Goal: Task Accomplishment & Management: Manage account settings

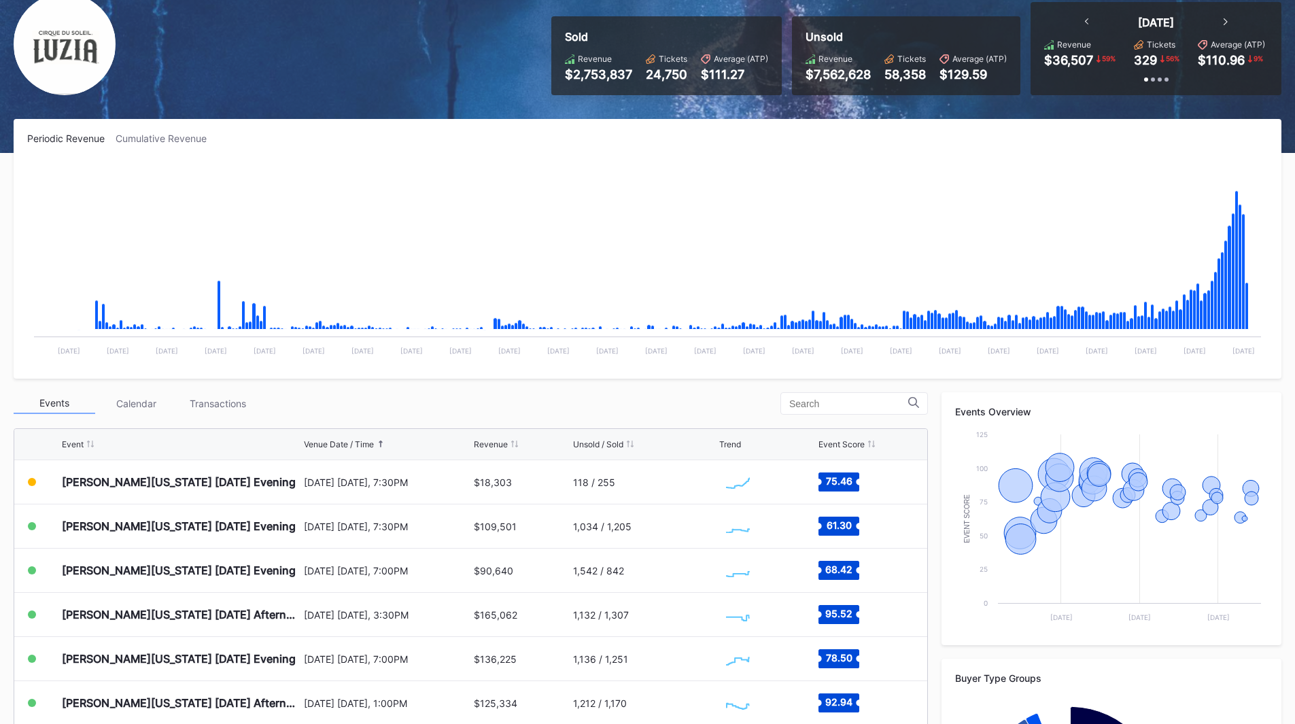
scroll to position [136, 0]
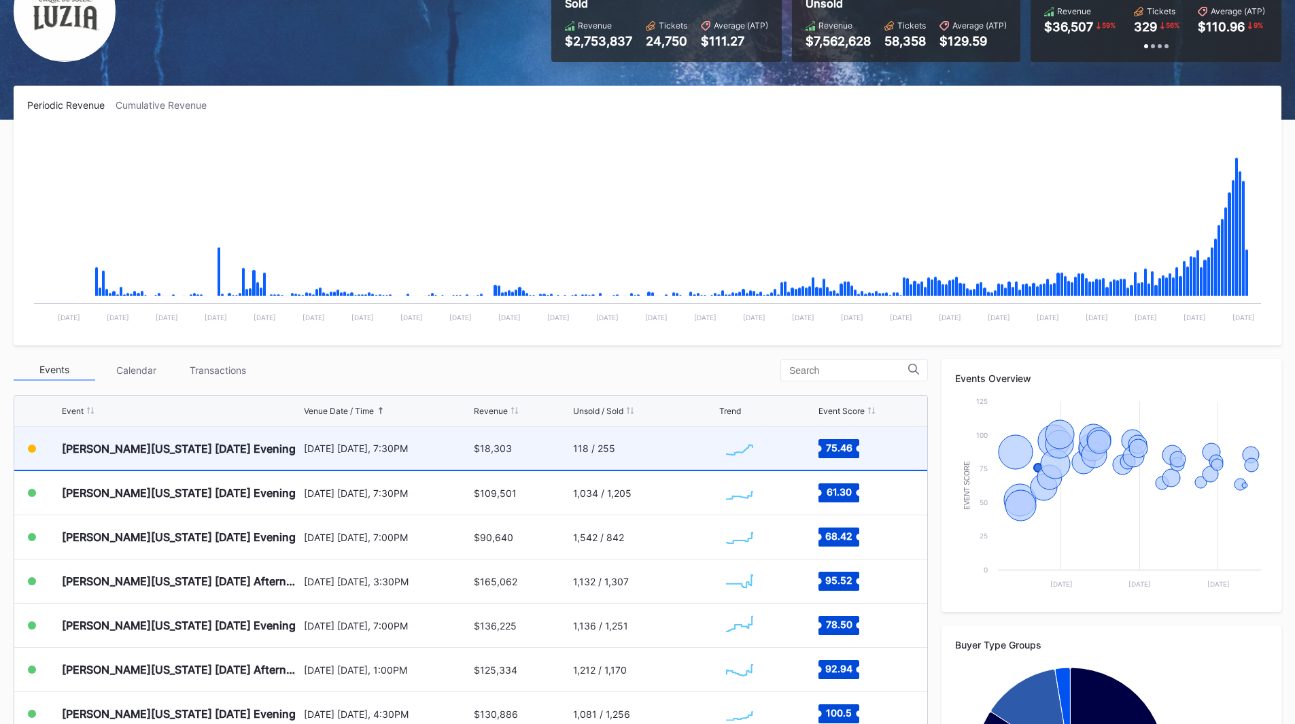
click at [304, 445] on div "[DATE] [DATE], 7:30PM" at bounding box center [387, 448] width 167 height 12
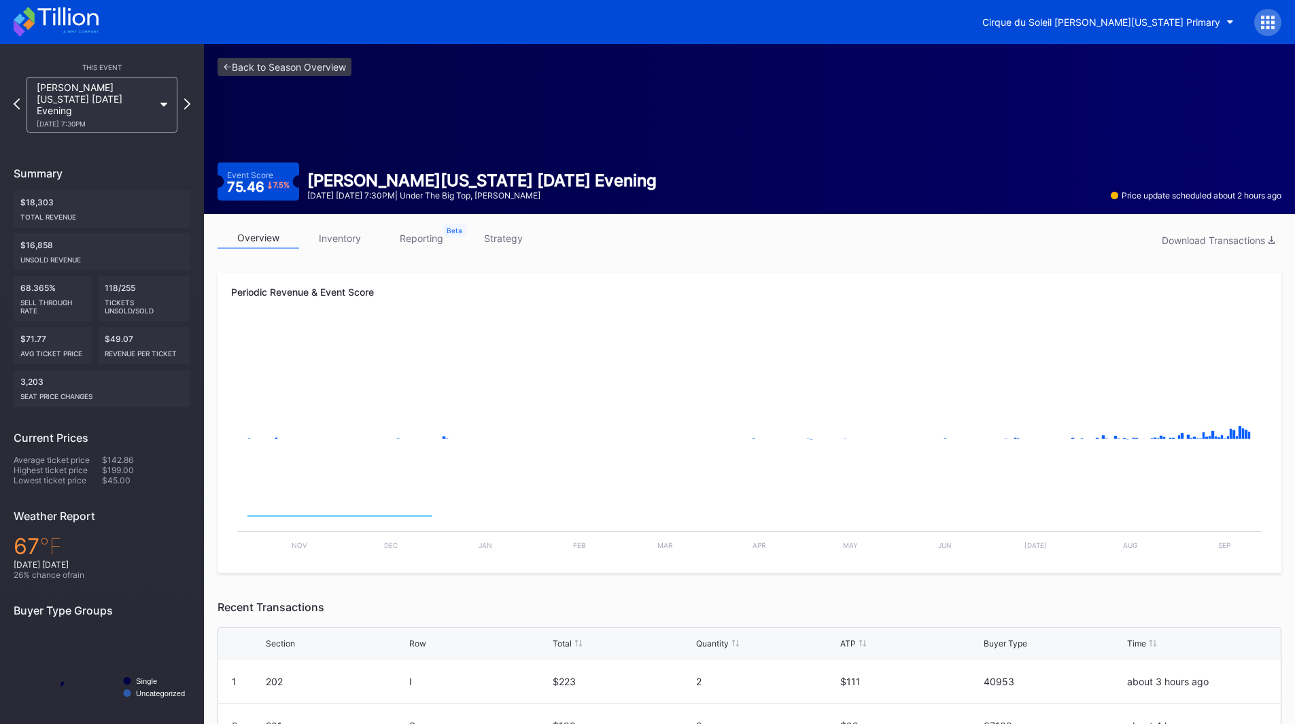
click at [416, 254] on div "overview inventory reporting strategy Download Transactions" at bounding box center [748, 242] width 1063 height 28
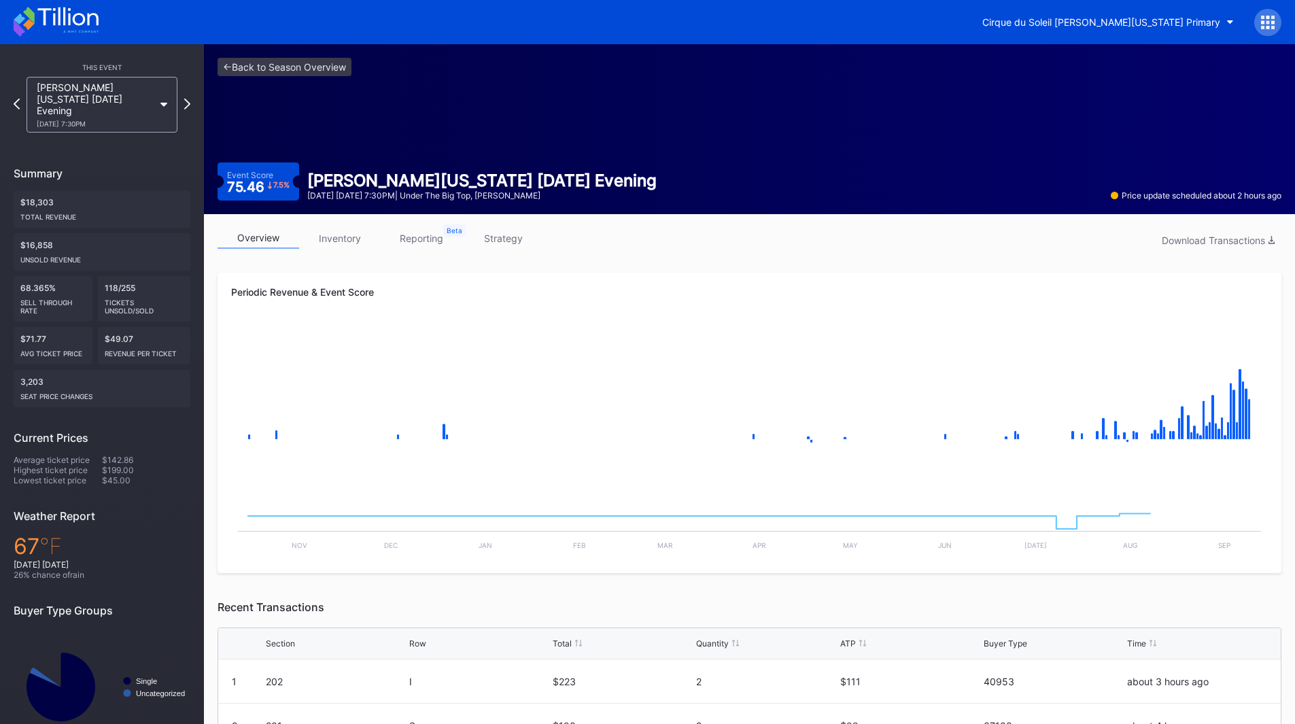
click at [420, 241] on link "reporting" at bounding box center [422, 238] width 82 height 21
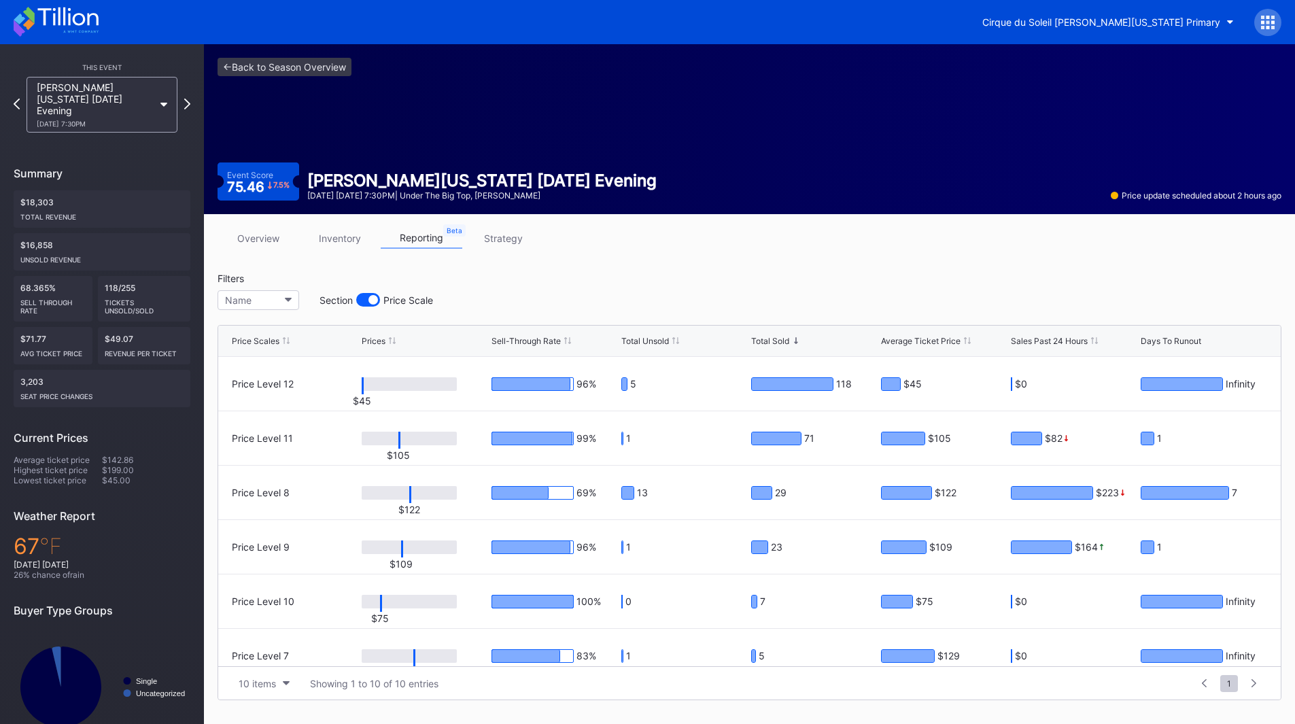
click at [485, 245] on link "strategy" at bounding box center [503, 238] width 82 height 21
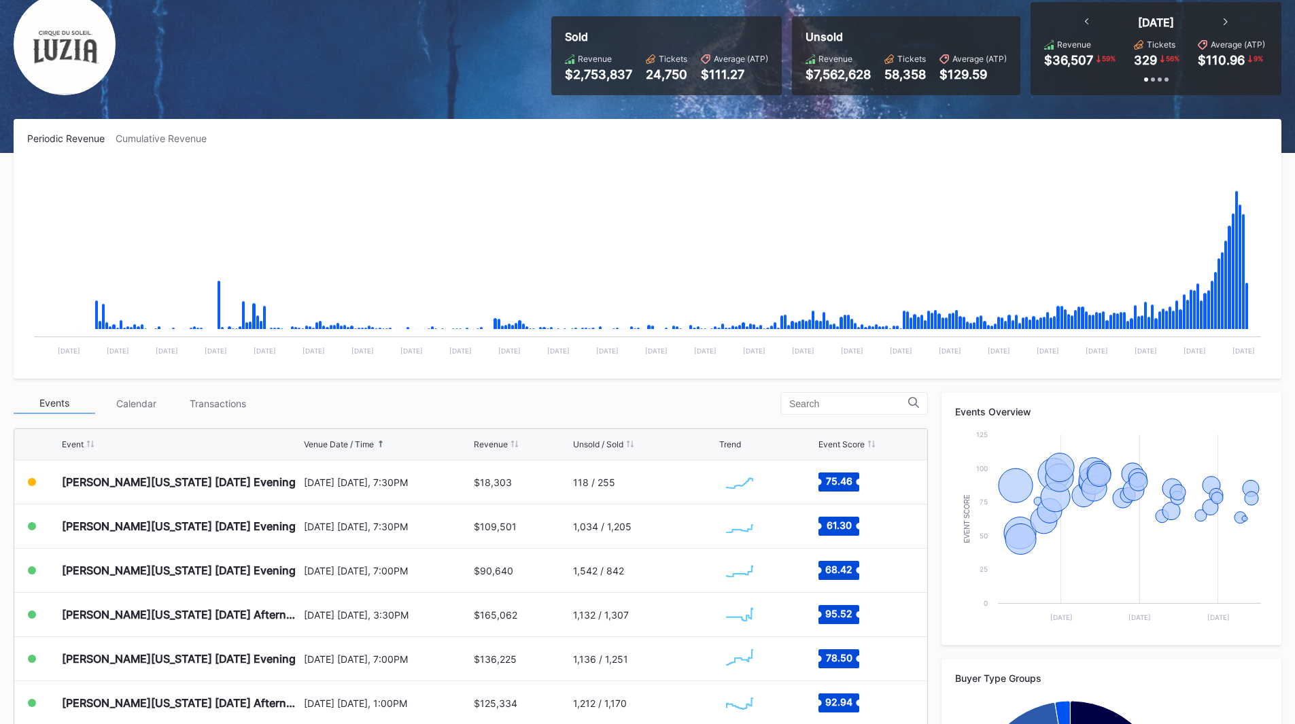
scroll to position [136, 0]
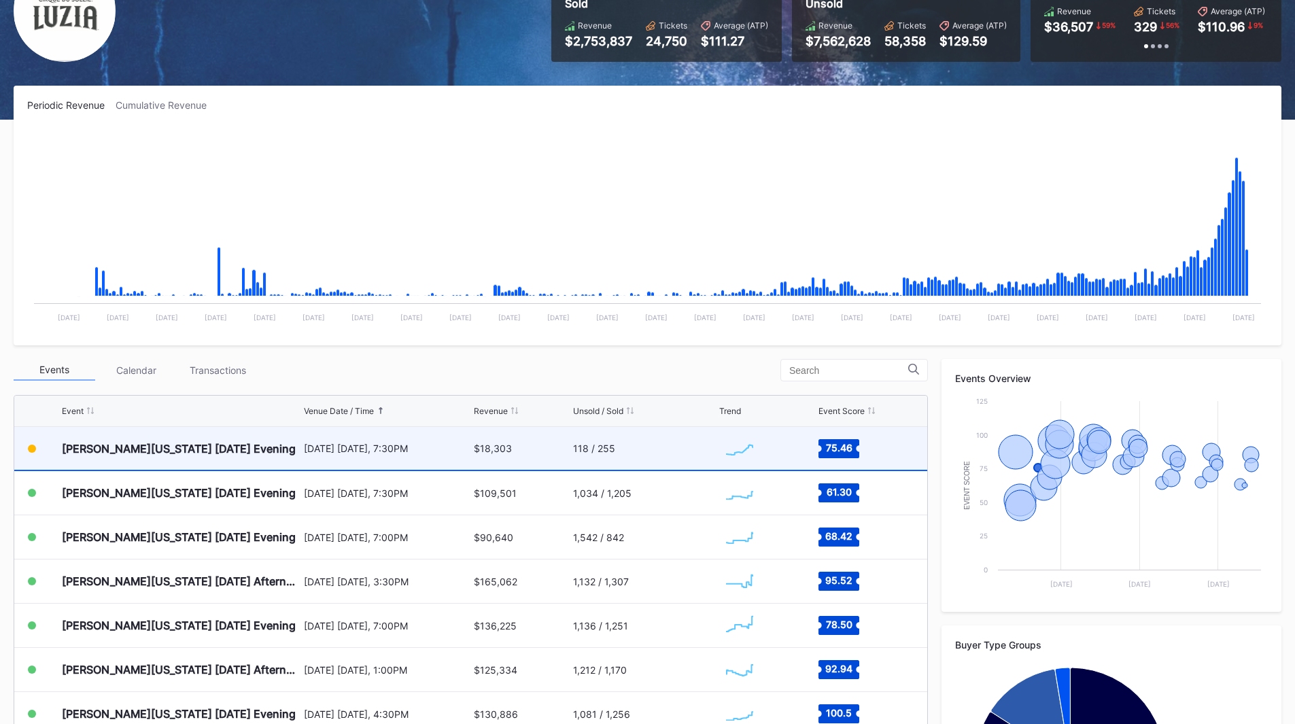
click at [309, 456] on div "[DATE] [DATE], 7:30PM" at bounding box center [387, 448] width 167 height 43
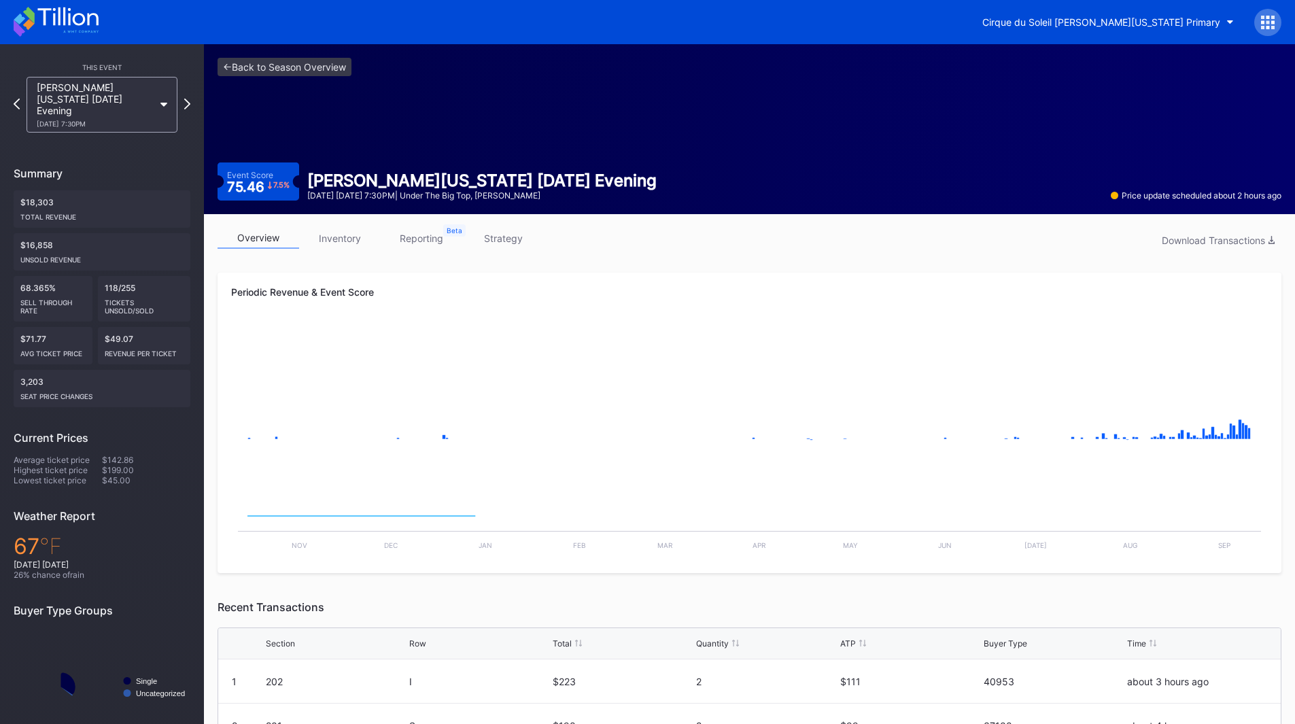
click at [408, 234] on link "reporting" at bounding box center [422, 238] width 82 height 21
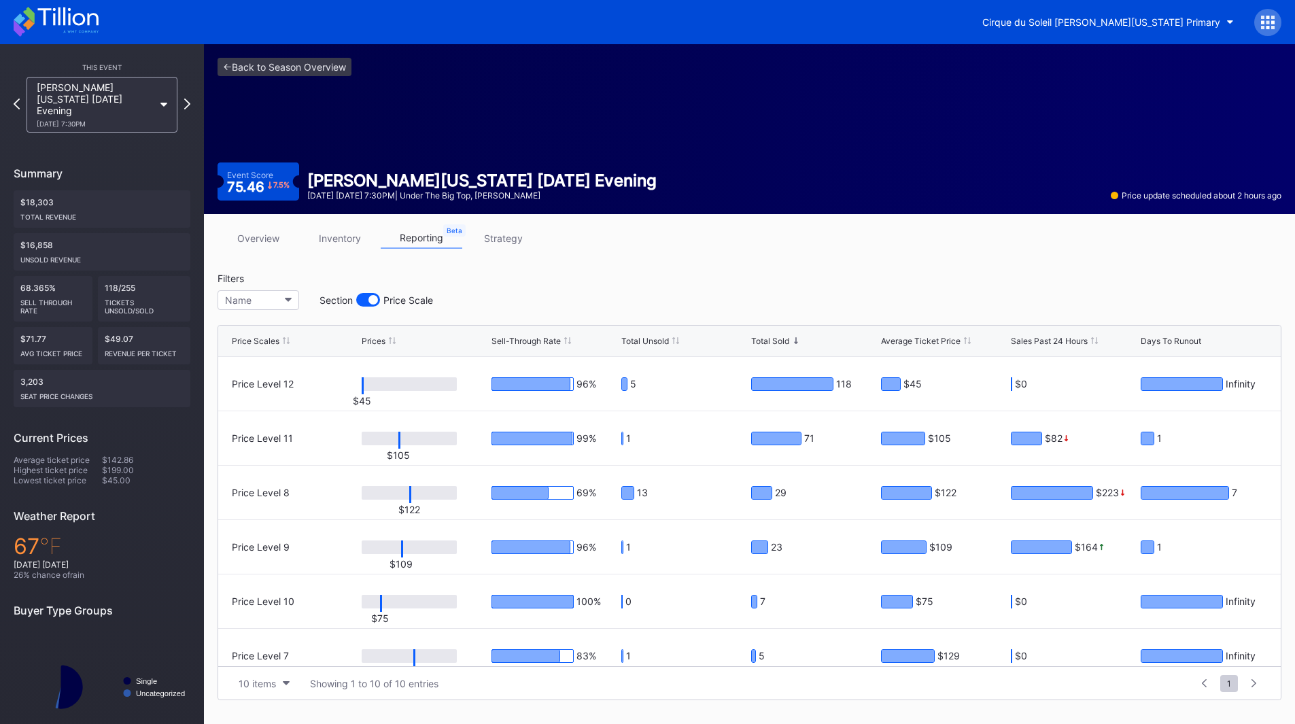
click at [494, 237] on link "strategy" at bounding box center [503, 238] width 82 height 21
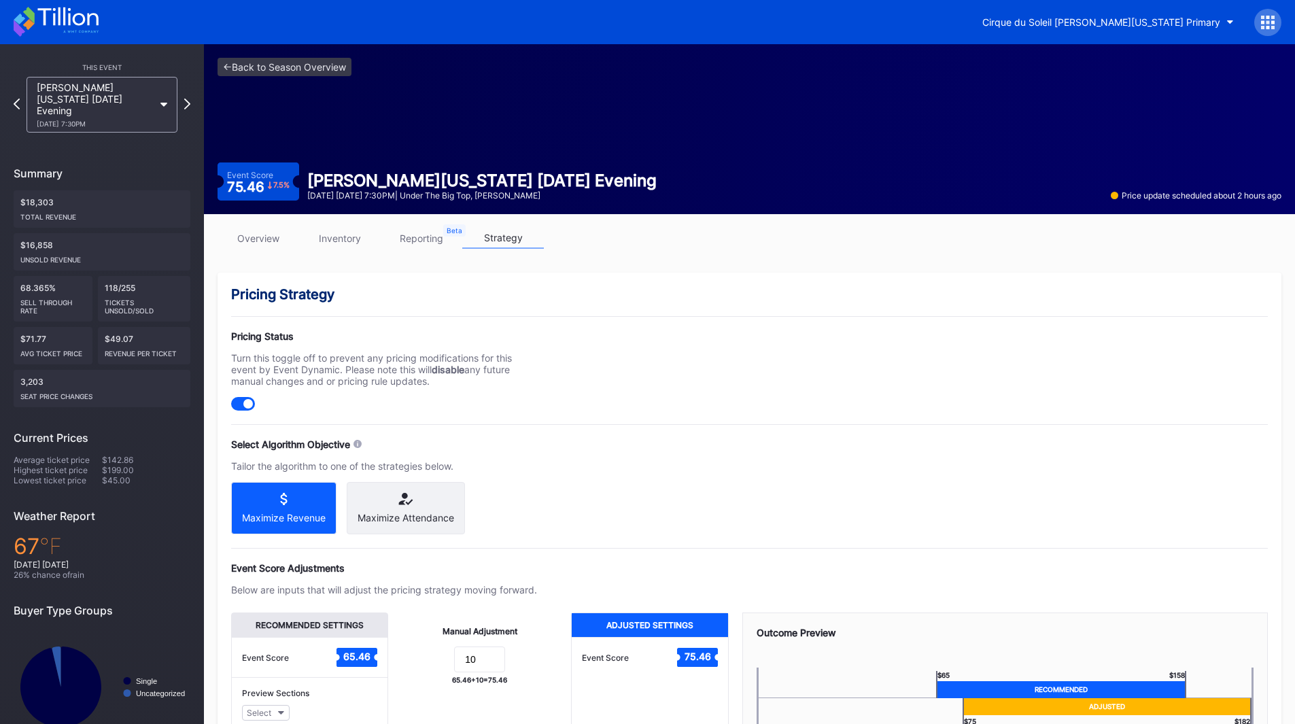
click at [190, 97] on div "This Event [PERSON_NAME][US_STATE] [DATE] Evening [DATE] 7:30PM Summary $18,303…" at bounding box center [102, 402] width 204 height 716
click at [186, 97] on icon at bounding box center [186, 103] width 7 height 13
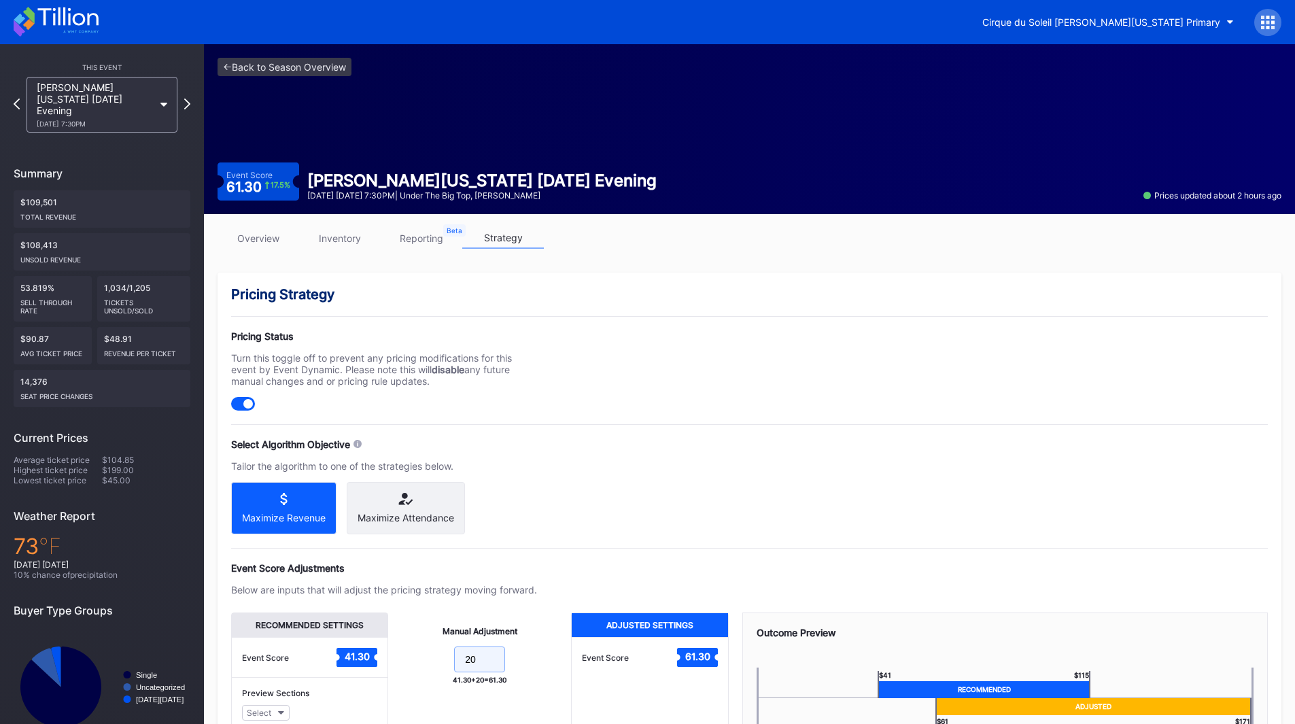
click at [428, 667] on form "20" at bounding box center [480, 660] width 156 height 29
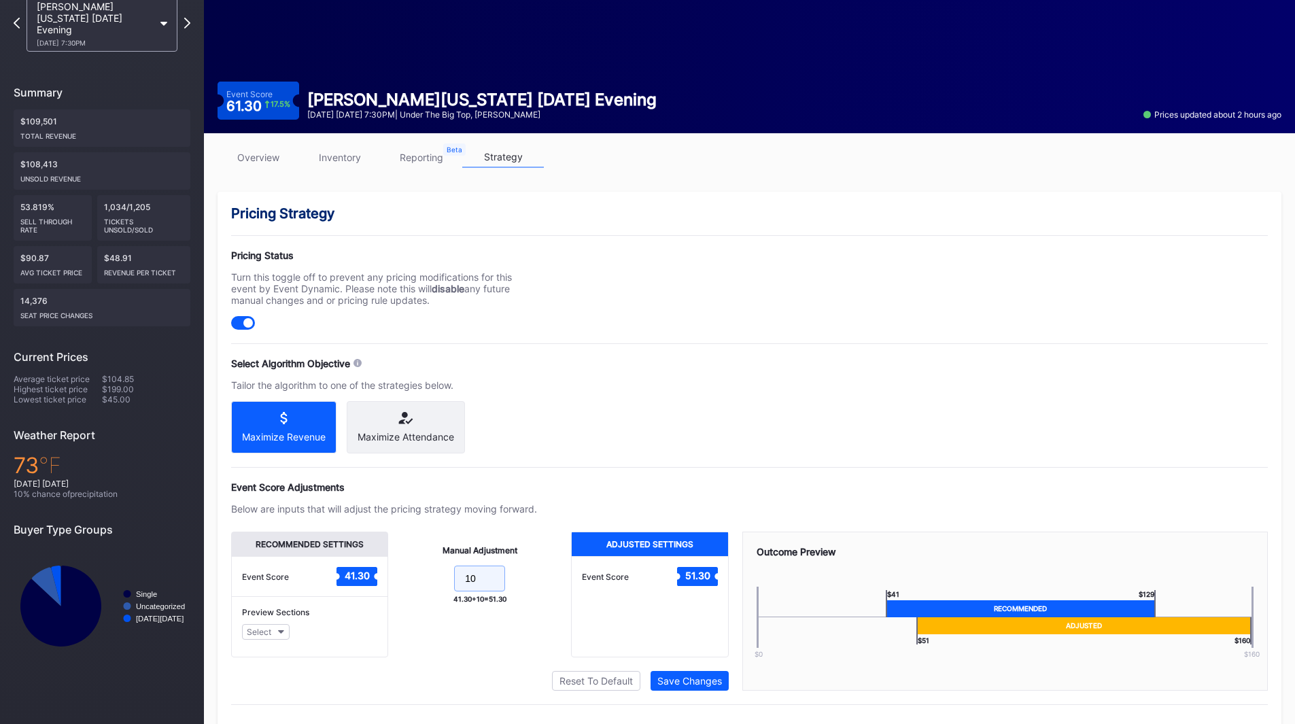
scroll to position [114, 0]
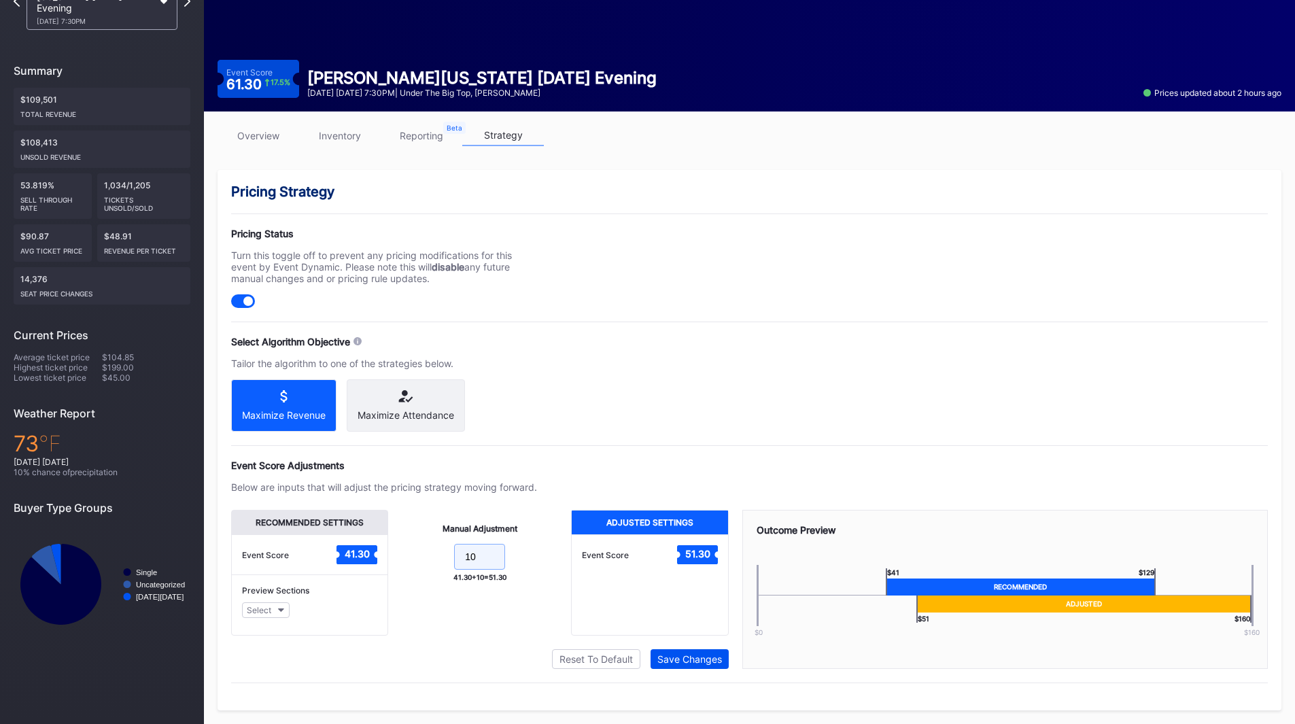
type input "10"
click at [692, 656] on div "Save Changes" at bounding box center [689, 659] width 65 height 12
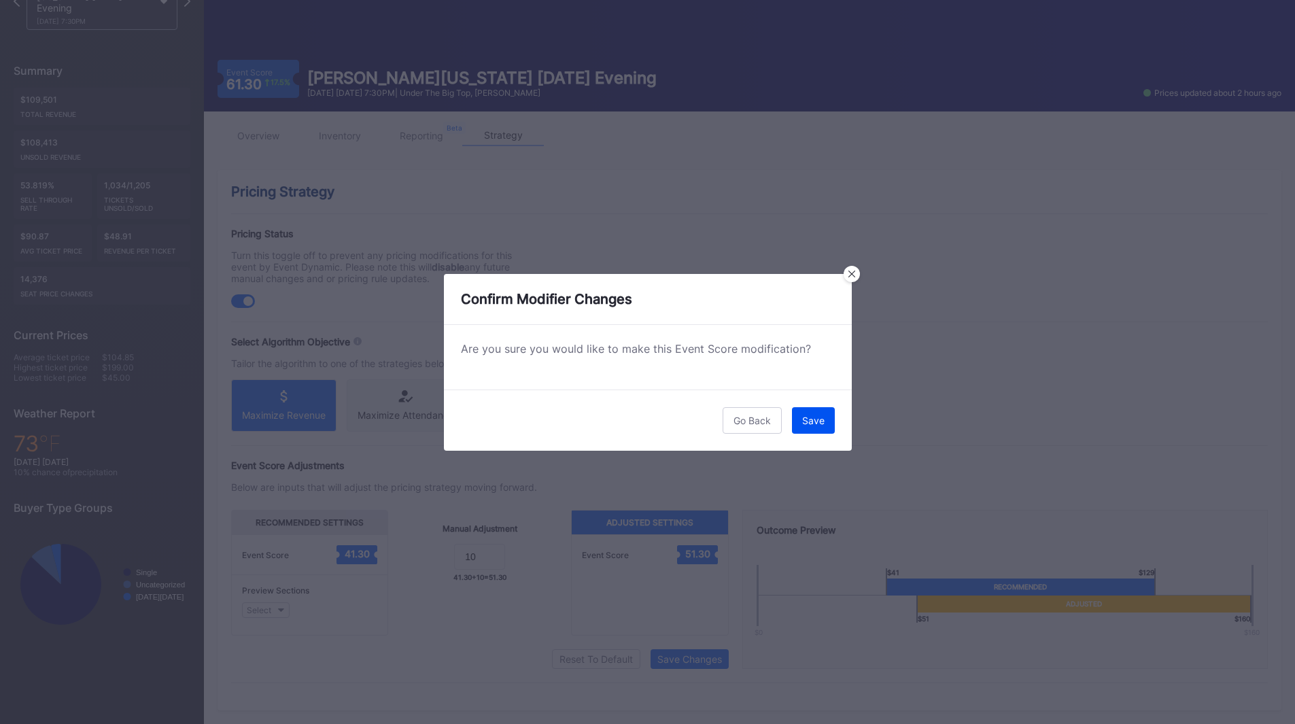
click at [812, 419] on div "Save" at bounding box center [813, 421] width 22 height 12
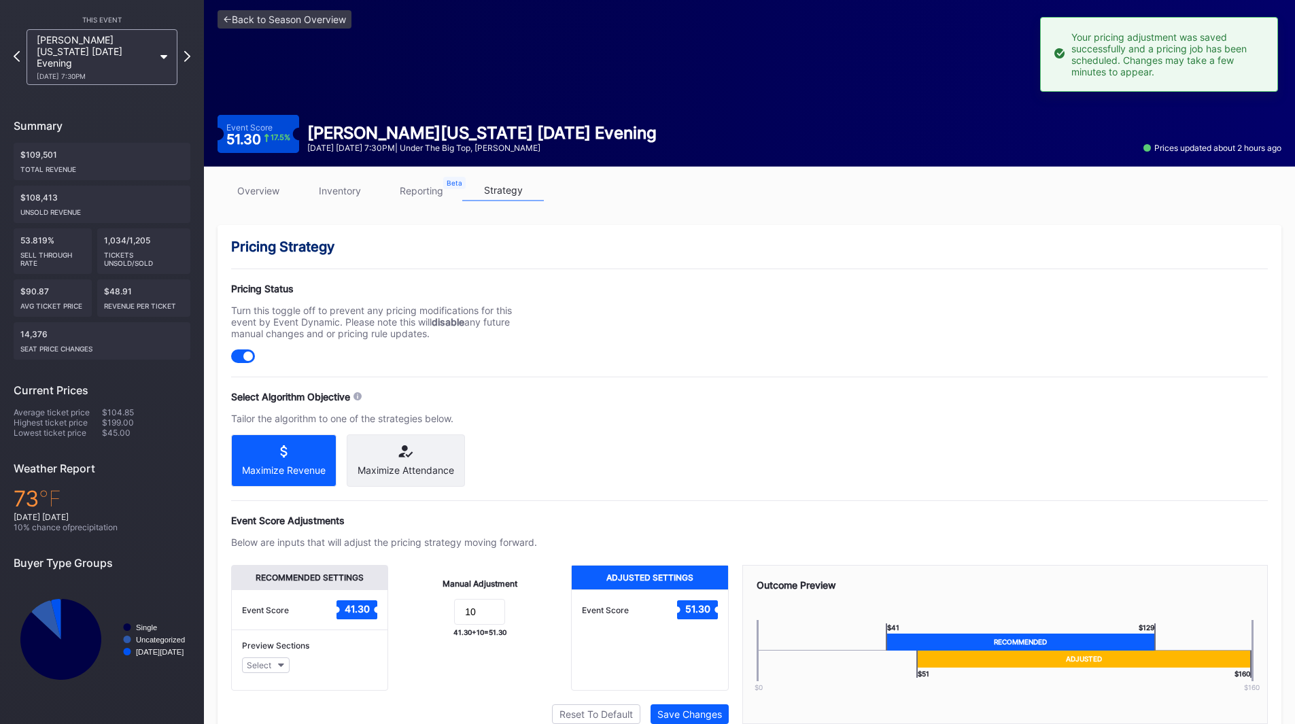
scroll to position [0, 0]
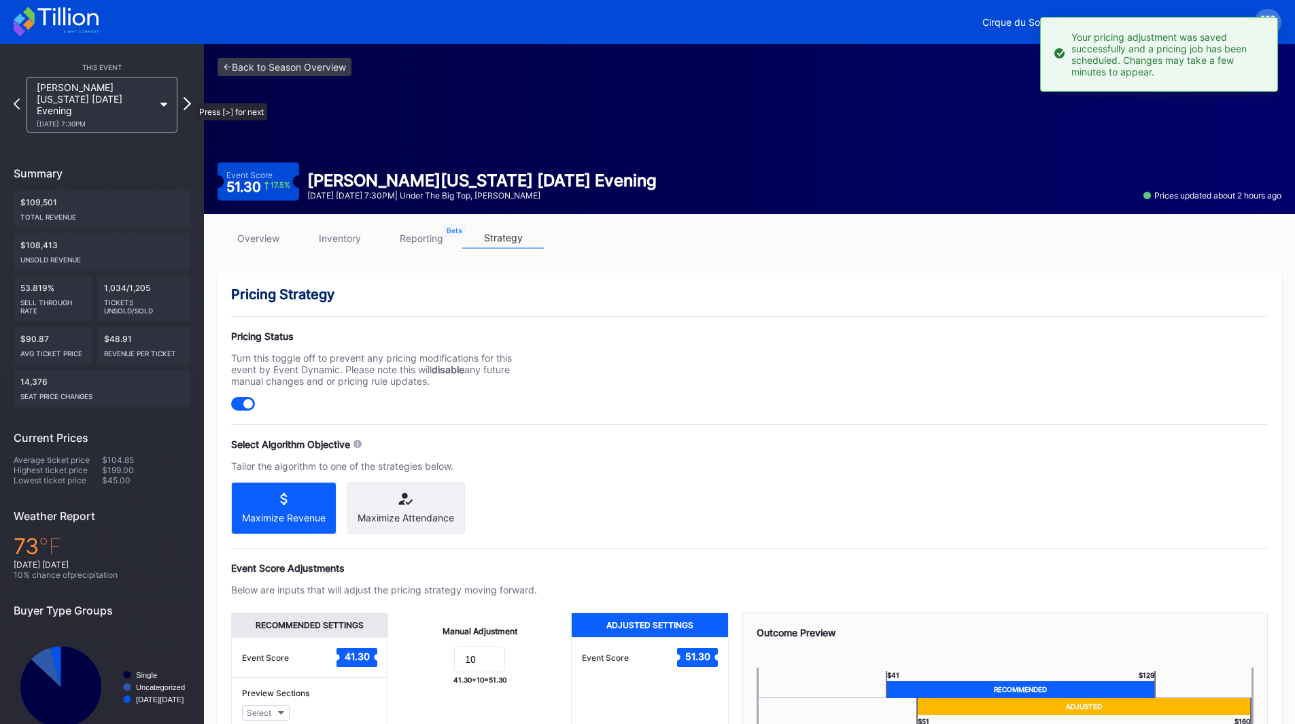
click at [189, 97] on icon at bounding box center [186, 103] width 7 height 13
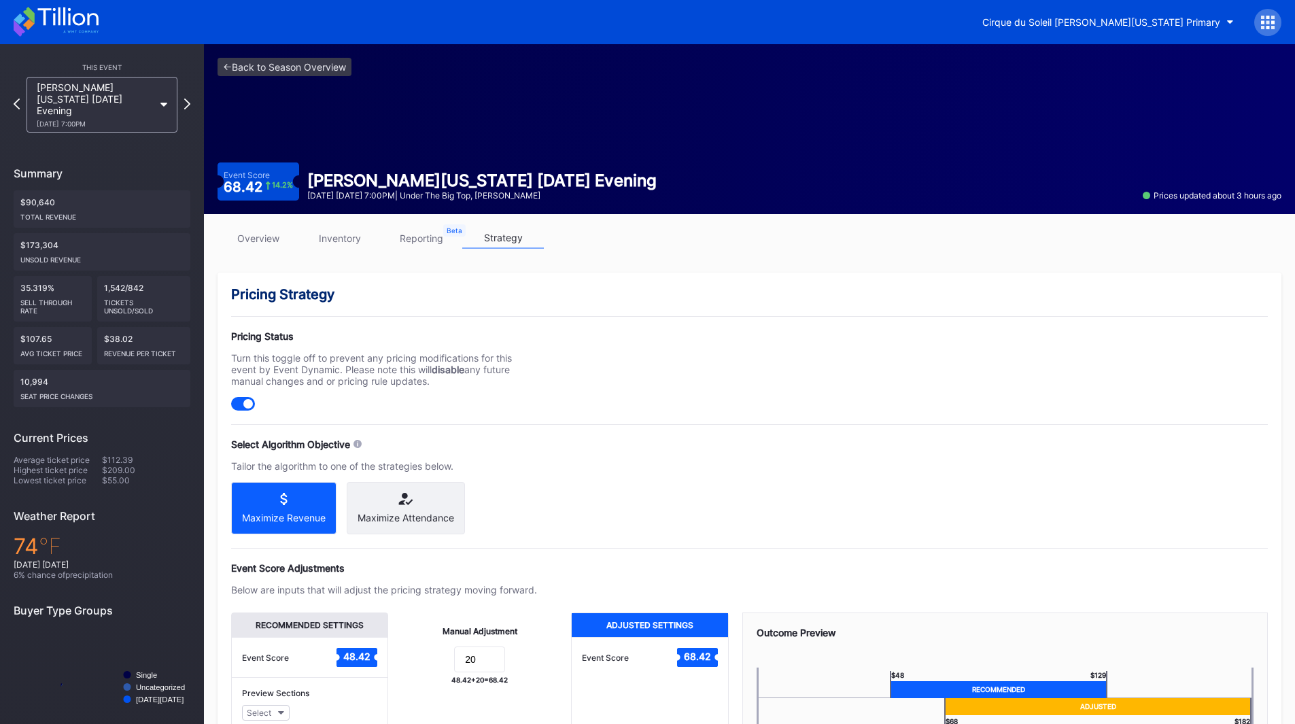
scroll to position [114, 0]
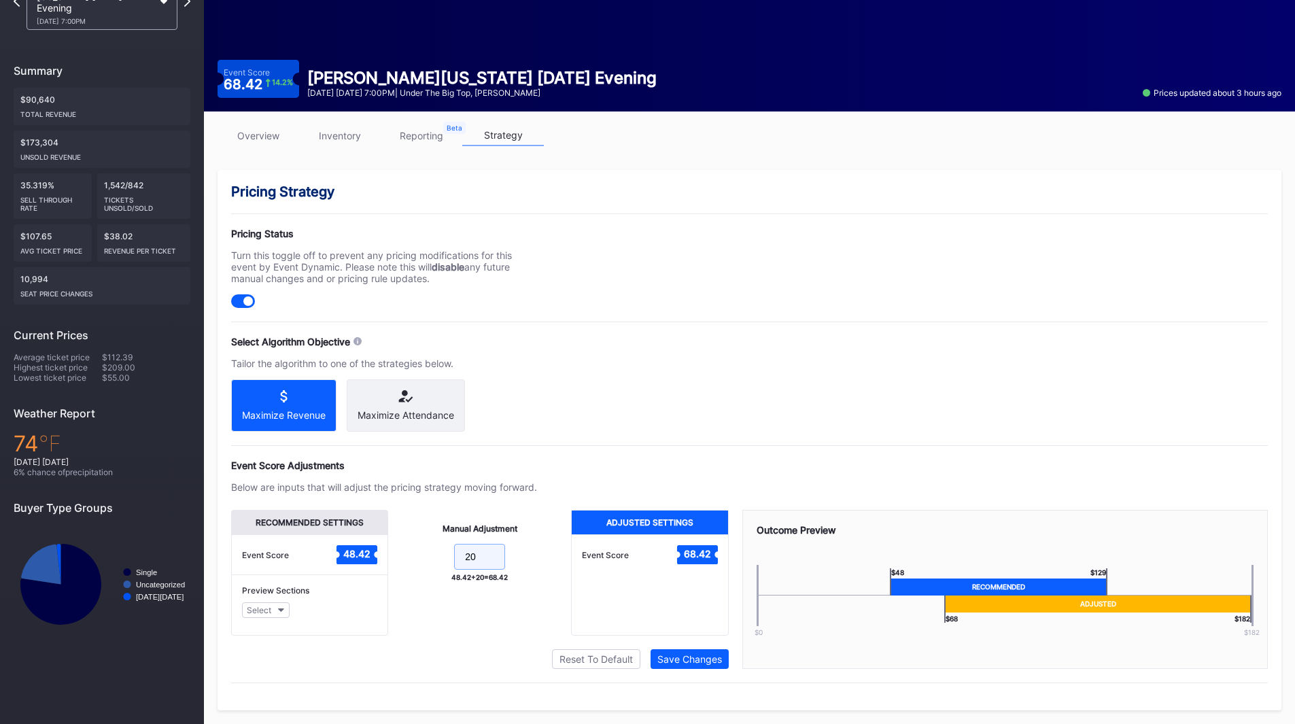
drag, startPoint x: 479, startPoint y: 559, endPoint x: 460, endPoint y: 554, distance: 19.6
click at [434, 557] on form "20" at bounding box center [480, 558] width 156 height 29
type input "10"
click at [694, 661] on div "Save Changes" at bounding box center [689, 659] width 65 height 12
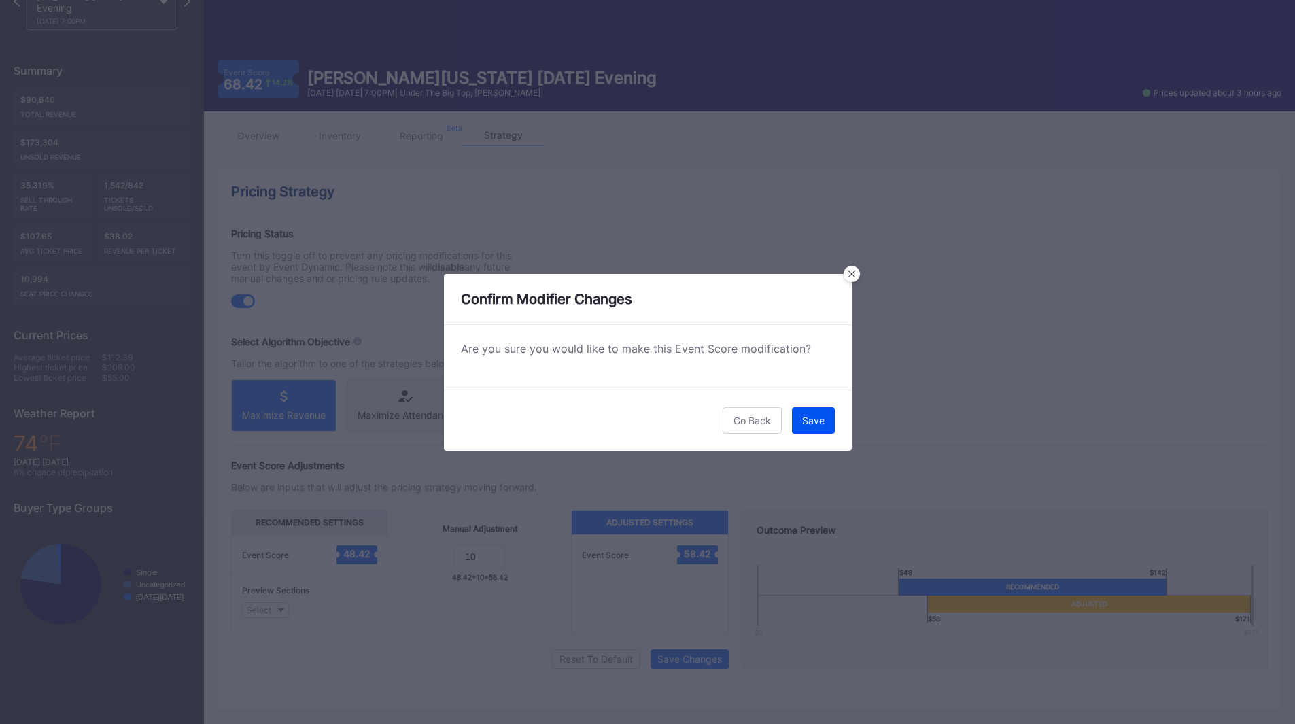
click at [823, 415] on div "Save" at bounding box center [813, 421] width 22 height 12
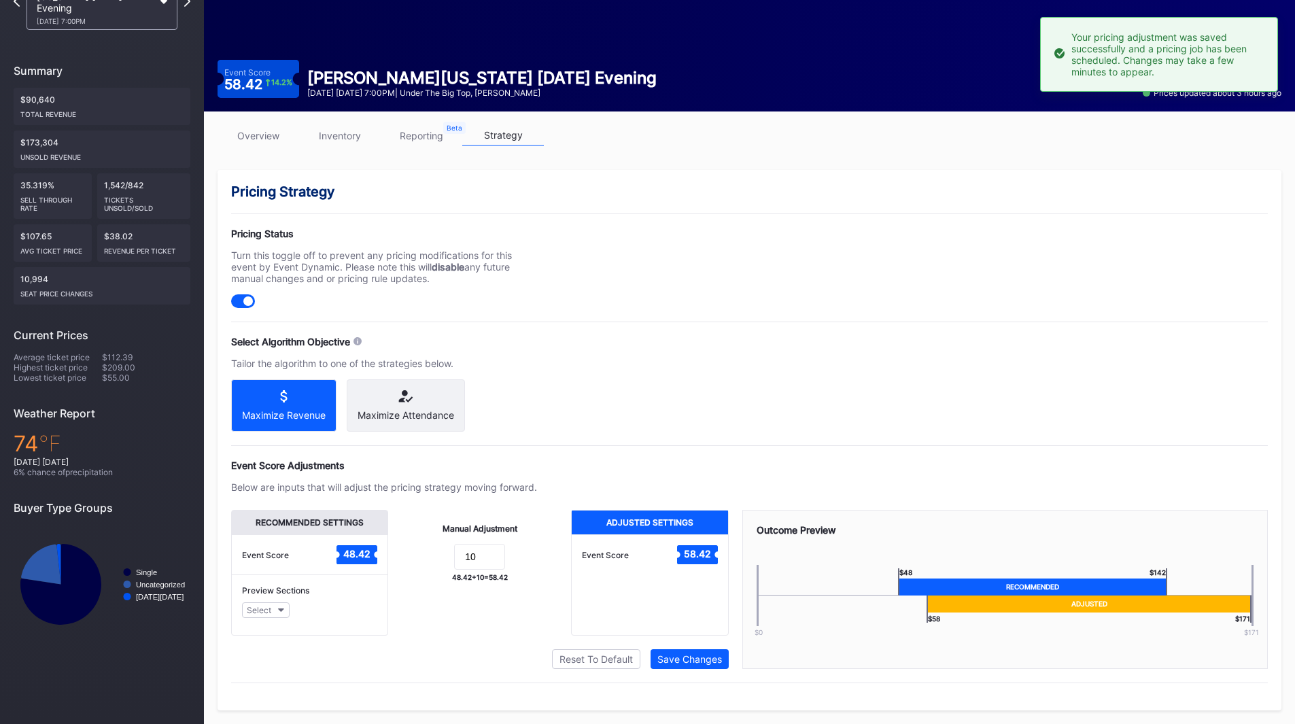
scroll to position [0, 0]
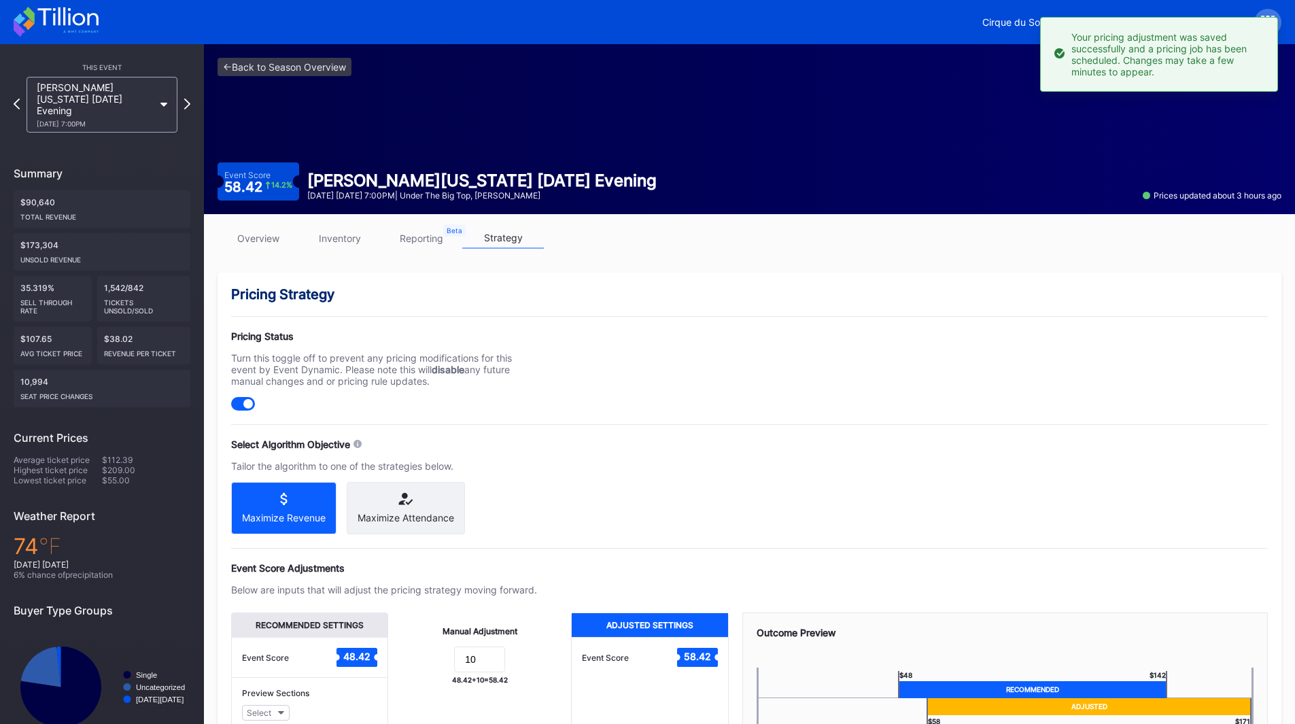
click at [191, 99] on div "This Event [PERSON_NAME][US_STATE] [DATE] Evening [DATE] 7:00PM Summary $90,640…" at bounding box center [102, 402] width 204 height 716
click at [186, 97] on icon at bounding box center [186, 103] width 7 height 13
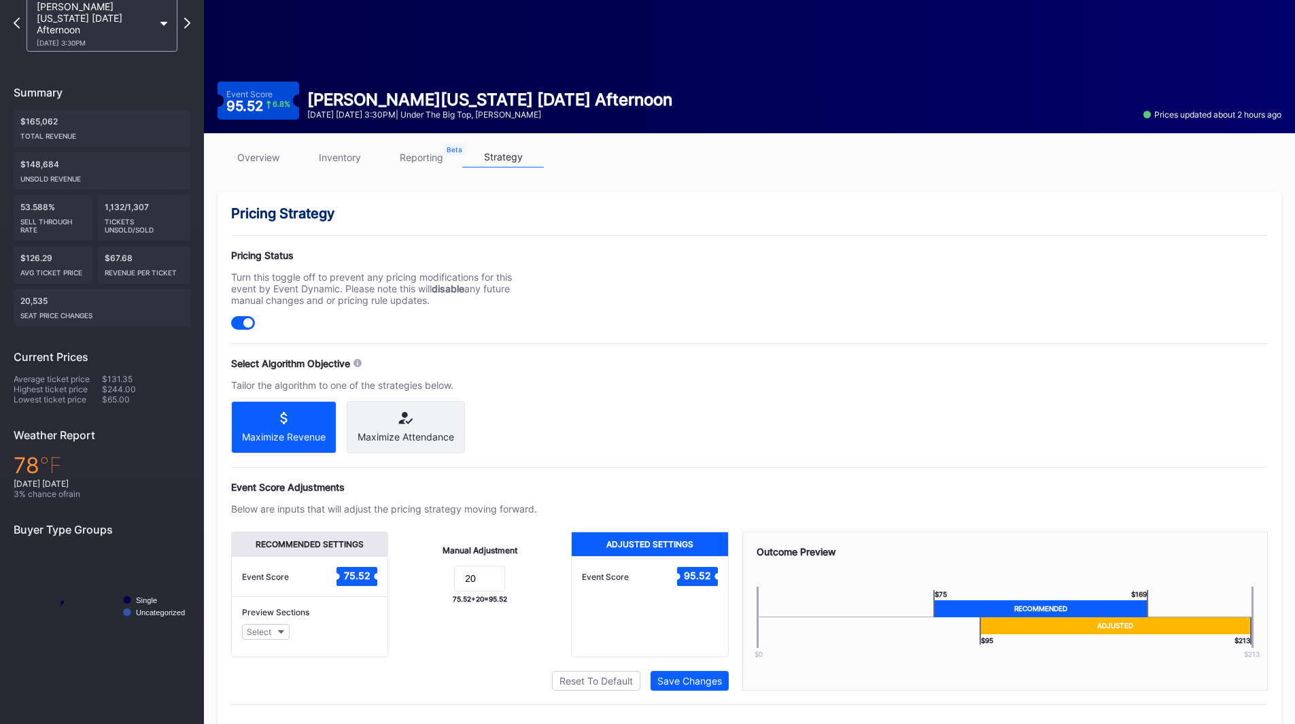
scroll to position [114, 0]
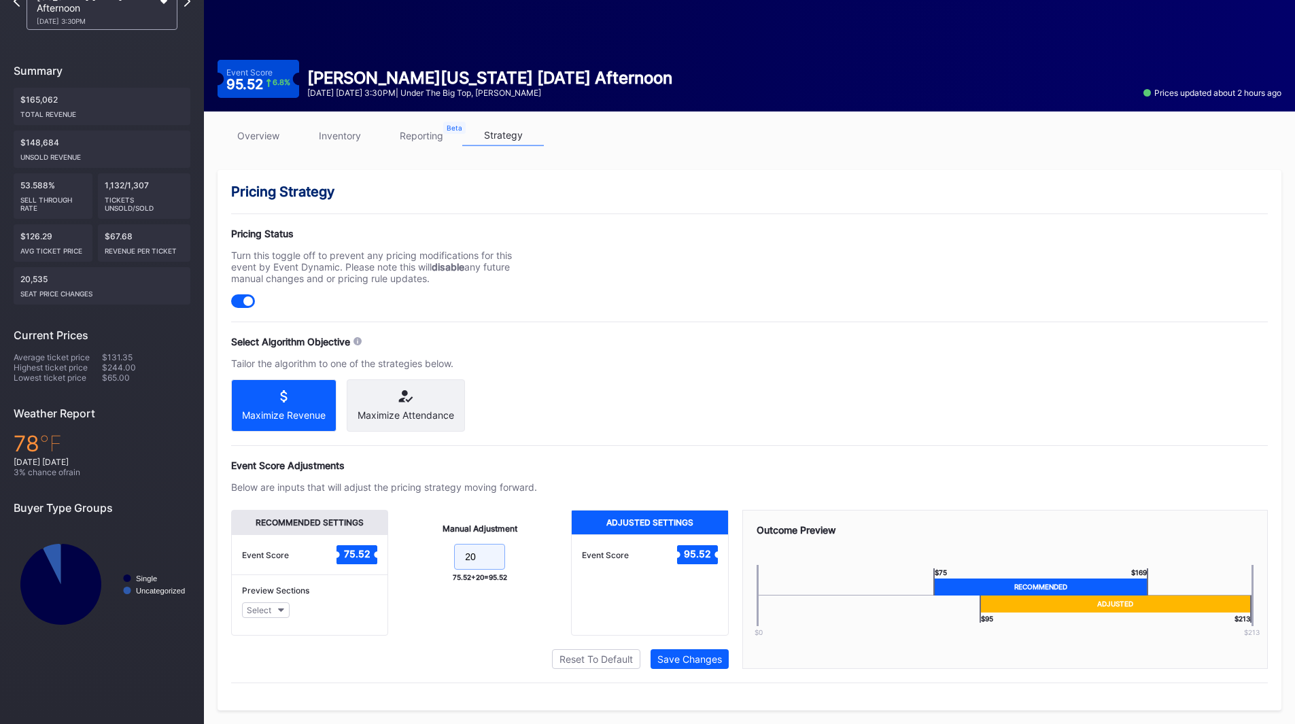
drag, startPoint x: 483, startPoint y: 550, endPoint x: 406, endPoint y: 542, distance: 77.2
click at [406, 542] on div "Manual Adjustment 20 75.52 + 20 = 95.52" at bounding box center [479, 573] width 183 height 126
type input "10"
click at [668, 654] on div "Save Changes" at bounding box center [689, 659] width 65 height 12
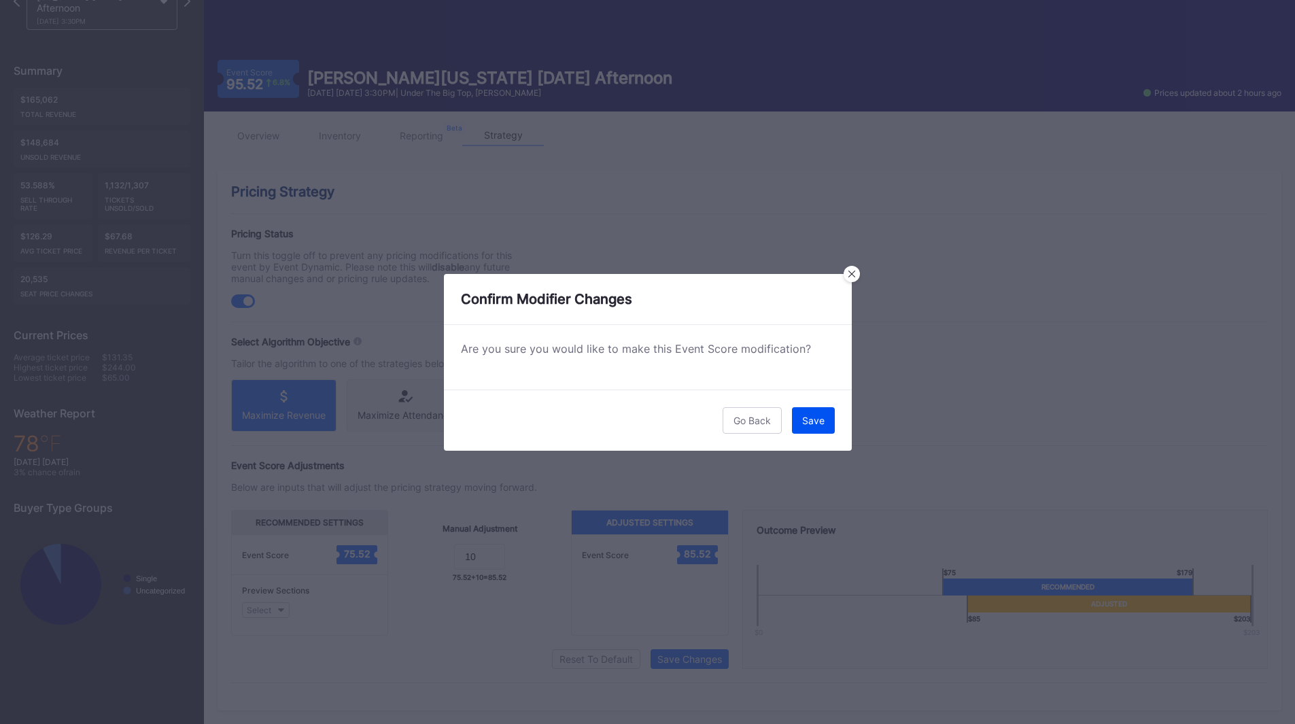
click at [810, 415] on div "Save" at bounding box center [813, 421] width 22 height 12
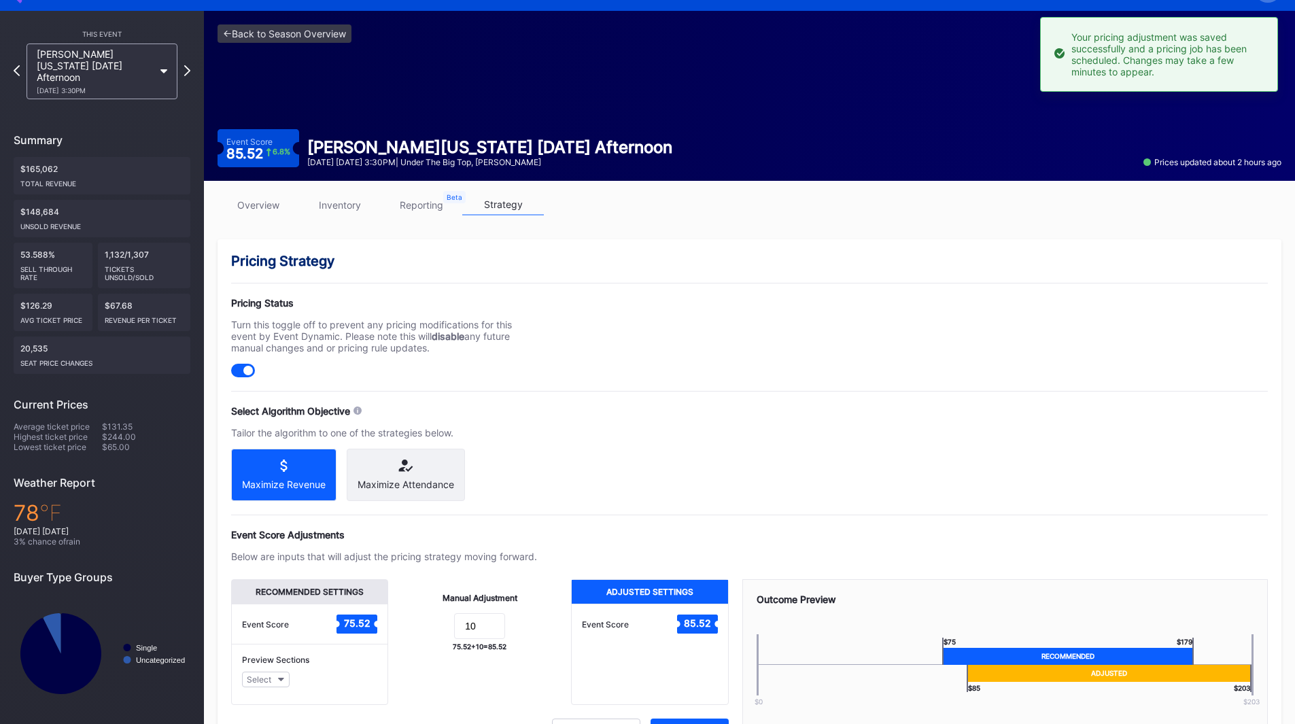
scroll to position [0, 0]
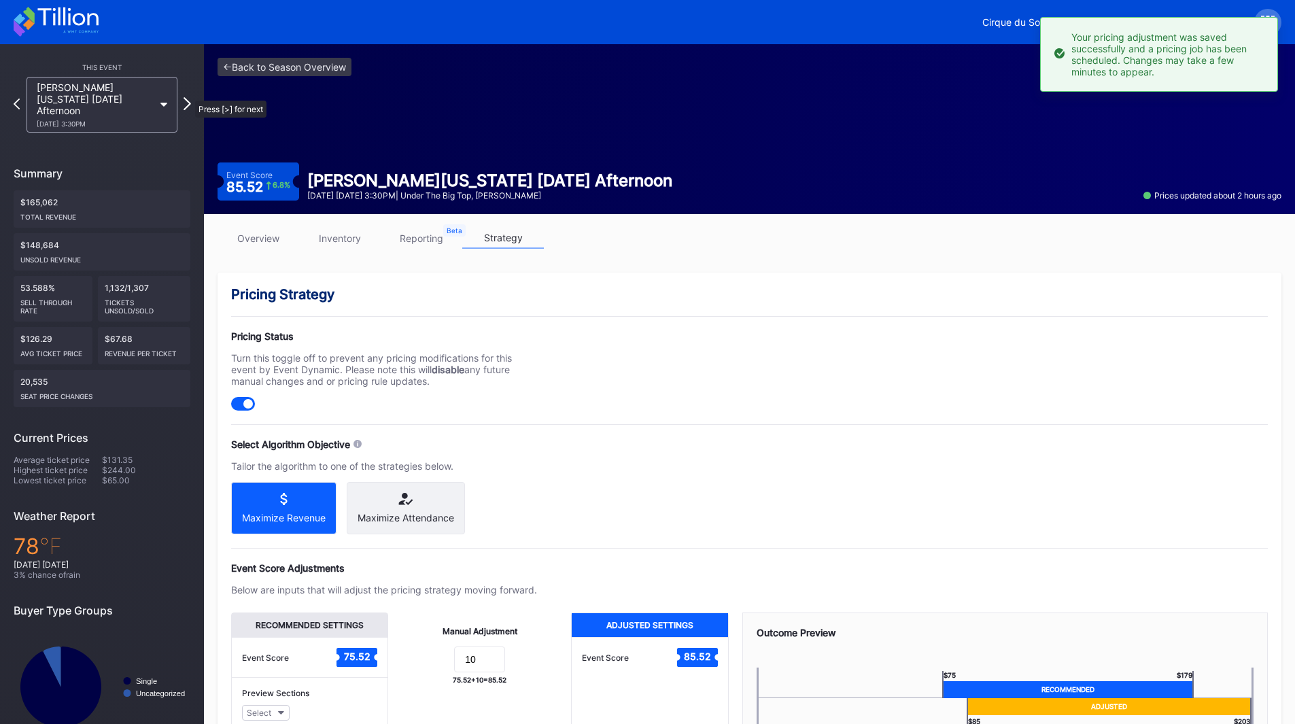
click at [187, 97] on icon at bounding box center [186, 103] width 7 height 13
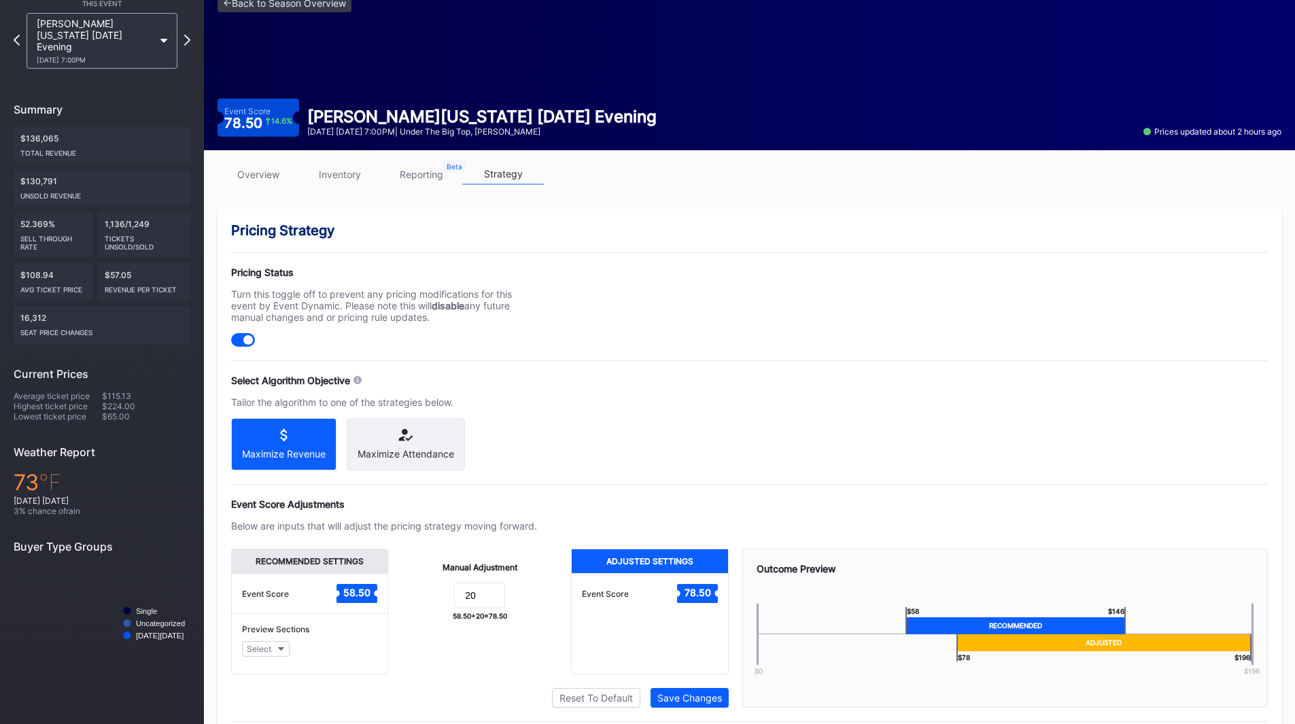
scroll to position [114, 0]
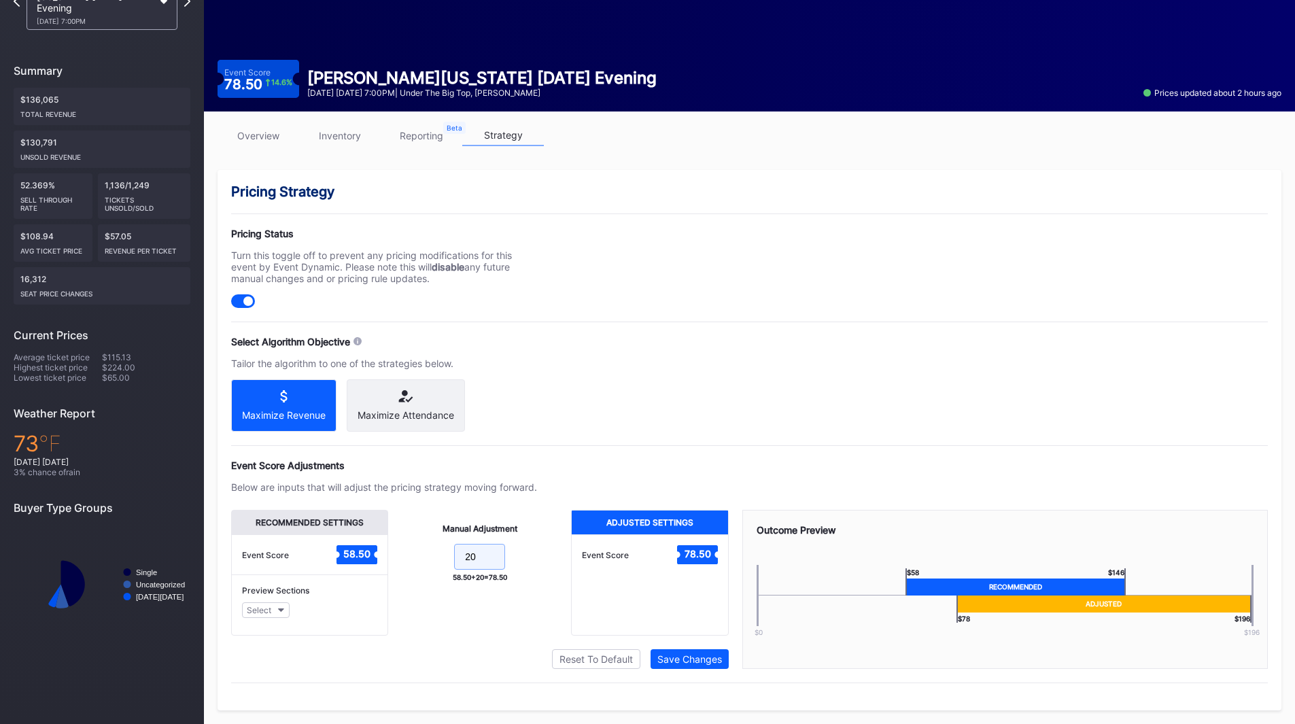
drag, startPoint x: 485, startPoint y: 561, endPoint x: 414, endPoint y: 554, distance: 71.0
click at [415, 554] on form "20" at bounding box center [480, 558] width 156 height 29
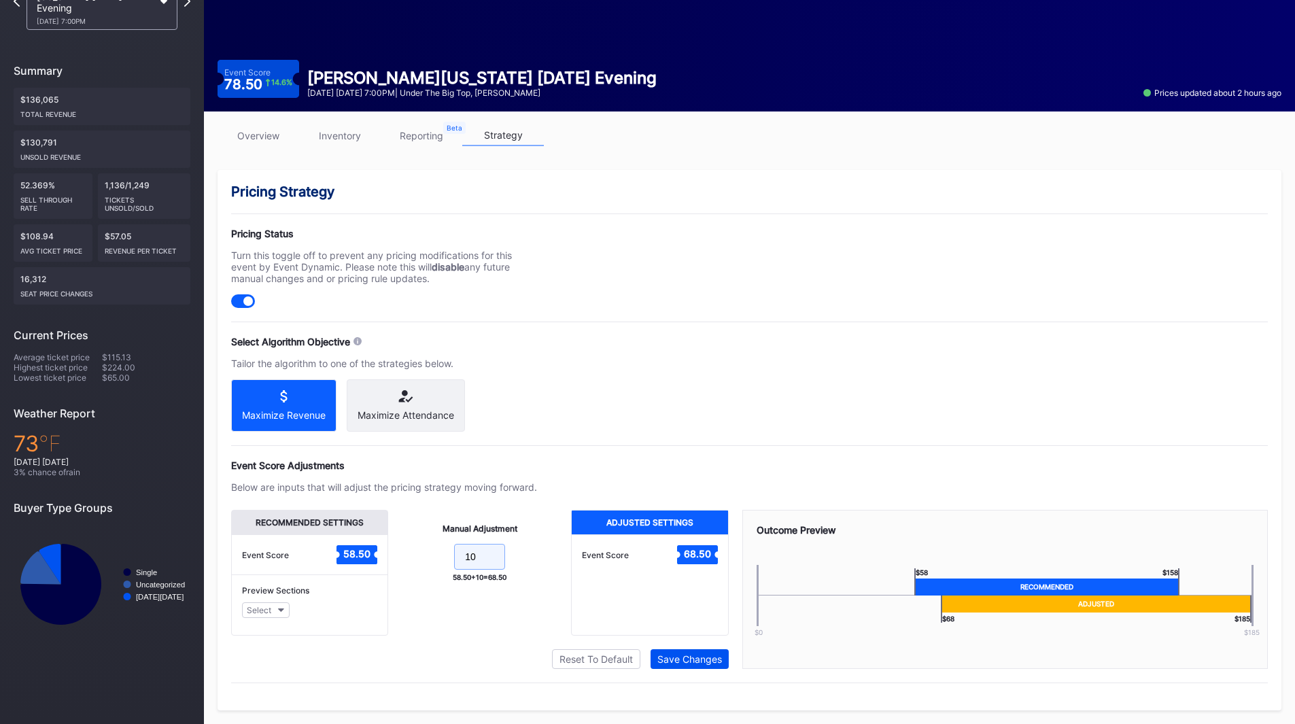
type input "10"
click at [686, 662] on div "Save Changes" at bounding box center [689, 659] width 65 height 12
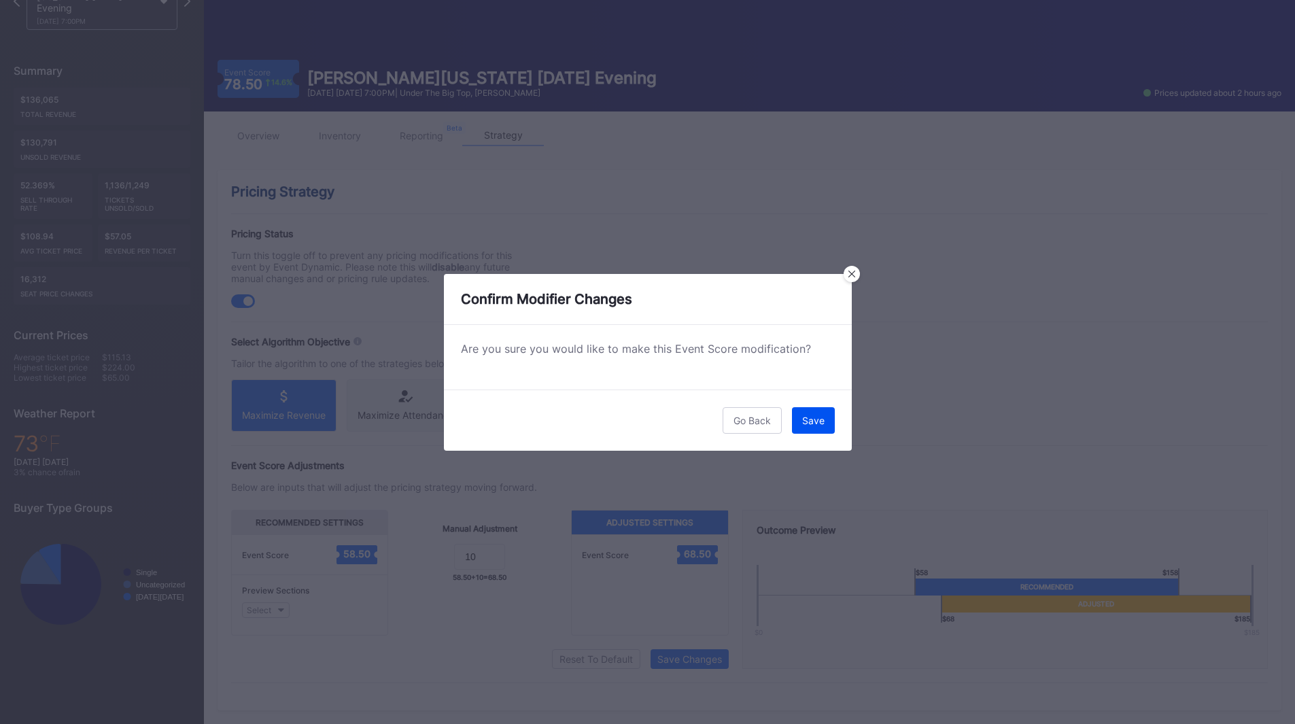
click at [795, 425] on button "Save" at bounding box center [813, 420] width 43 height 27
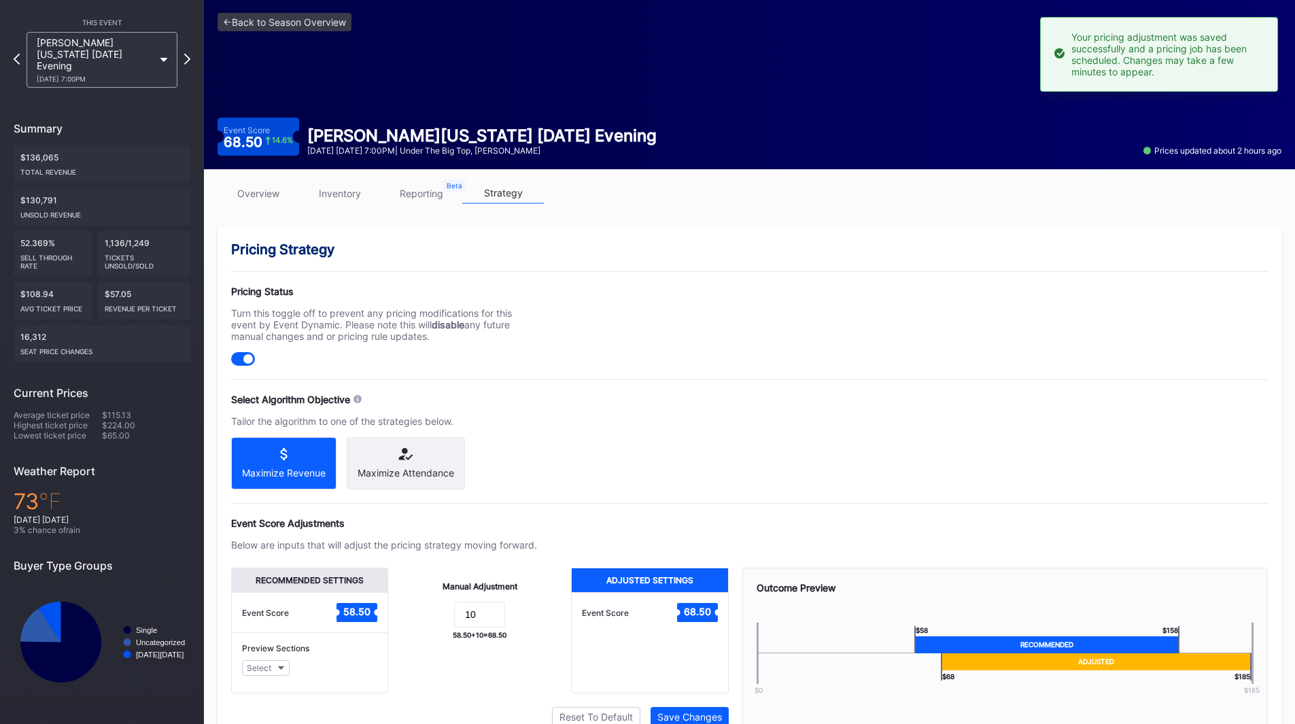
scroll to position [0, 0]
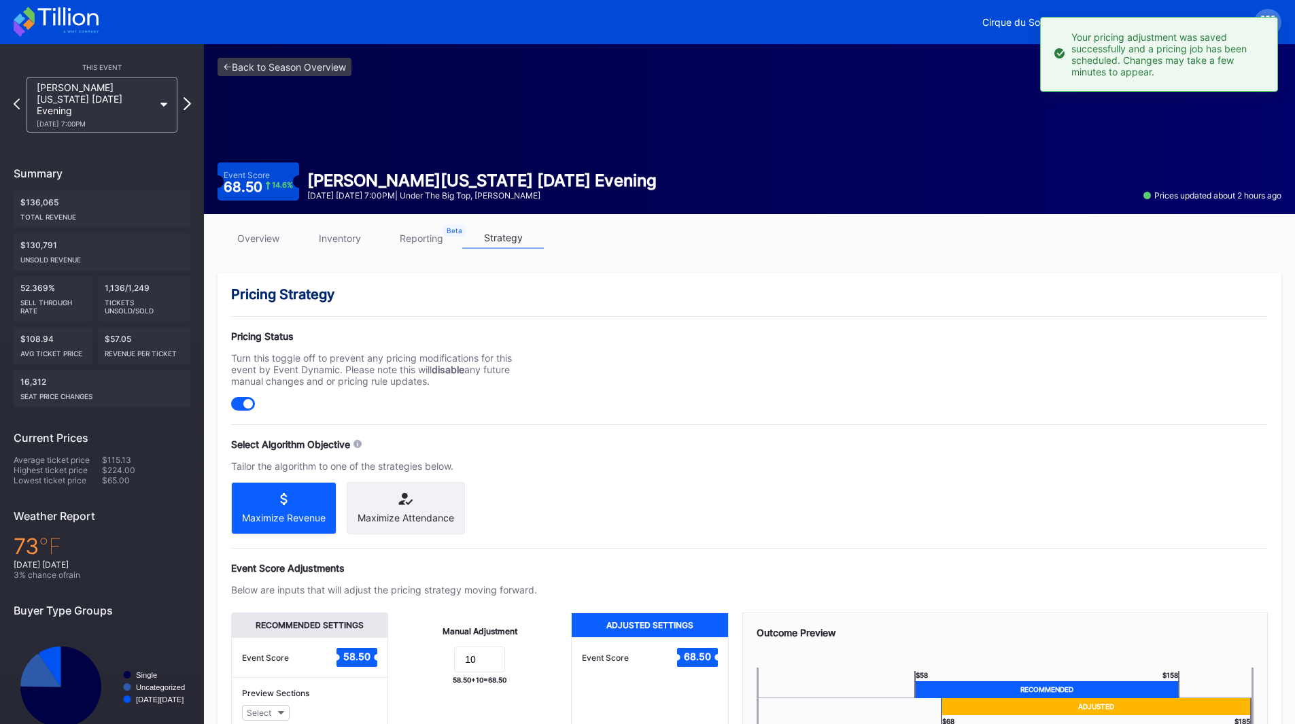
click at [186, 97] on icon at bounding box center [186, 103] width 7 height 13
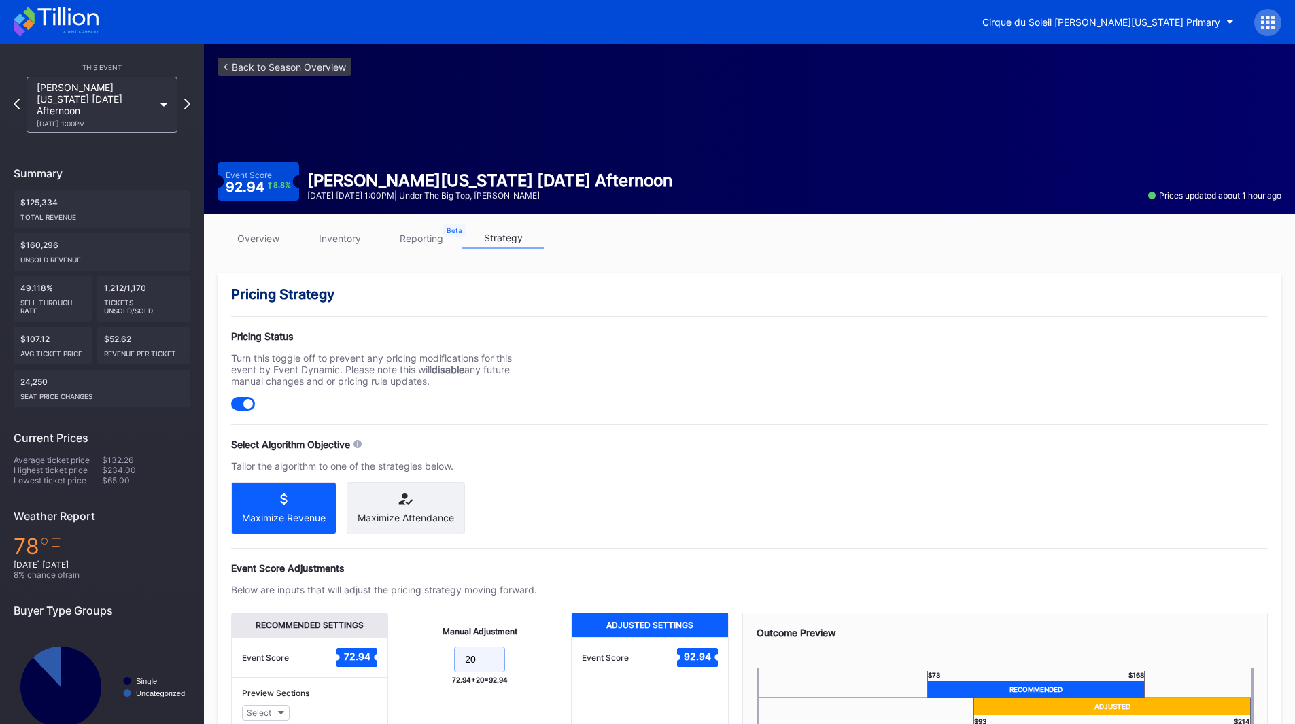
drag, startPoint x: 486, startPoint y: 672, endPoint x: 387, endPoint y: 673, distance: 99.2
click at [389, 672] on div "Manual Adjustment 20 72.94 + 20 = 92.94" at bounding box center [479, 675] width 183 height 126
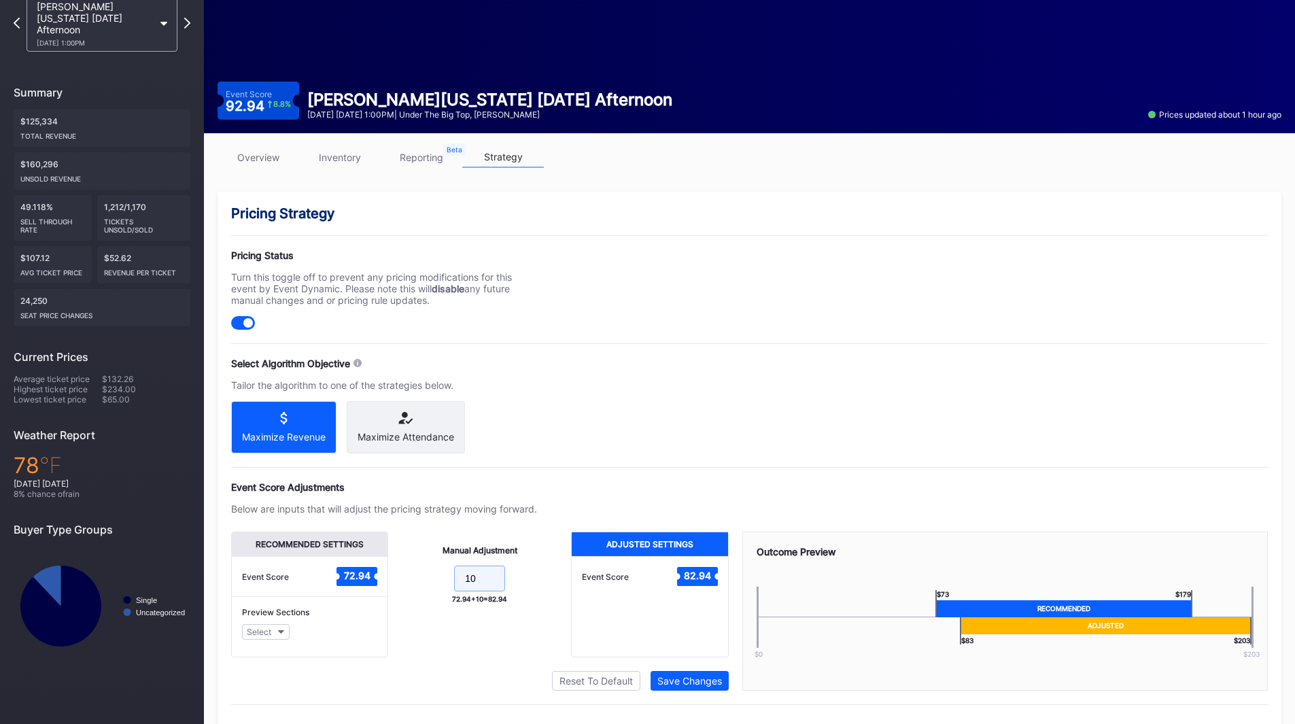
scroll to position [114, 0]
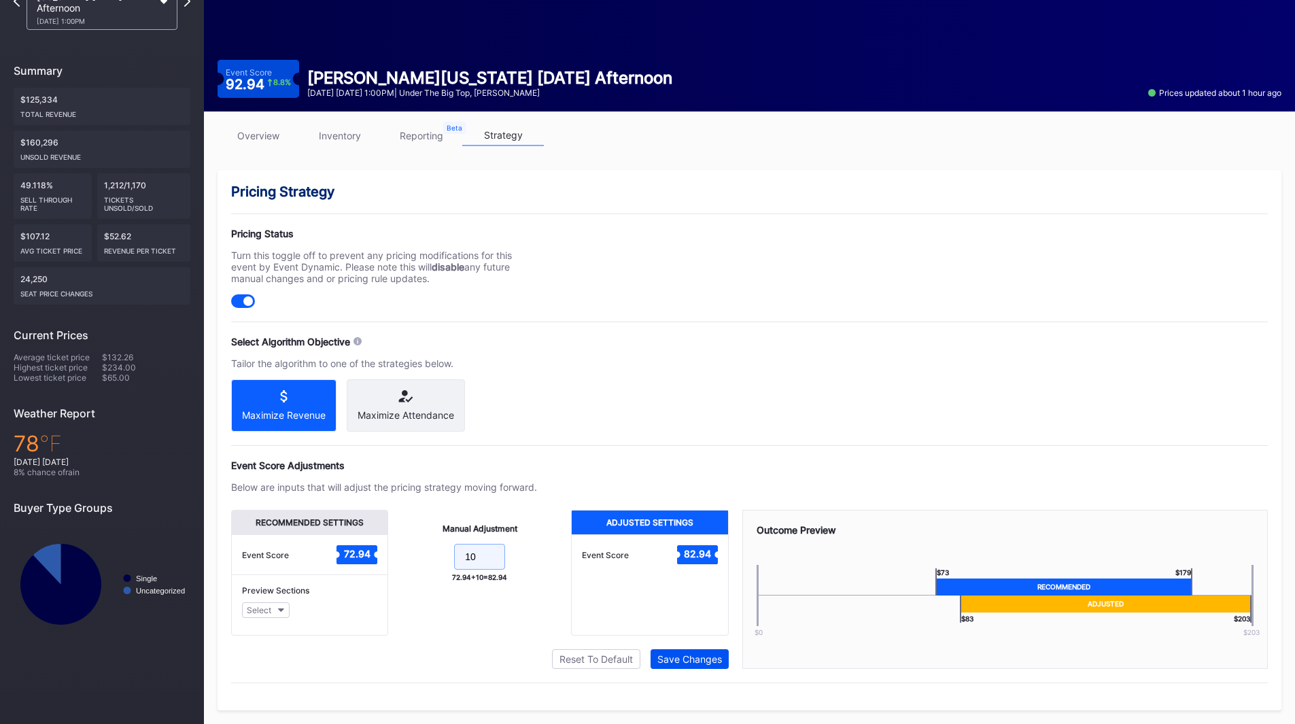
type input "10"
click at [690, 654] on div "Save Changes" at bounding box center [689, 659] width 65 height 12
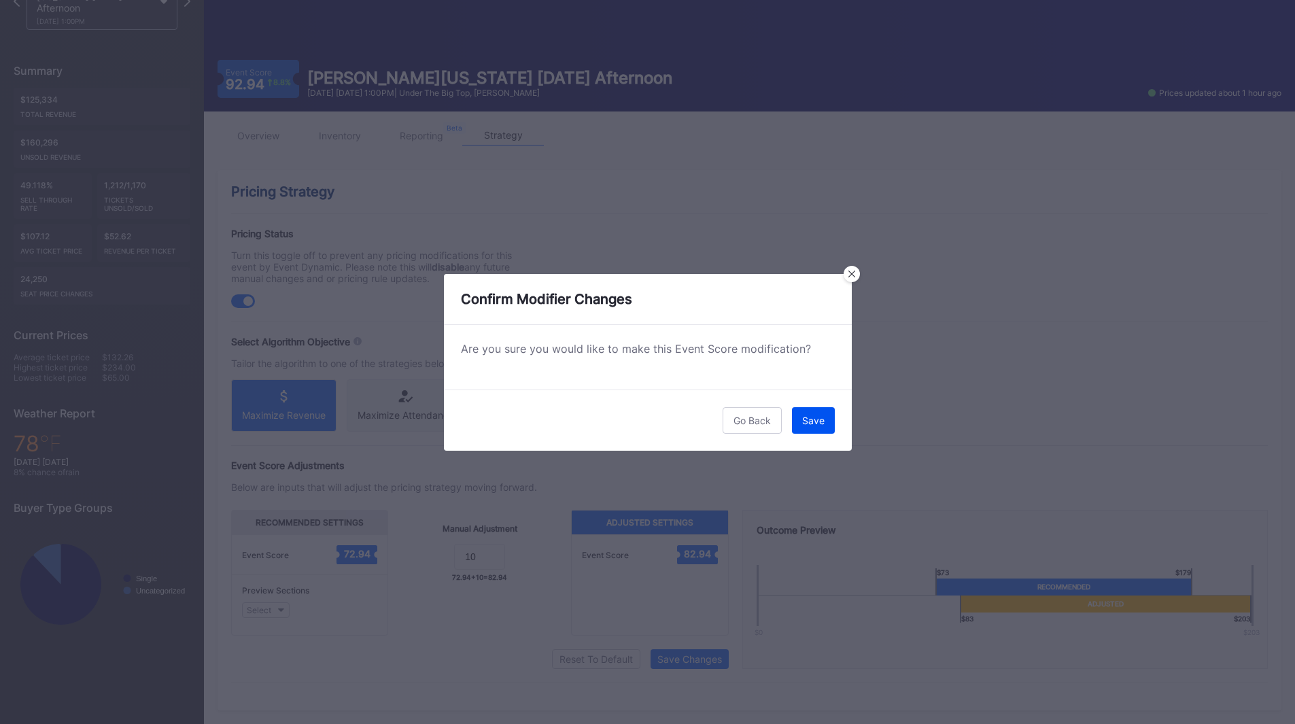
click at [809, 423] on div "Save" at bounding box center [813, 421] width 22 height 12
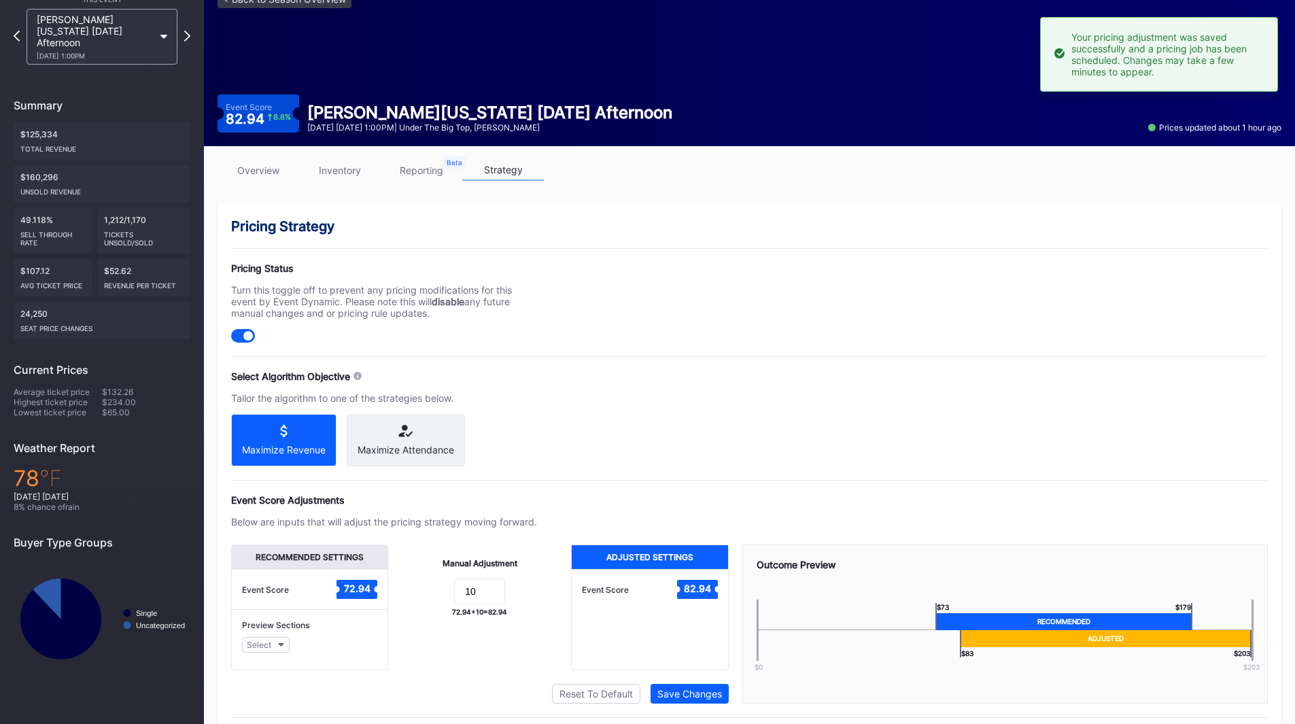
scroll to position [0, 0]
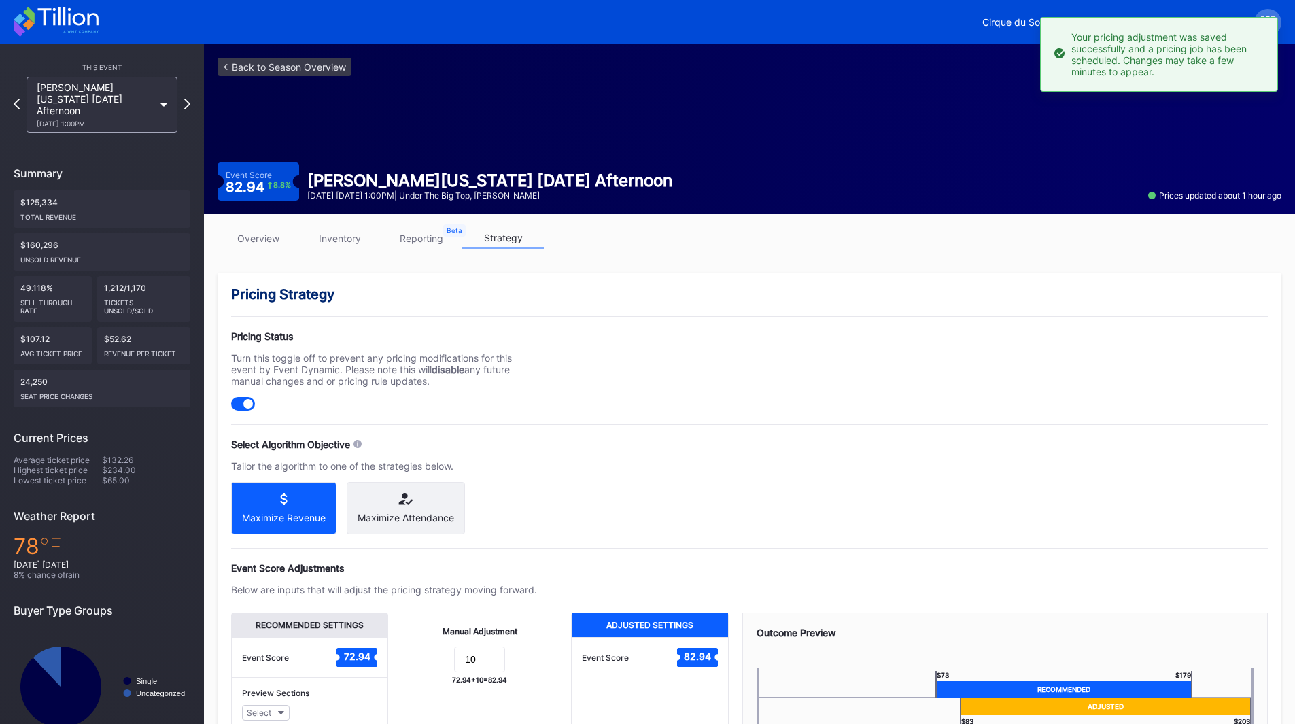
click at [181, 98] on div "[PERSON_NAME][US_STATE] [DATE] Afternoon [DATE] 1:00PM" at bounding box center [102, 105] width 164 height 56
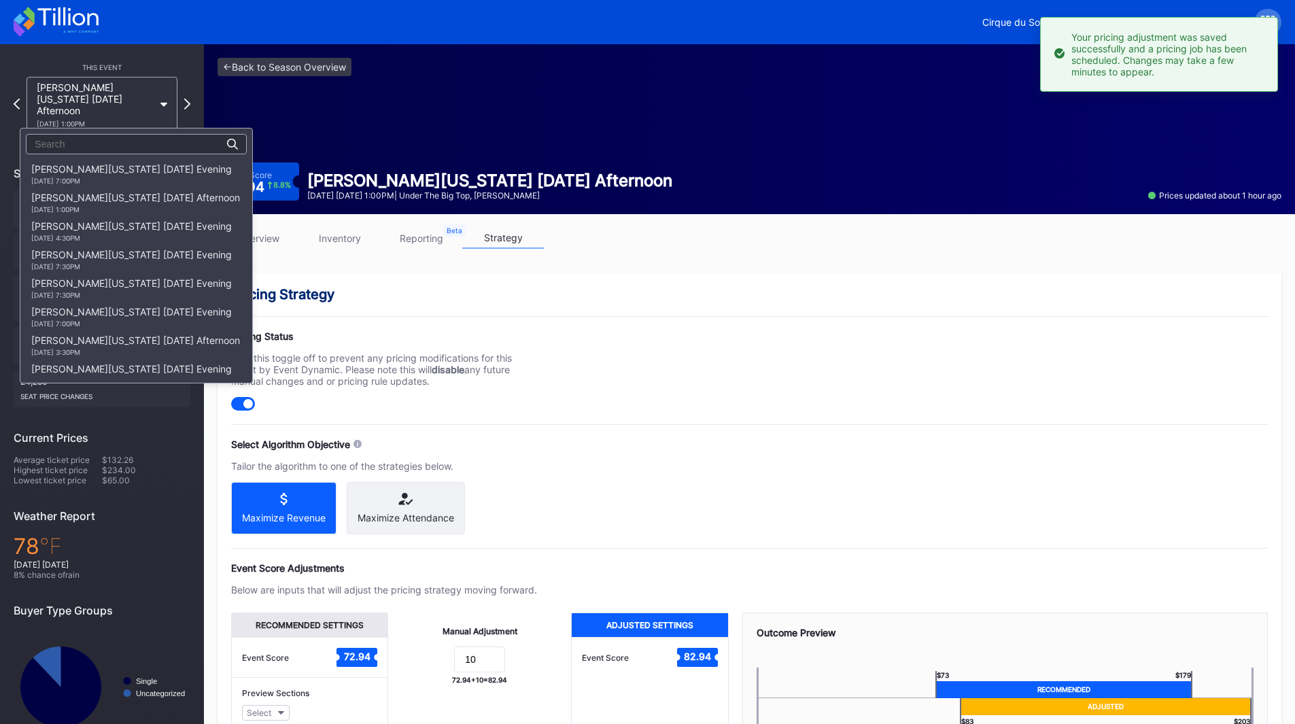
scroll to position [228, 0]
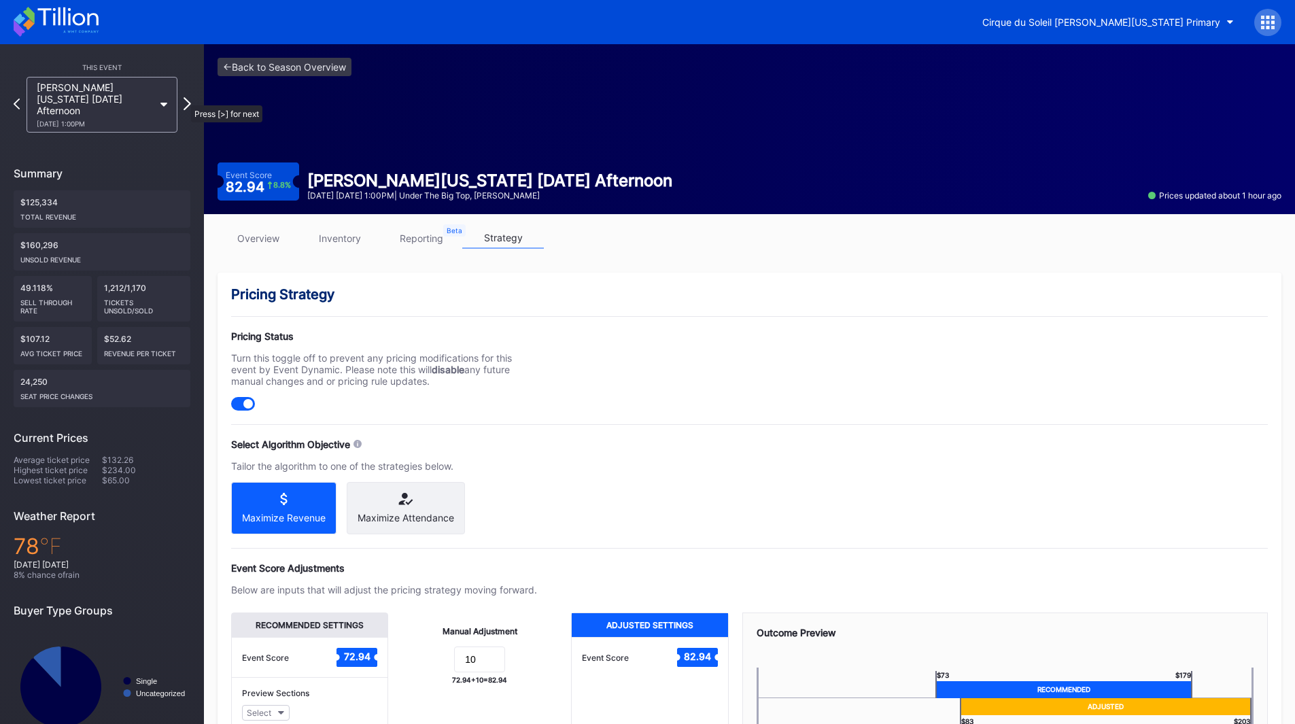
click at [184, 99] on icon at bounding box center [186, 103] width 7 height 13
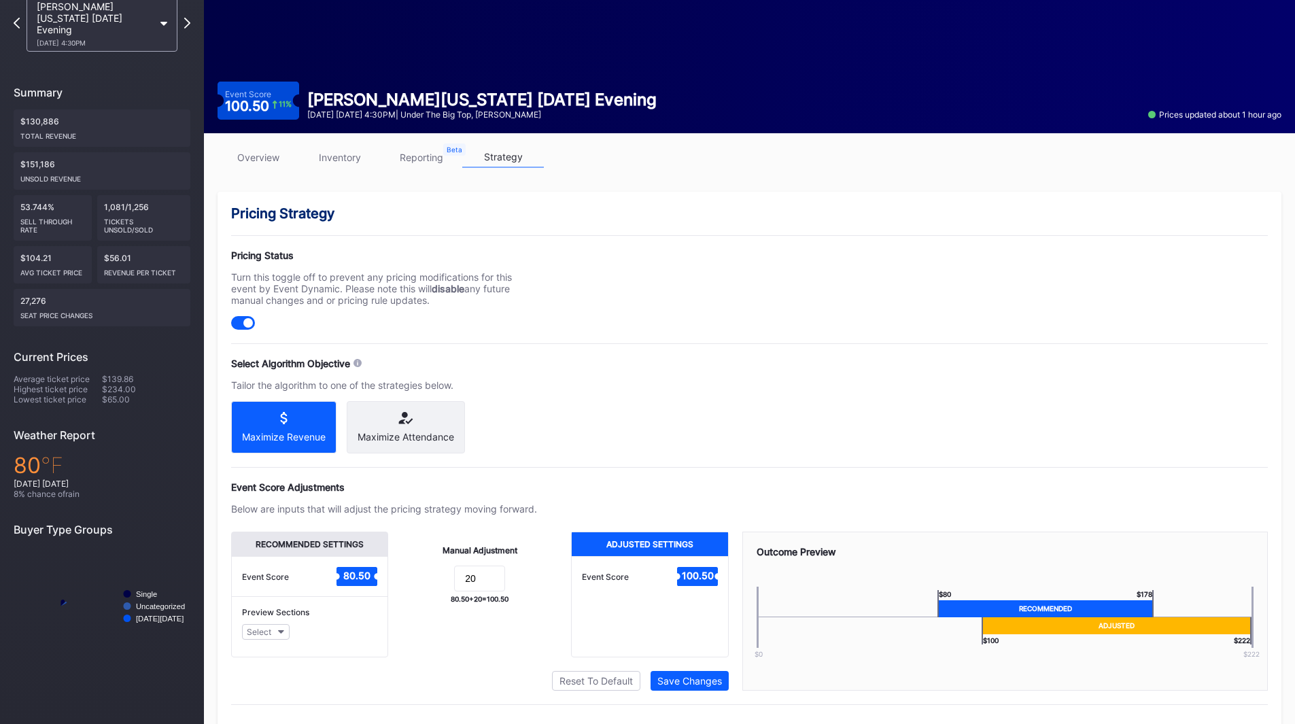
scroll to position [114, 0]
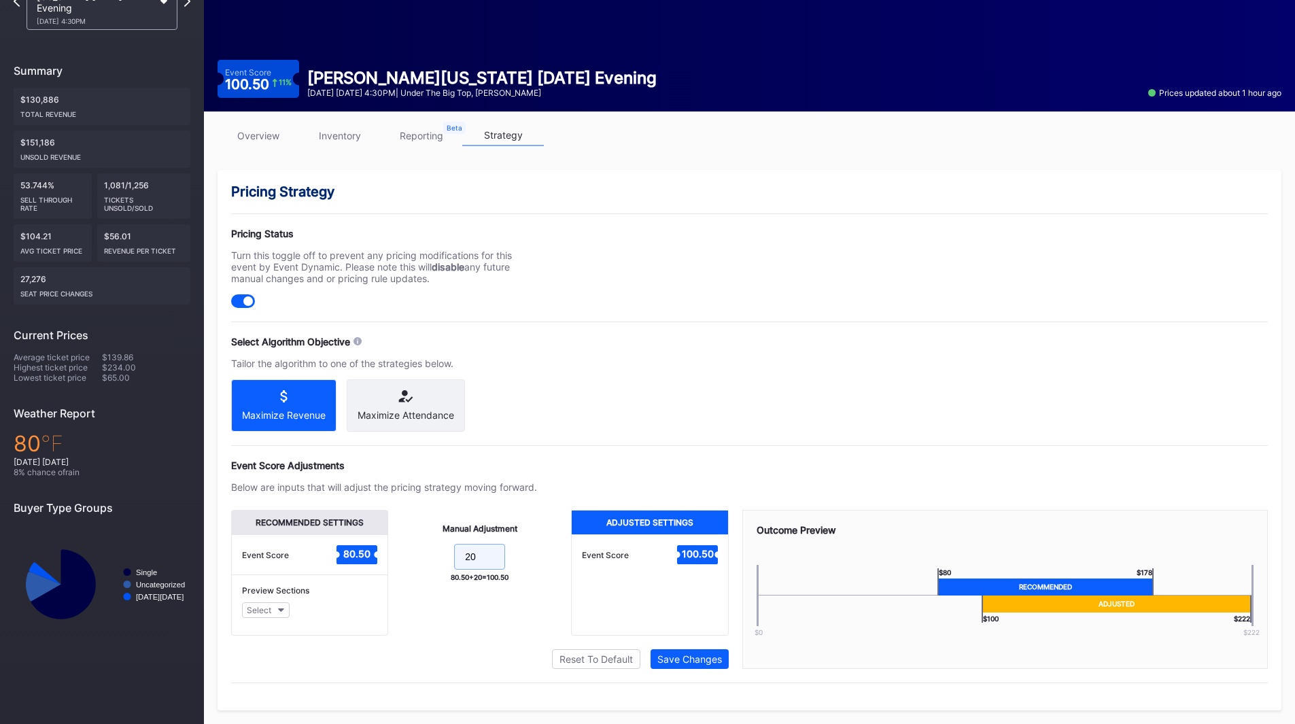
drag, startPoint x: 485, startPoint y: 552, endPoint x: 327, endPoint y: 547, distance: 158.4
click at [327, 547] on div "Recommended Settings Event Score 80.50 Preview Sections Select Manual Adjustmen…" at bounding box center [479, 573] width 497 height 126
type input "10"
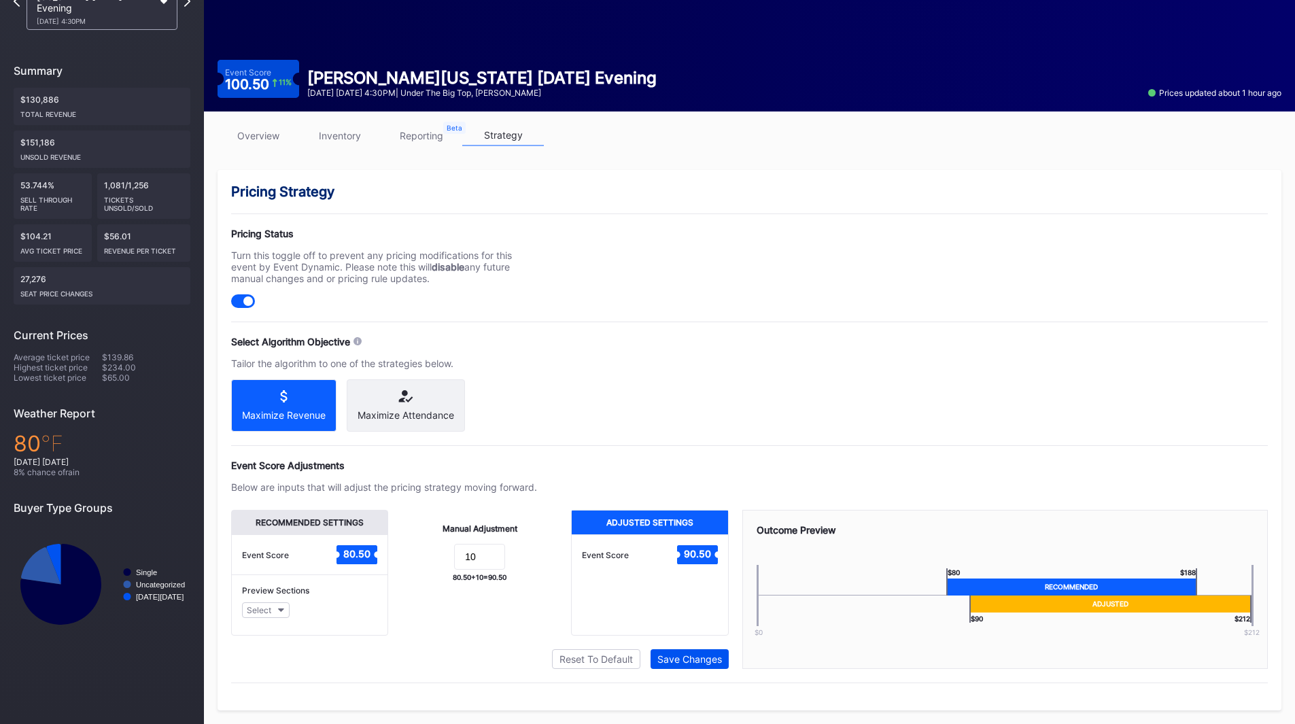
click at [718, 658] on div "Save Changes" at bounding box center [689, 659] width 65 height 12
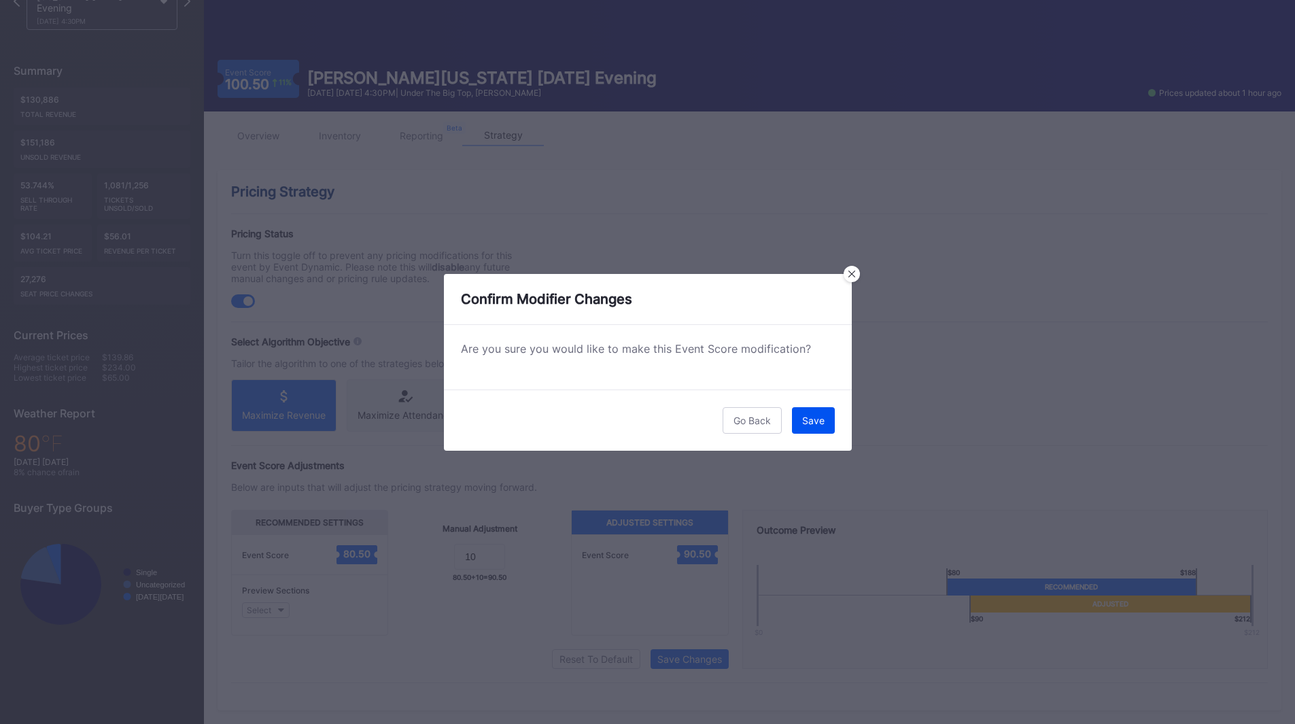
click at [812, 422] on div "Save" at bounding box center [813, 421] width 22 height 12
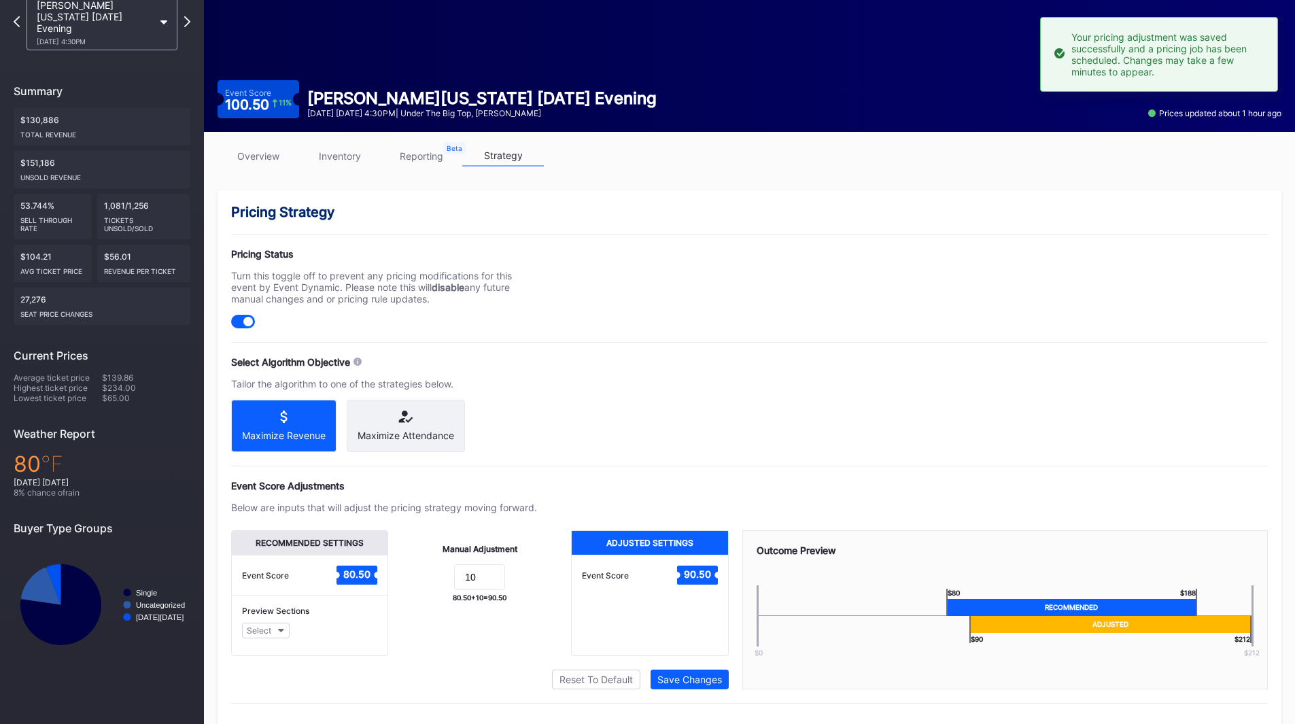
scroll to position [0, 0]
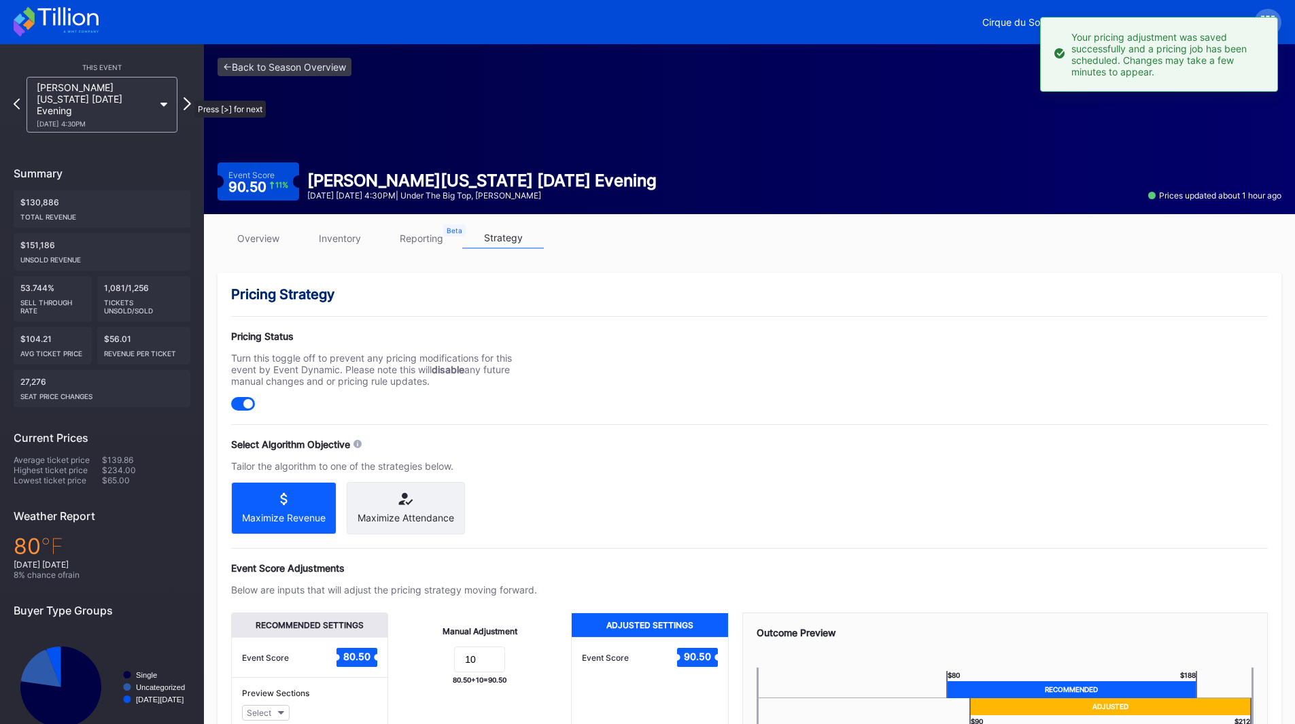
click at [188, 97] on icon at bounding box center [186, 103] width 7 height 13
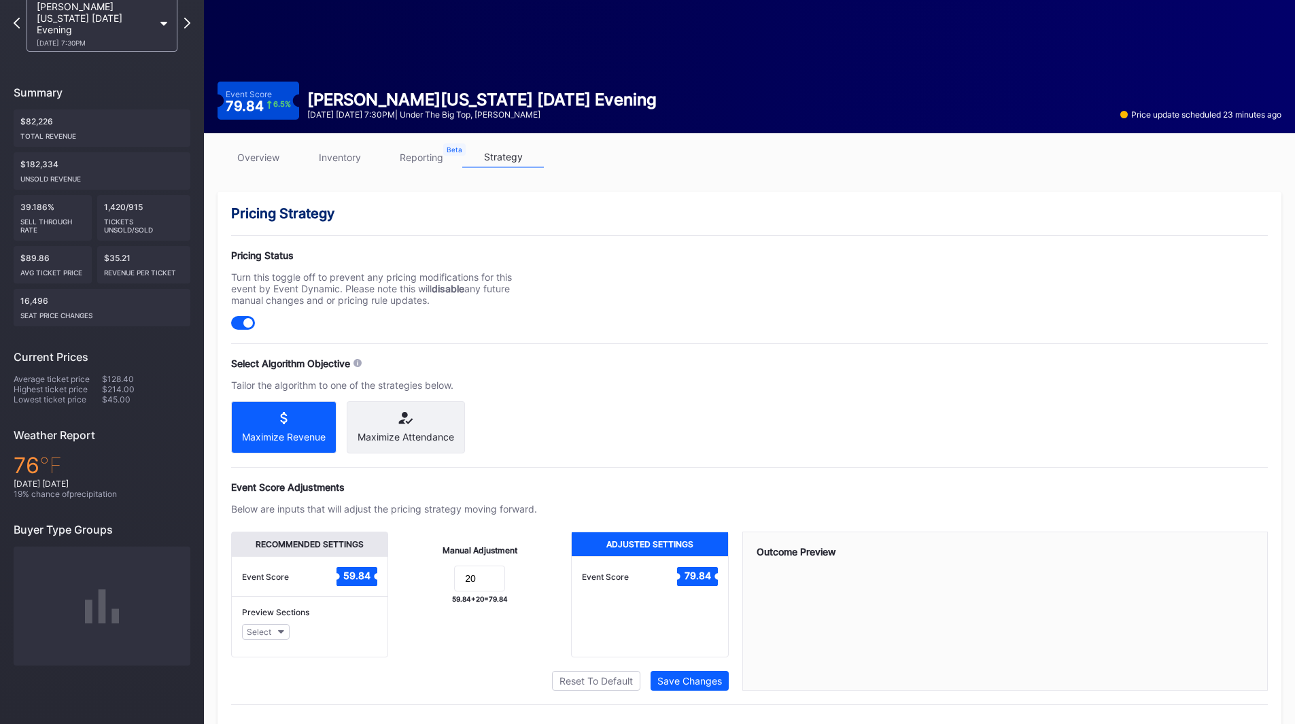
scroll to position [114, 0]
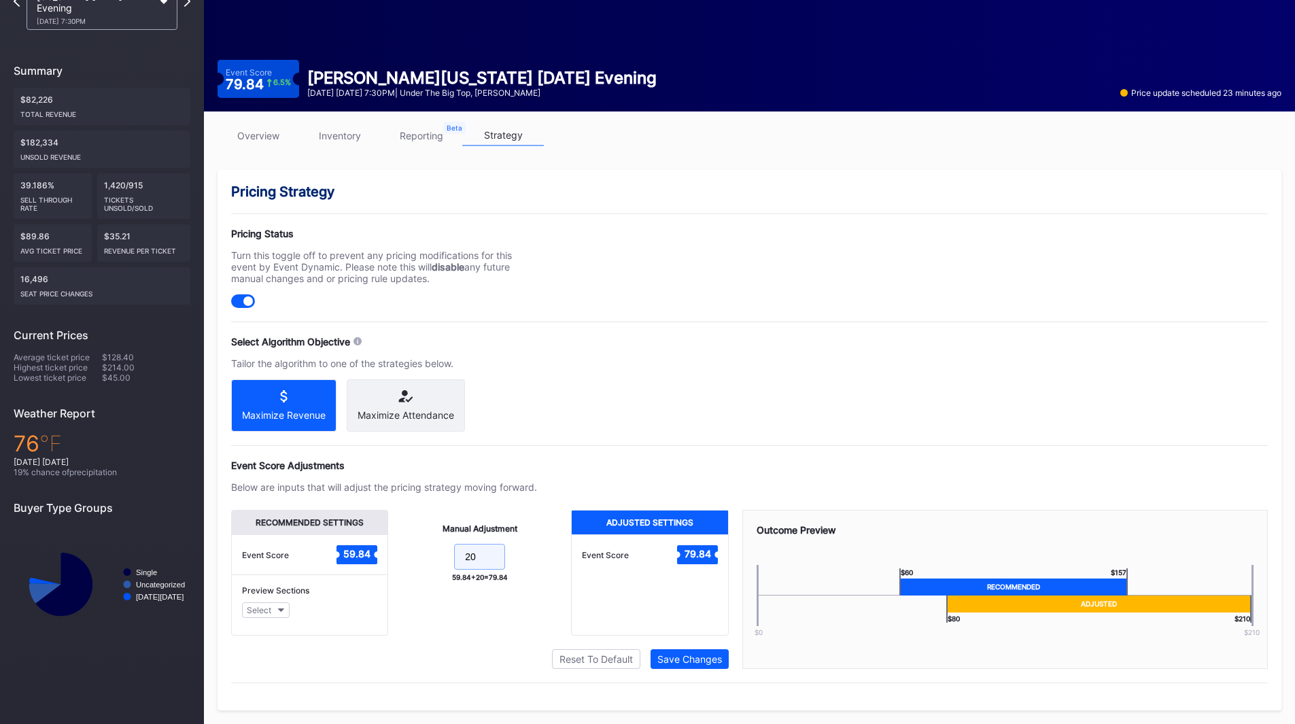
drag, startPoint x: 482, startPoint y: 557, endPoint x: 412, endPoint y: 558, distance: 70.0
click at [412, 558] on form "20" at bounding box center [480, 558] width 156 height 29
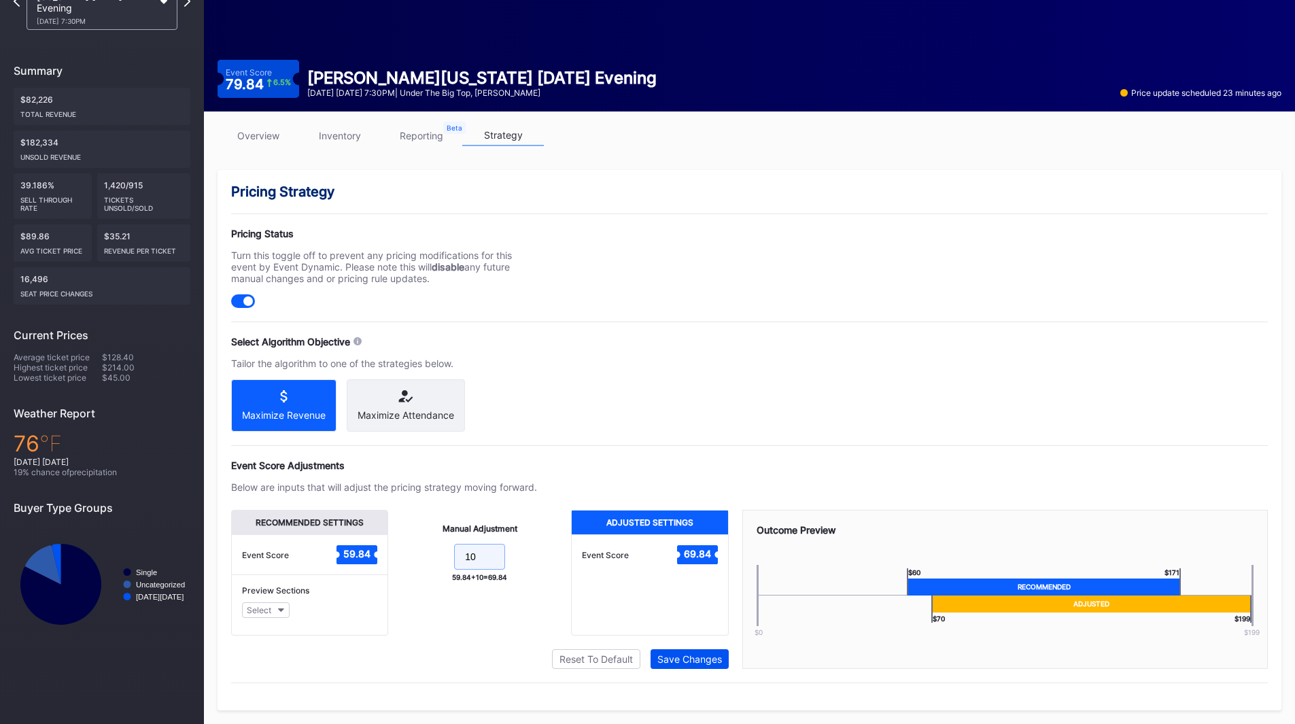
type input "10"
click at [681, 652] on button "Save Changes" at bounding box center [689, 659] width 78 height 20
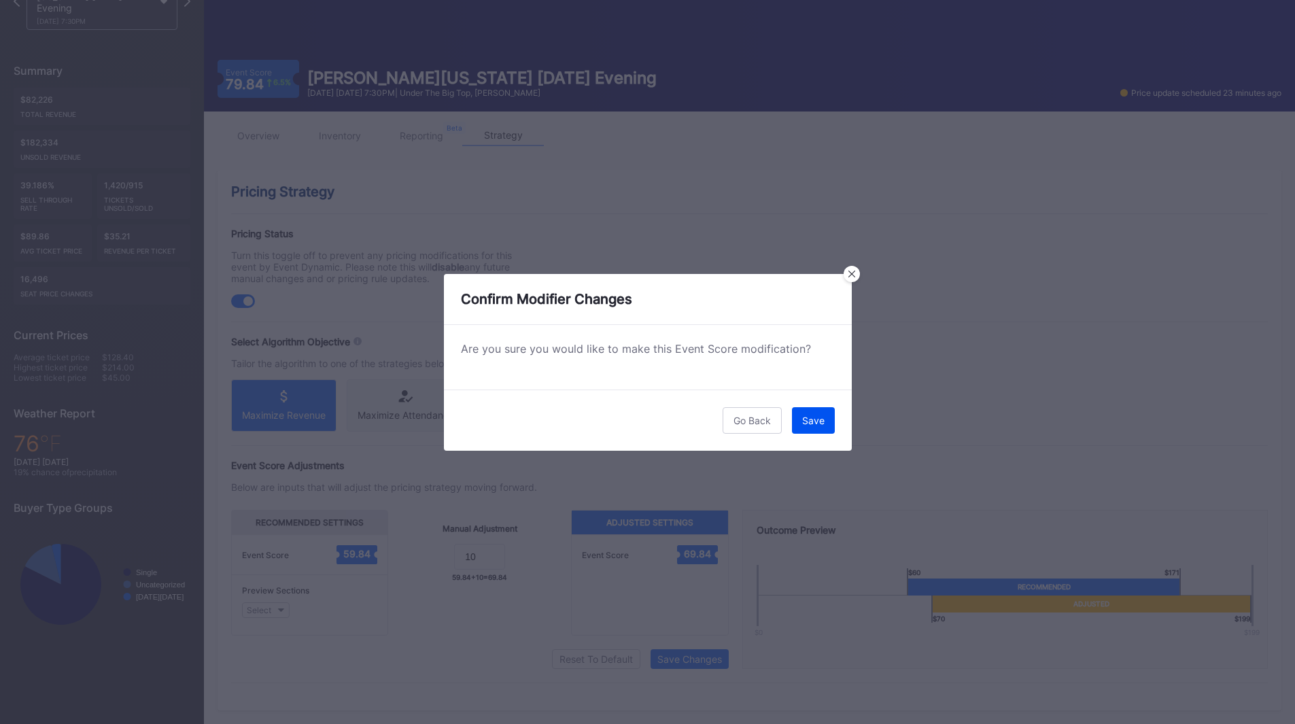
click at [805, 425] on div "Save" at bounding box center [813, 421] width 22 height 12
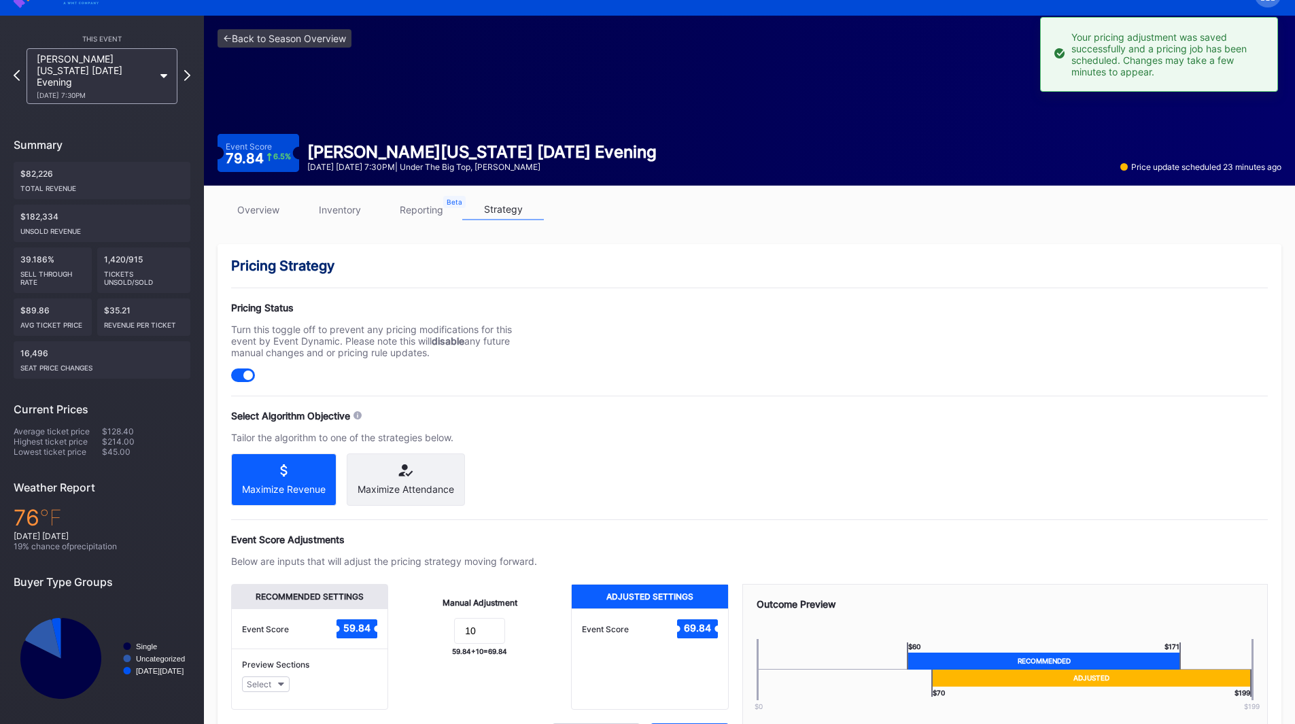
scroll to position [0, 0]
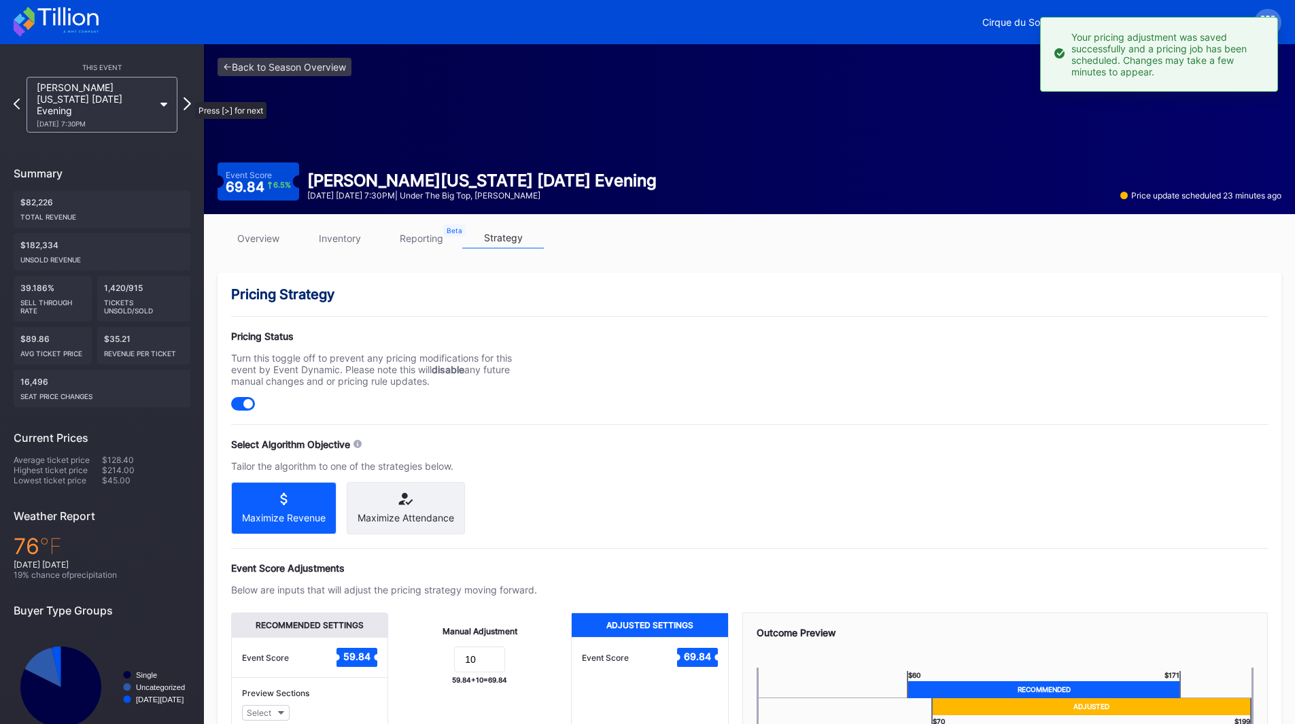
click at [188, 97] on icon at bounding box center [186, 103] width 7 height 13
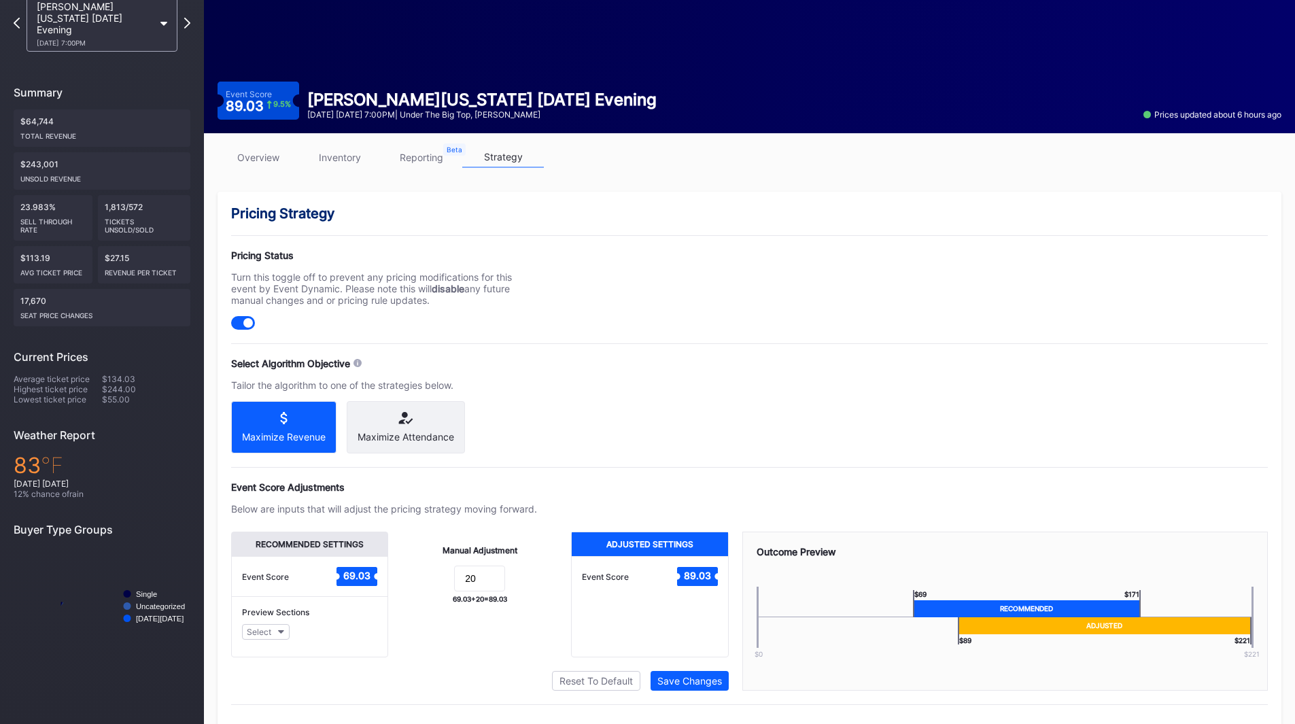
scroll to position [114, 0]
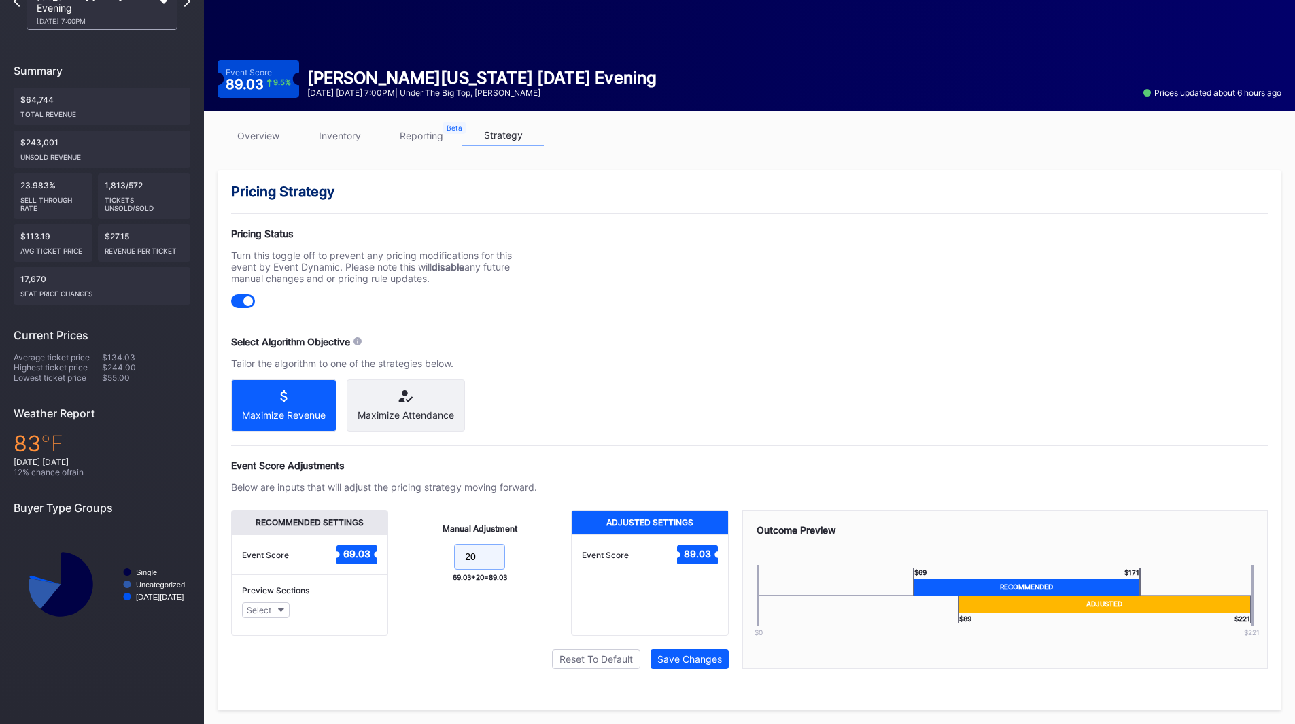
drag, startPoint x: 482, startPoint y: 552, endPoint x: 391, endPoint y: 548, distance: 91.1
click at [391, 548] on div "Manual Adjustment 20 69.03 + 20 = 89.03" at bounding box center [479, 573] width 183 height 126
type input "10"
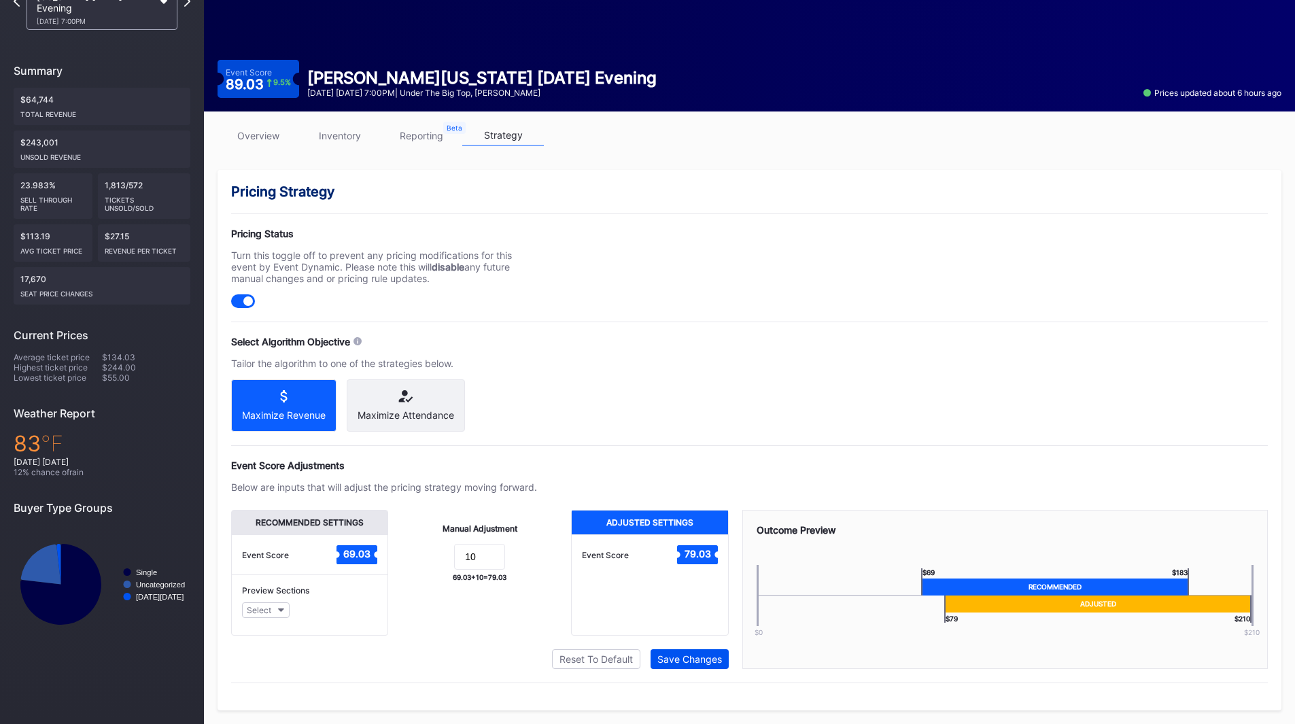
click at [692, 661] on div "Save Changes" at bounding box center [689, 659] width 65 height 12
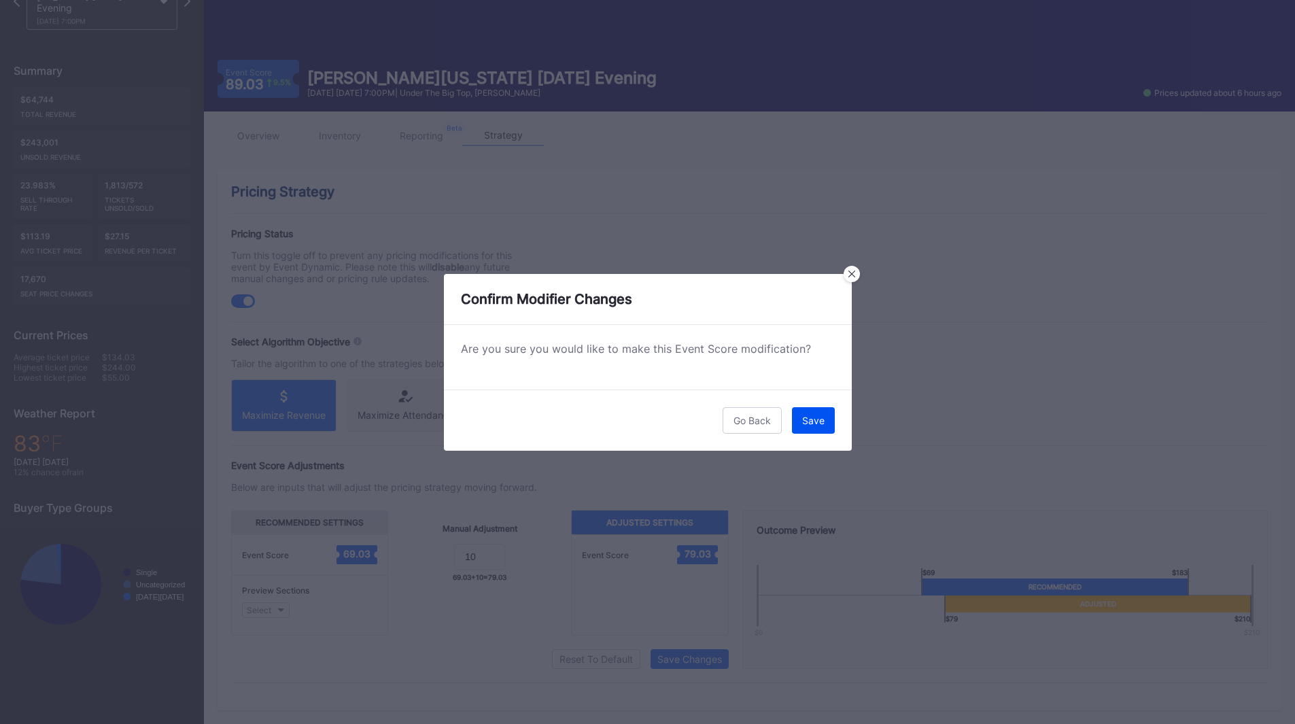
click at [809, 418] on div "Save" at bounding box center [813, 421] width 22 height 12
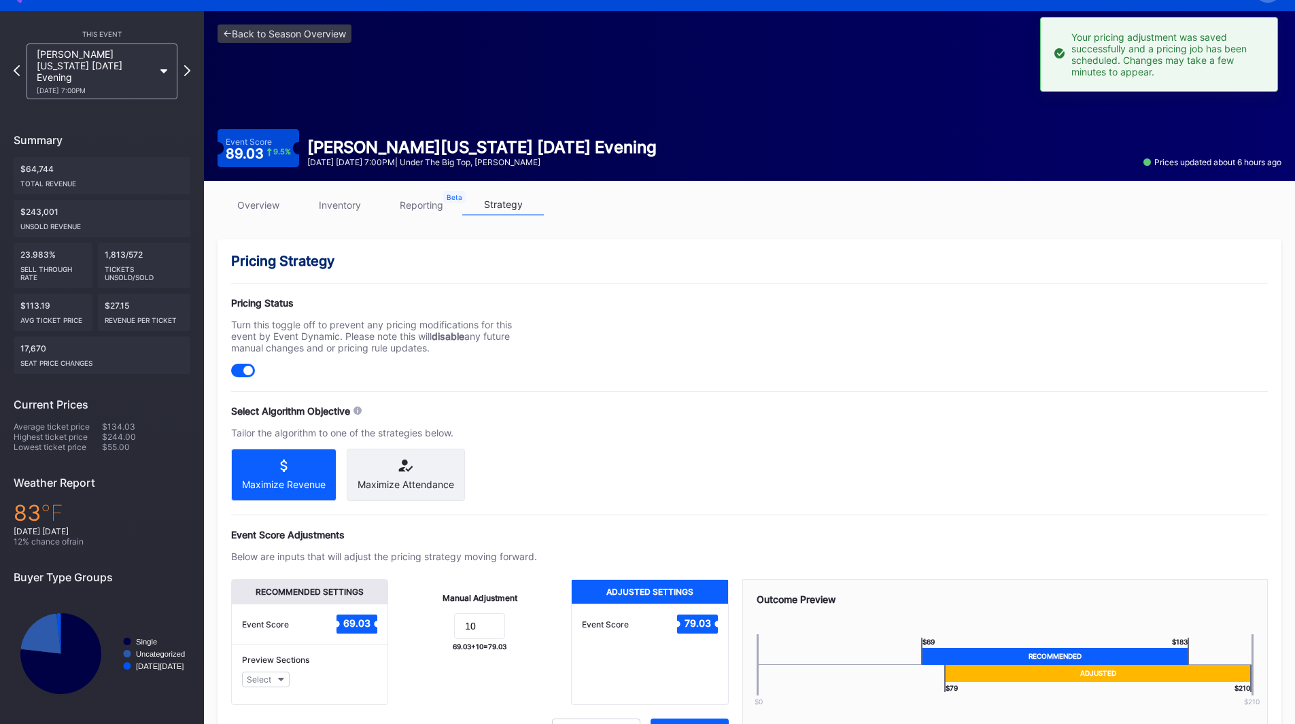
scroll to position [0, 0]
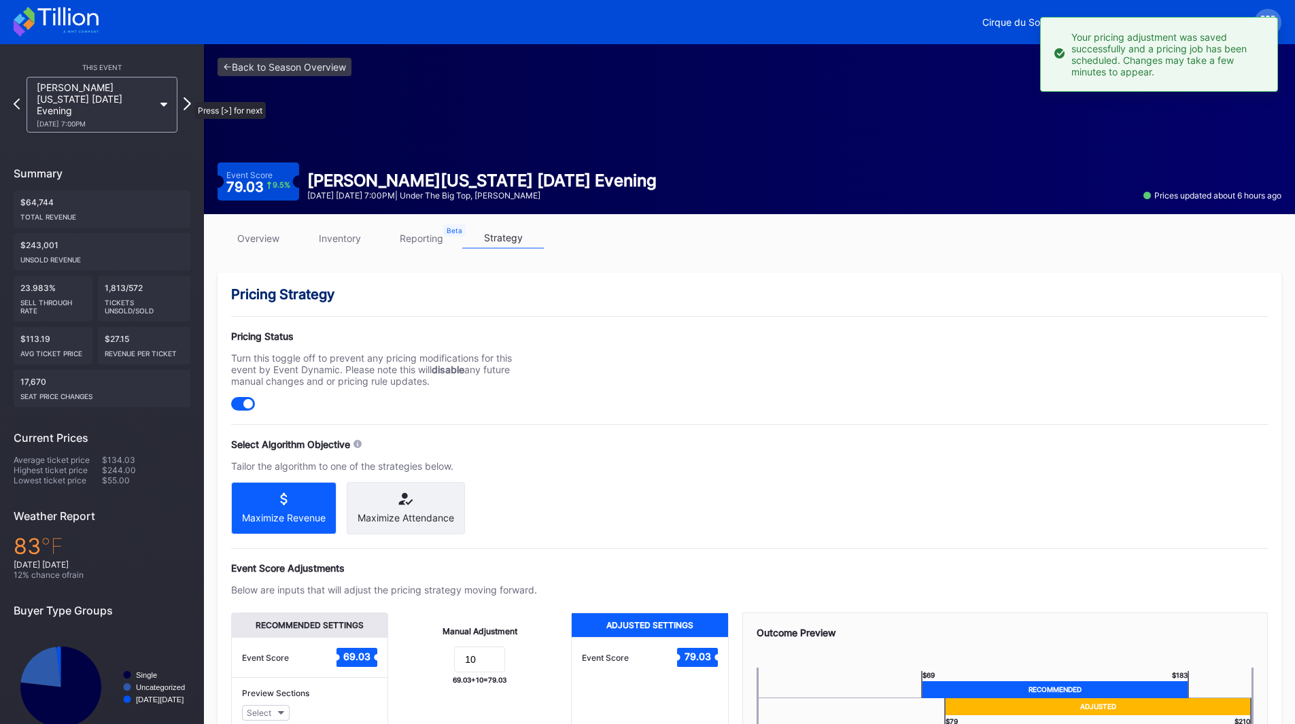
click at [188, 97] on icon at bounding box center [186, 103] width 7 height 13
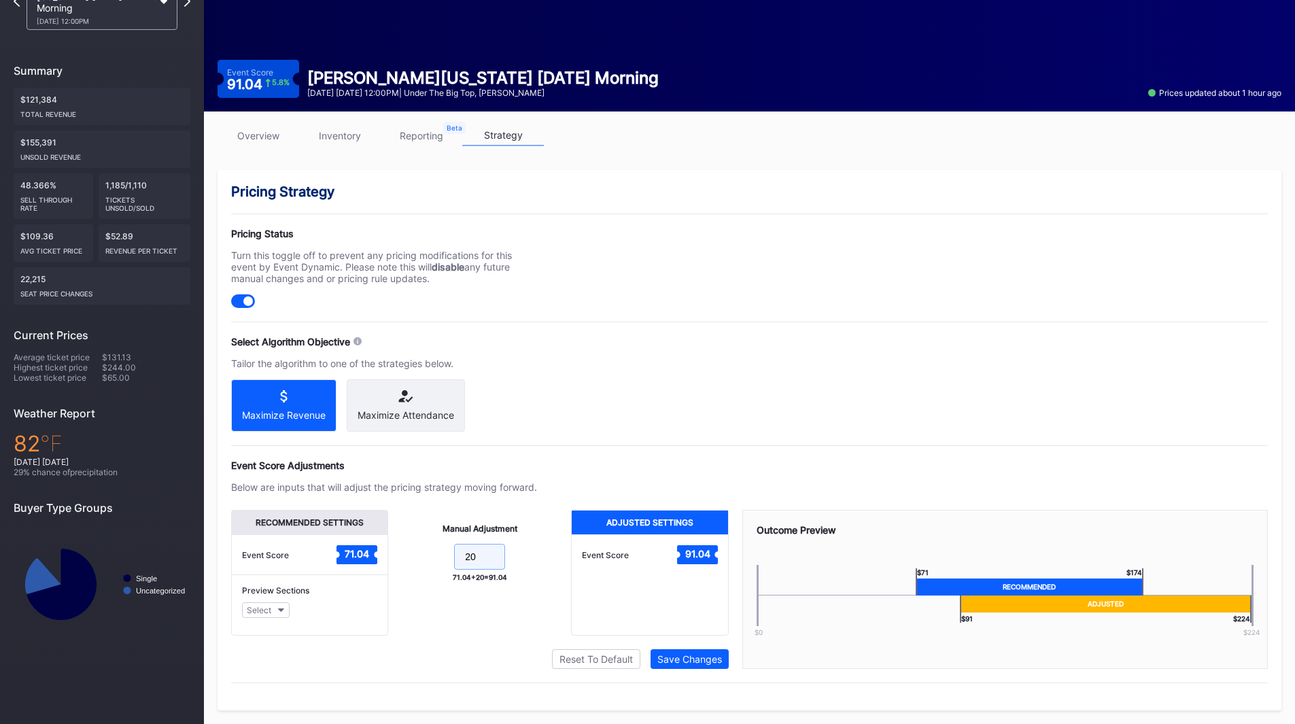
drag, startPoint x: 488, startPoint y: 558, endPoint x: 422, endPoint y: 560, distance: 65.9
click at [422, 560] on form "20" at bounding box center [480, 558] width 156 height 29
type input "10"
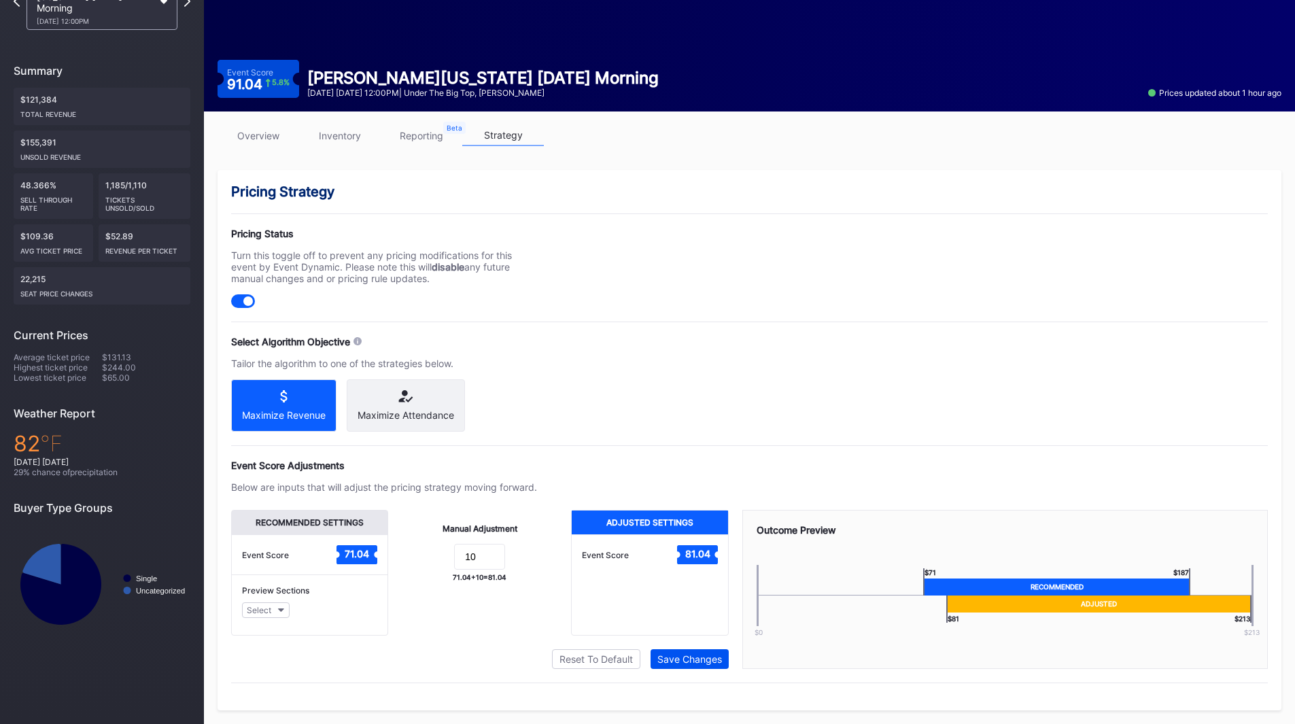
click at [695, 661] on div "Save Changes" at bounding box center [689, 659] width 65 height 12
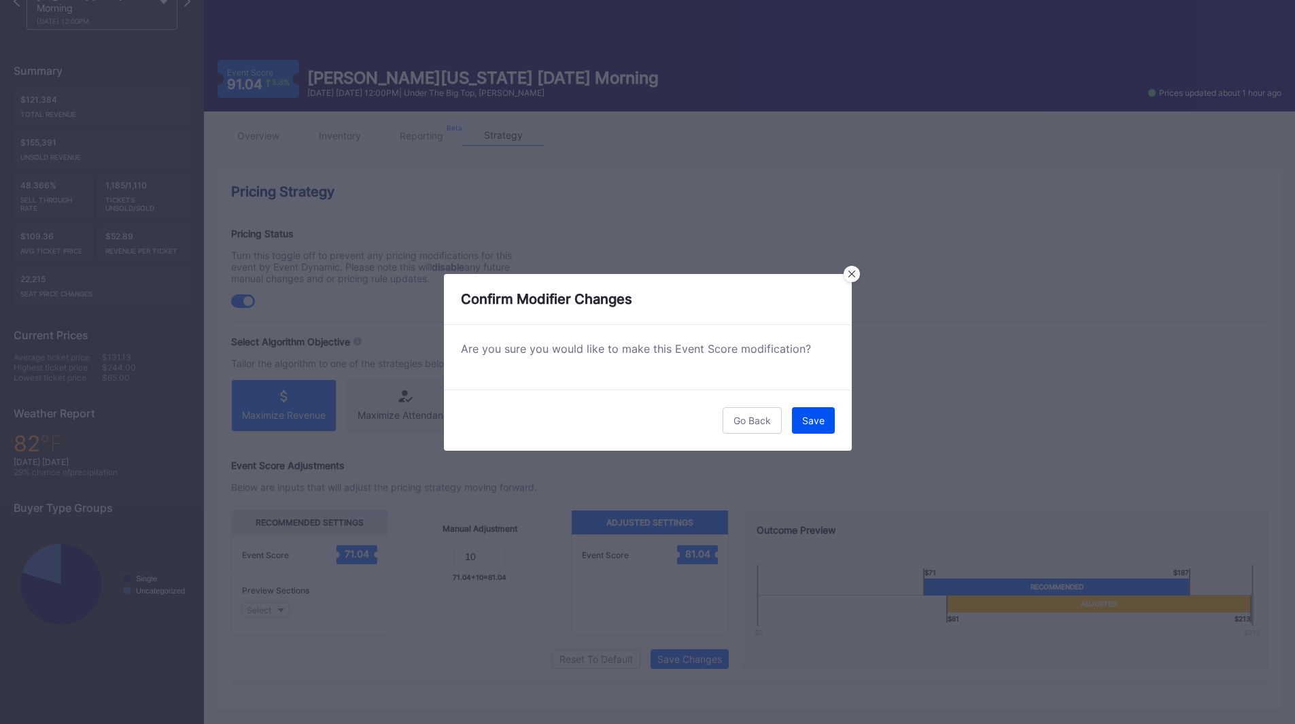
click at [807, 417] on div "Save" at bounding box center [813, 421] width 22 height 12
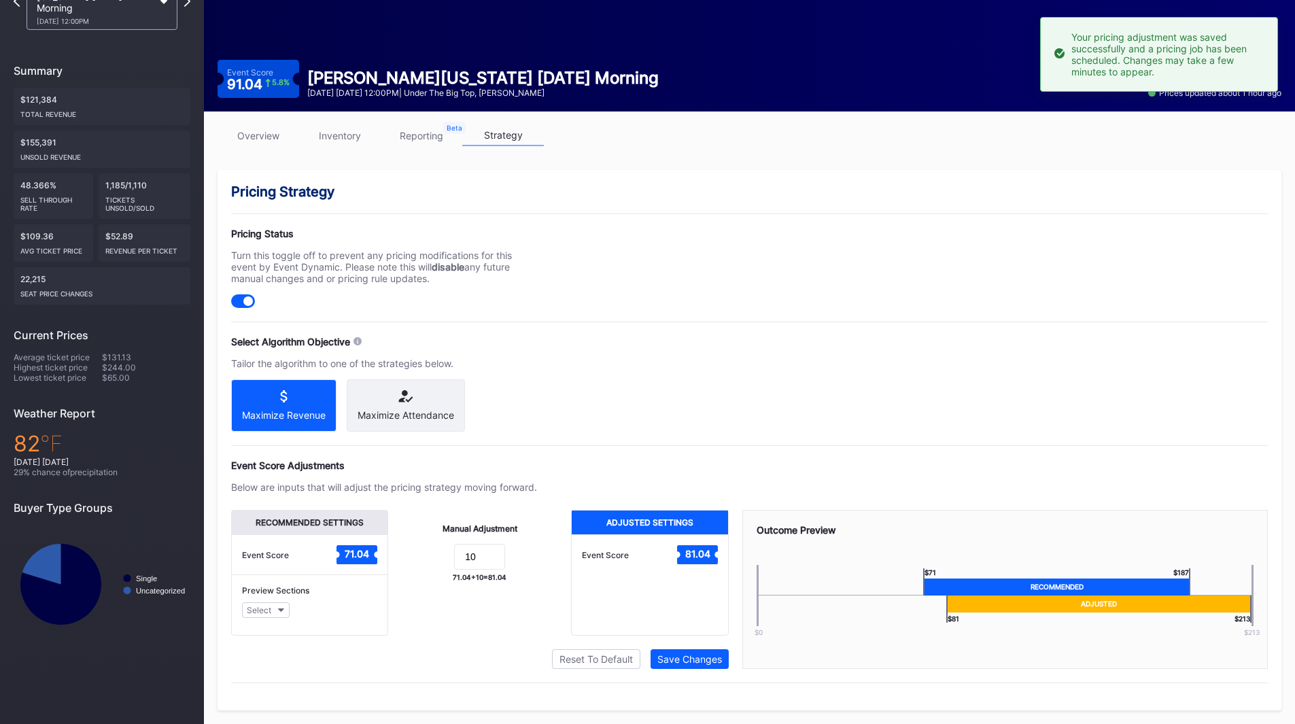
scroll to position [33, 0]
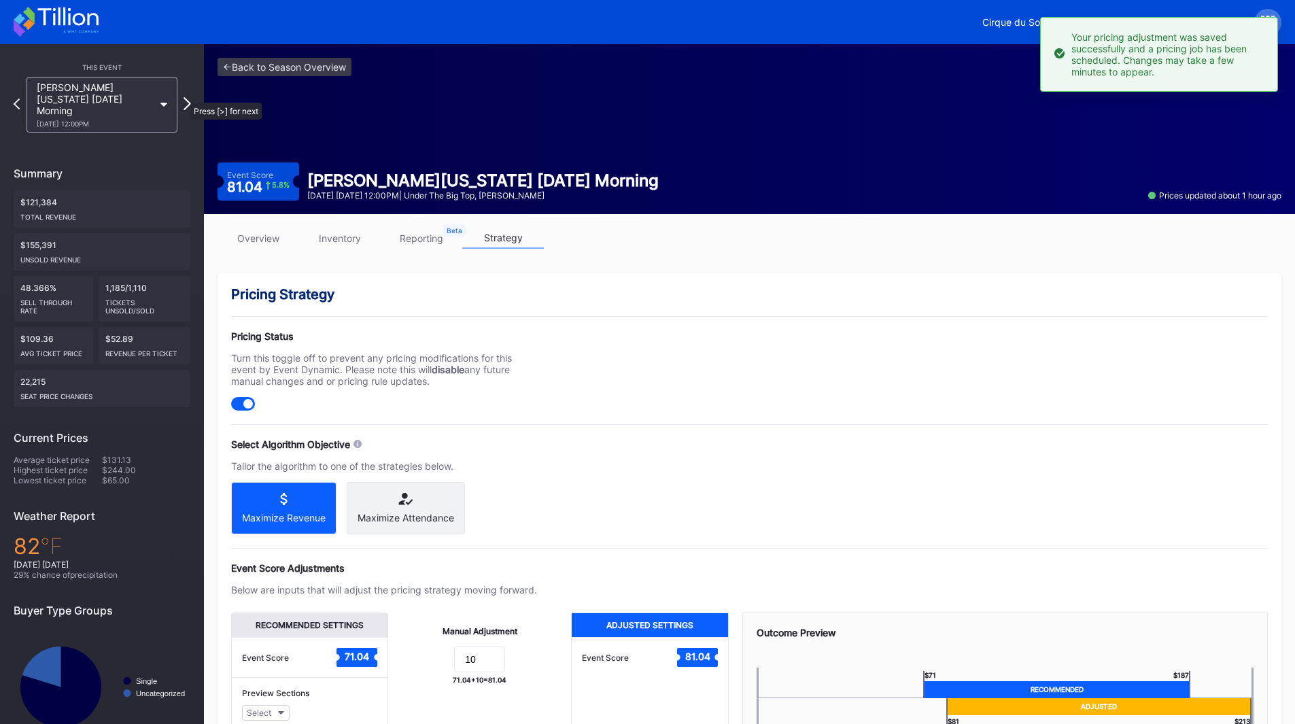
click at [183, 97] on icon at bounding box center [186, 103] width 7 height 13
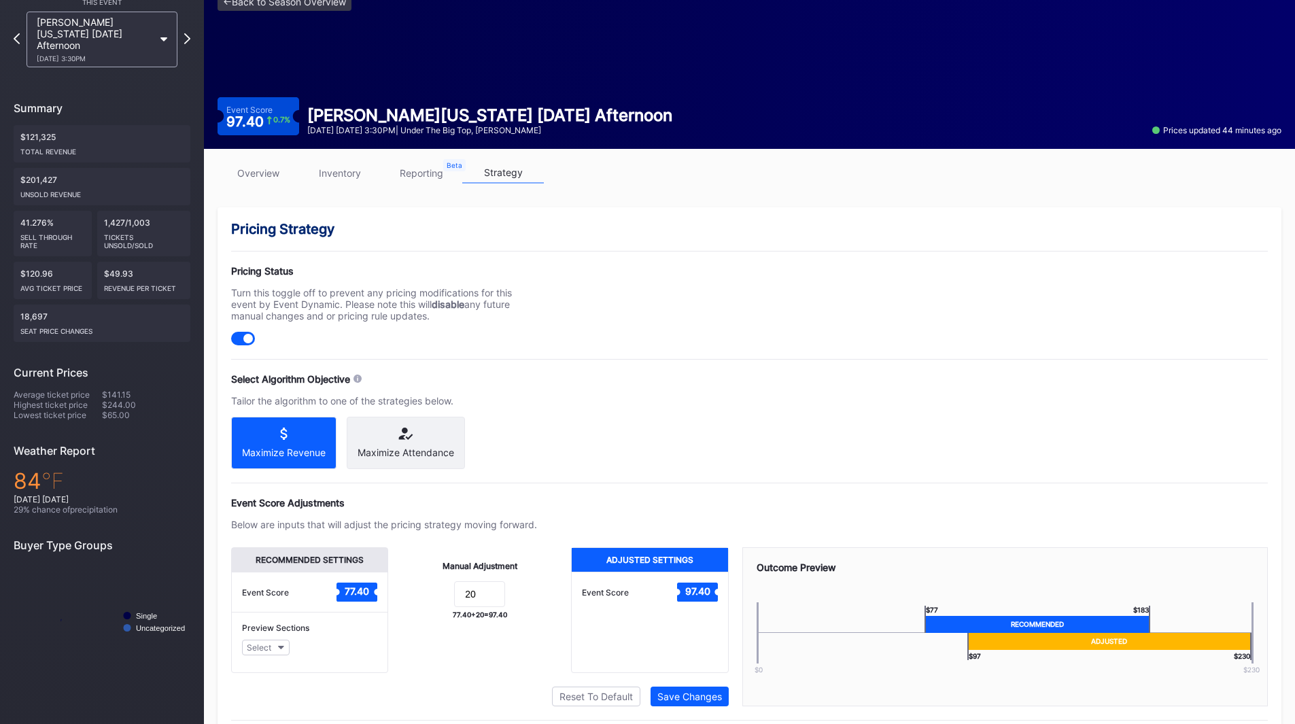
scroll to position [114, 0]
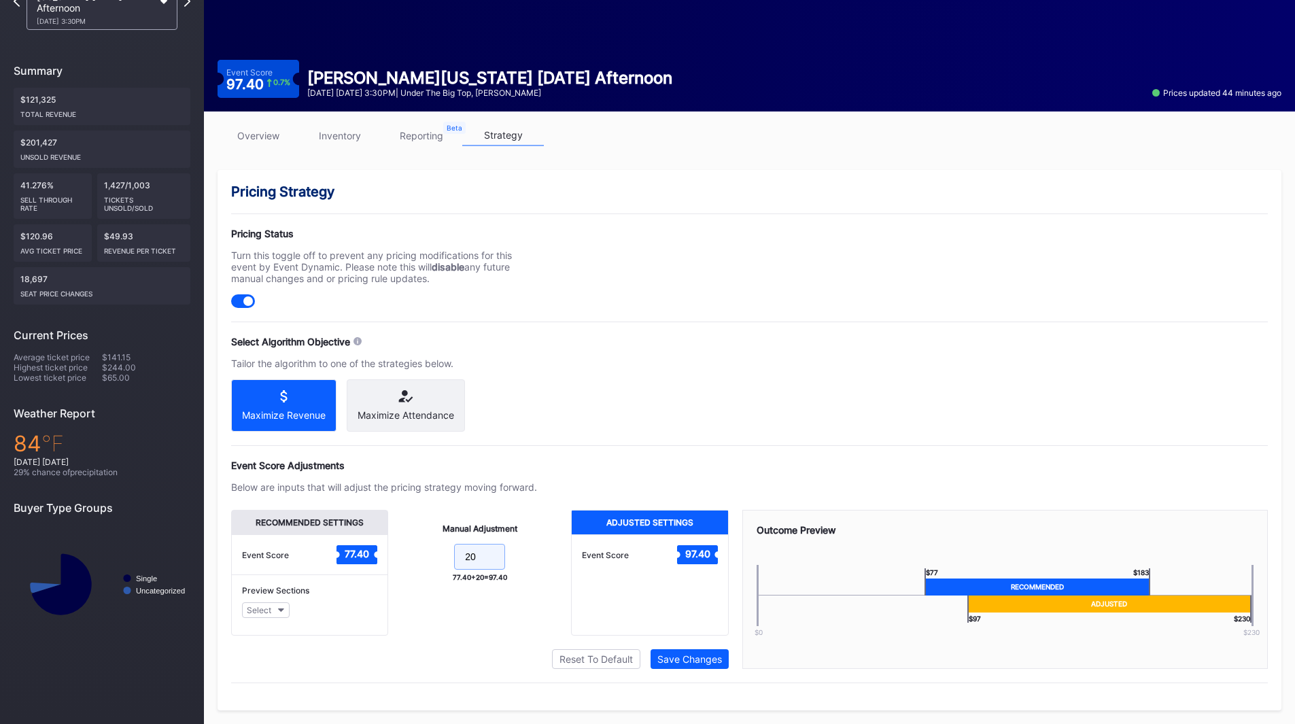
drag, startPoint x: 484, startPoint y: 567, endPoint x: 395, endPoint y: 563, distance: 88.5
click at [395, 563] on div "Manual Adjustment 20 77.40 + 20 = 97.40" at bounding box center [479, 573] width 183 height 126
type input "10"
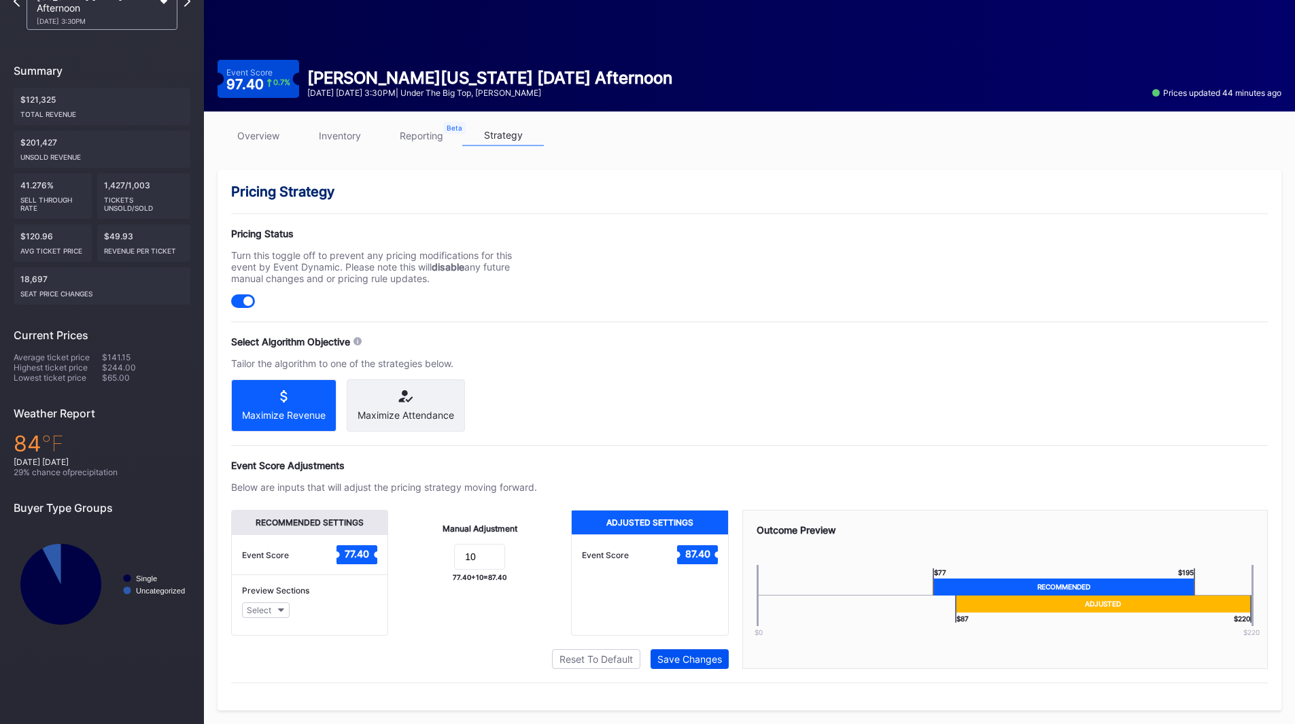
click at [713, 658] on div "Save Changes" at bounding box center [689, 659] width 65 height 12
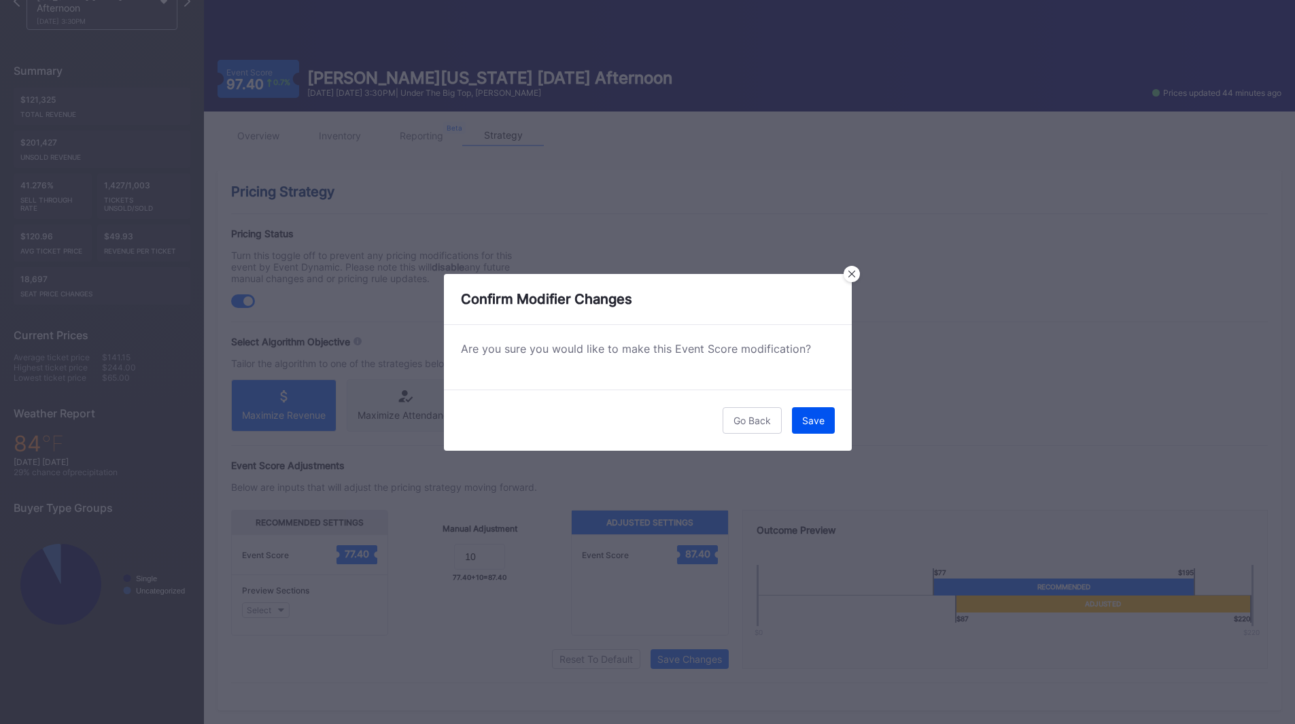
click at [805, 424] on div "Save" at bounding box center [813, 421] width 22 height 12
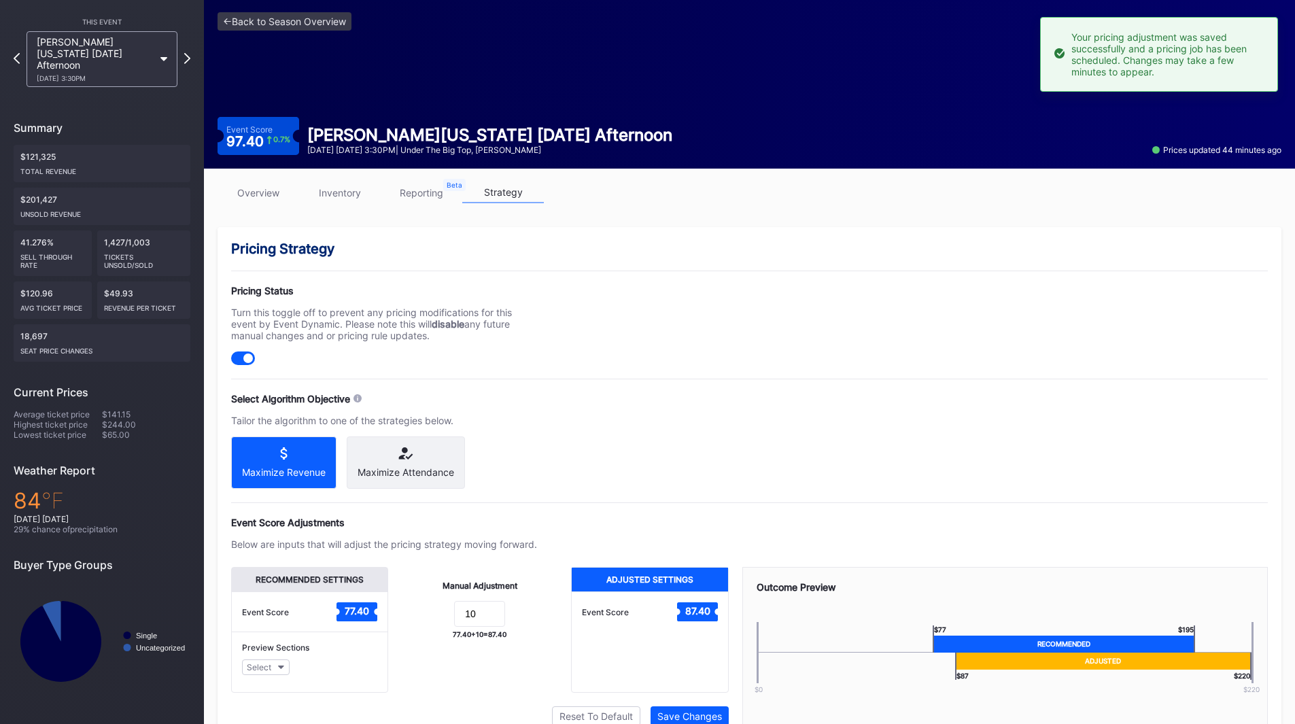
scroll to position [0, 0]
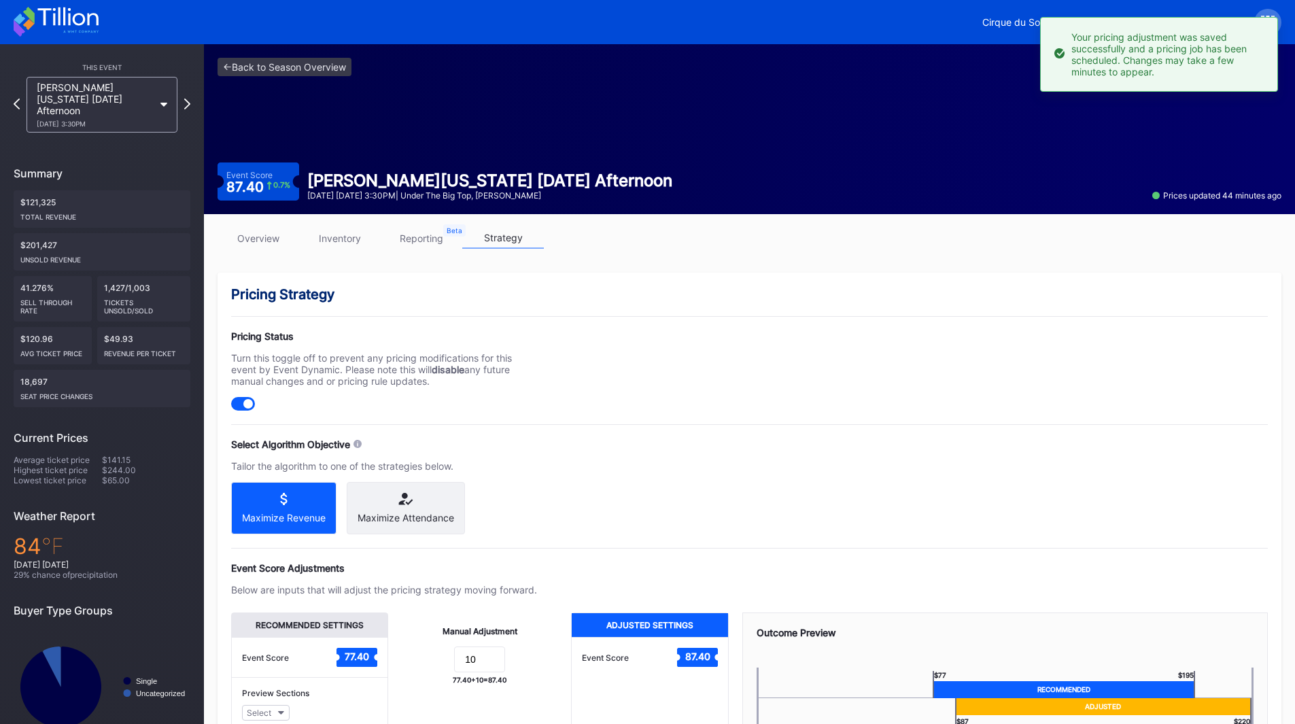
click at [190, 100] on div "This Event [PERSON_NAME][US_STATE] [DATE] Afternoon [DATE] 3:30PM Summary $121,…" at bounding box center [102, 402] width 204 height 716
click at [188, 100] on icon at bounding box center [186, 103] width 7 height 13
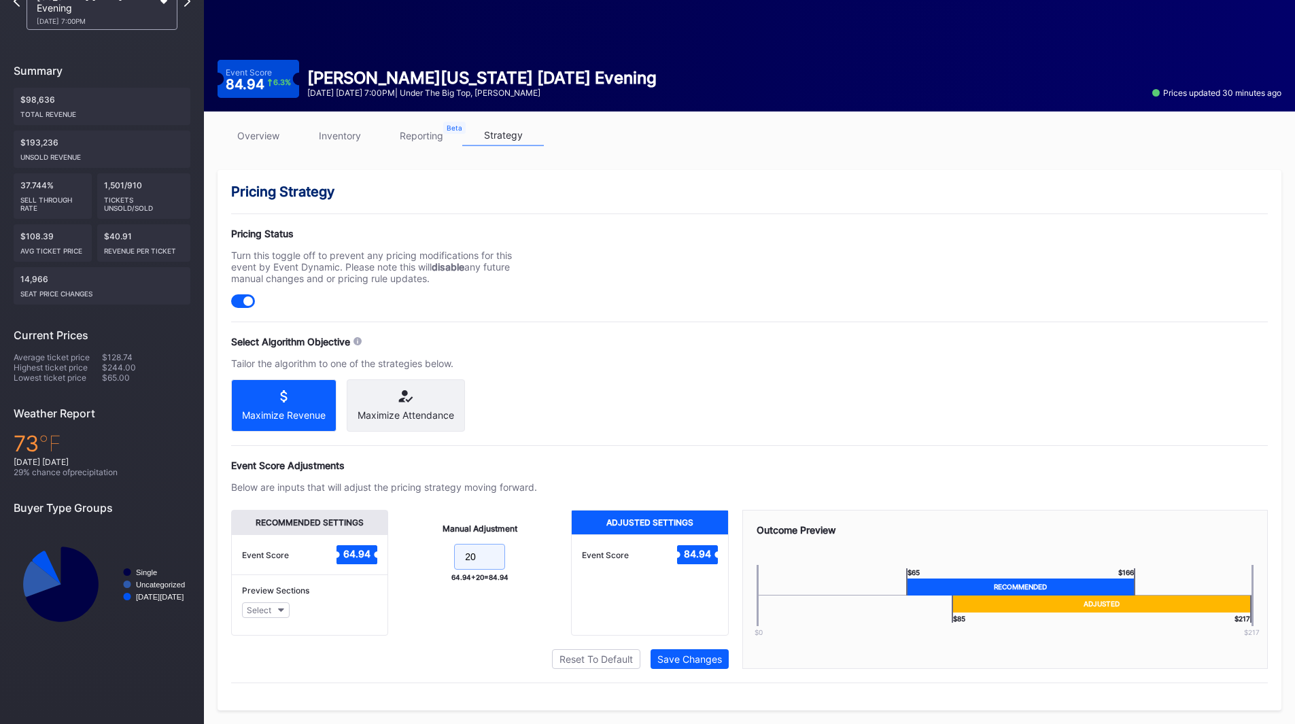
drag, startPoint x: 482, startPoint y: 565, endPoint x: 389, endPoint y: 554, distance: 93.7
click at [389, 555] on div "Manual Adjustment 20 64.94 + 20 = 84.94" at bounding box center [479, 573] width 183 height 126
type input "10"
click at [680, 662] on div "Save Changes" at bounding box center [689, 659] width 65 height 12
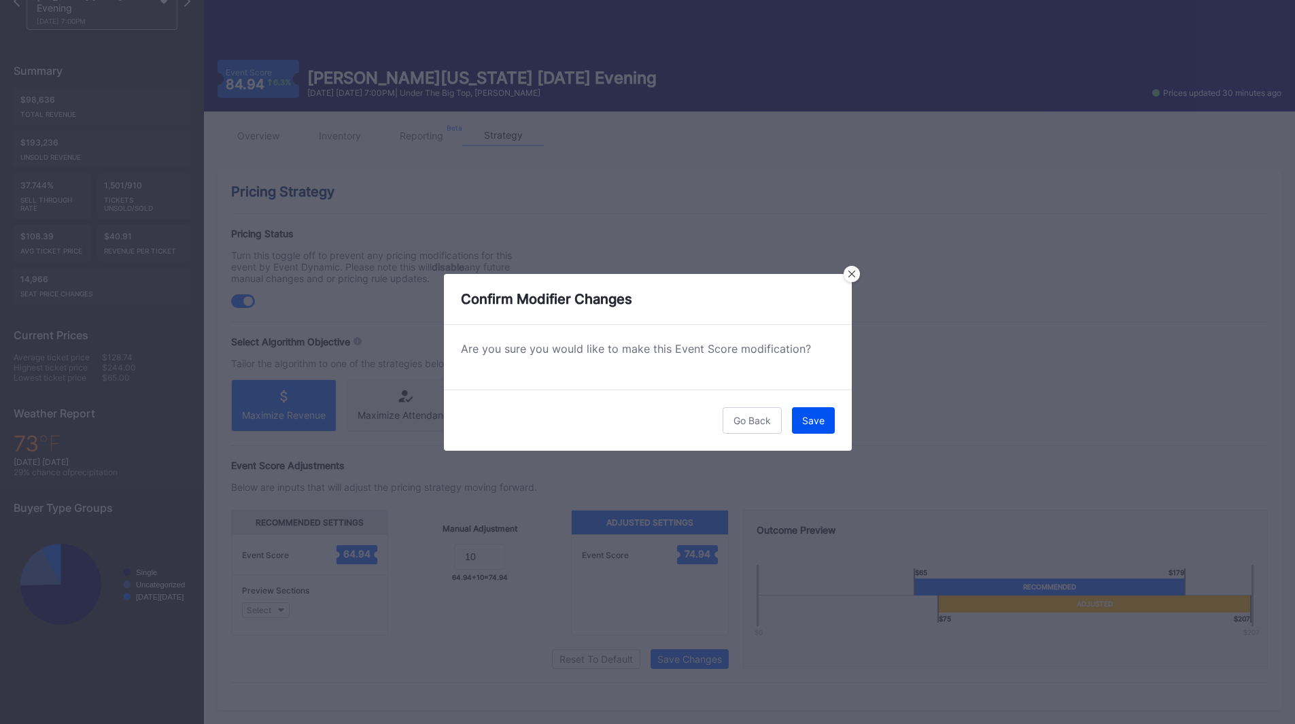
click at [815, 417] on div "Save" at bounding box center [813, 421] width 22 height 12
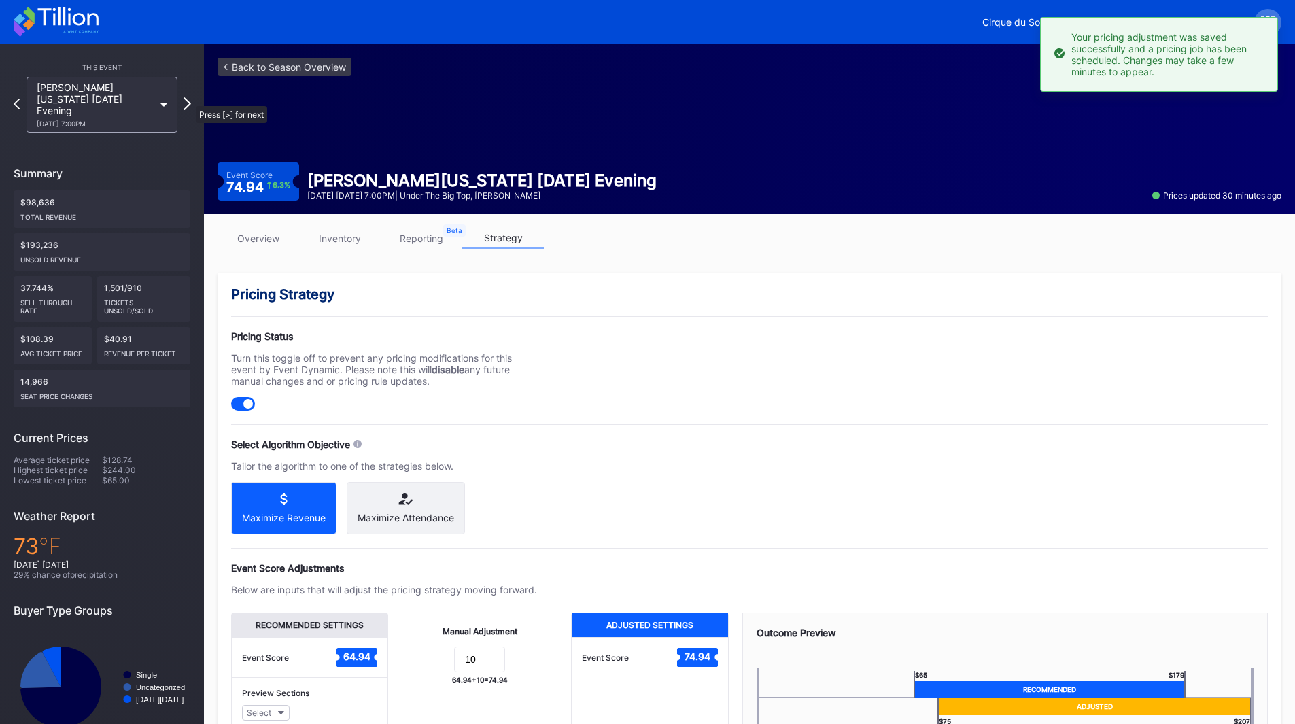
click at [189, 99] on icon at bounding box center [186, 103] width 7 height 13
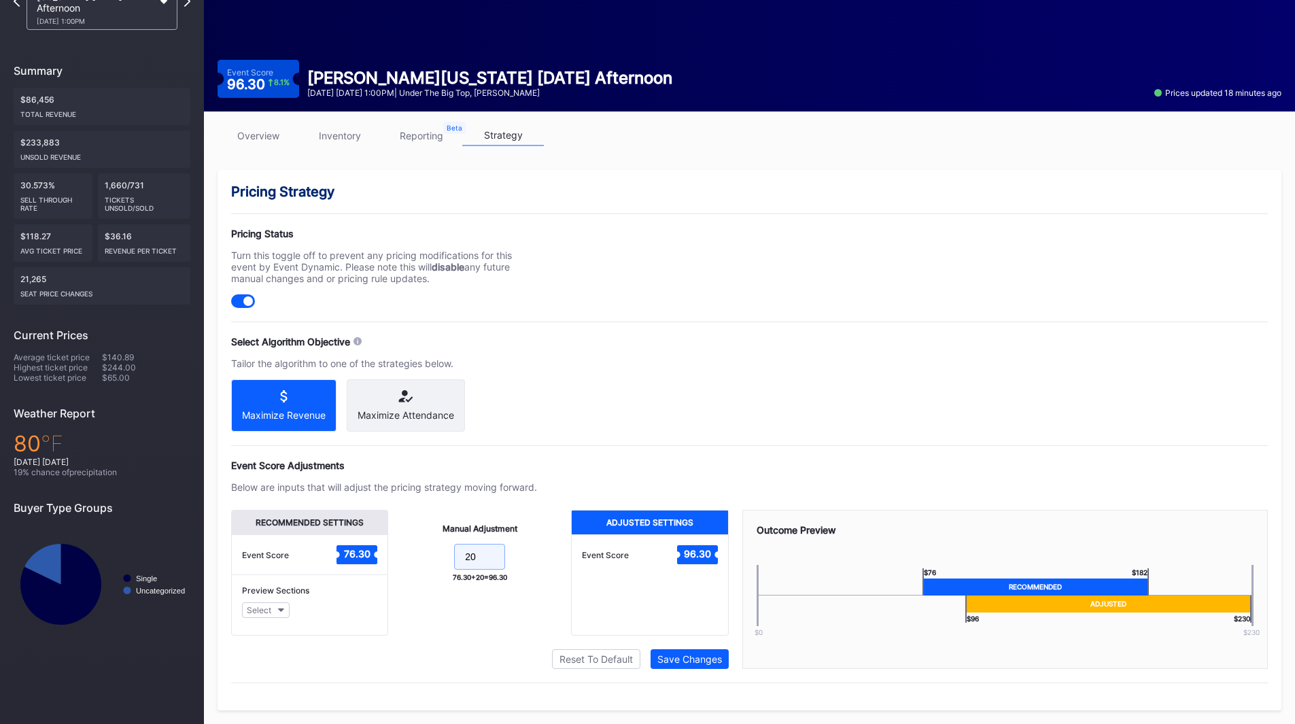
drag, startPoint x: 482, startPoint y: 544, endPoint x: 404, endPoint y: 539, distance: 78.3
click at [407, 539] on div "Manual Adjustment 20 76.30 + 20 = 96.30" at bounding box center [479, 573] width 183 height 126
type input "10"
click at [699, 652] on button "Save Changes" at bounding box center [689, 659] width 78 height 20
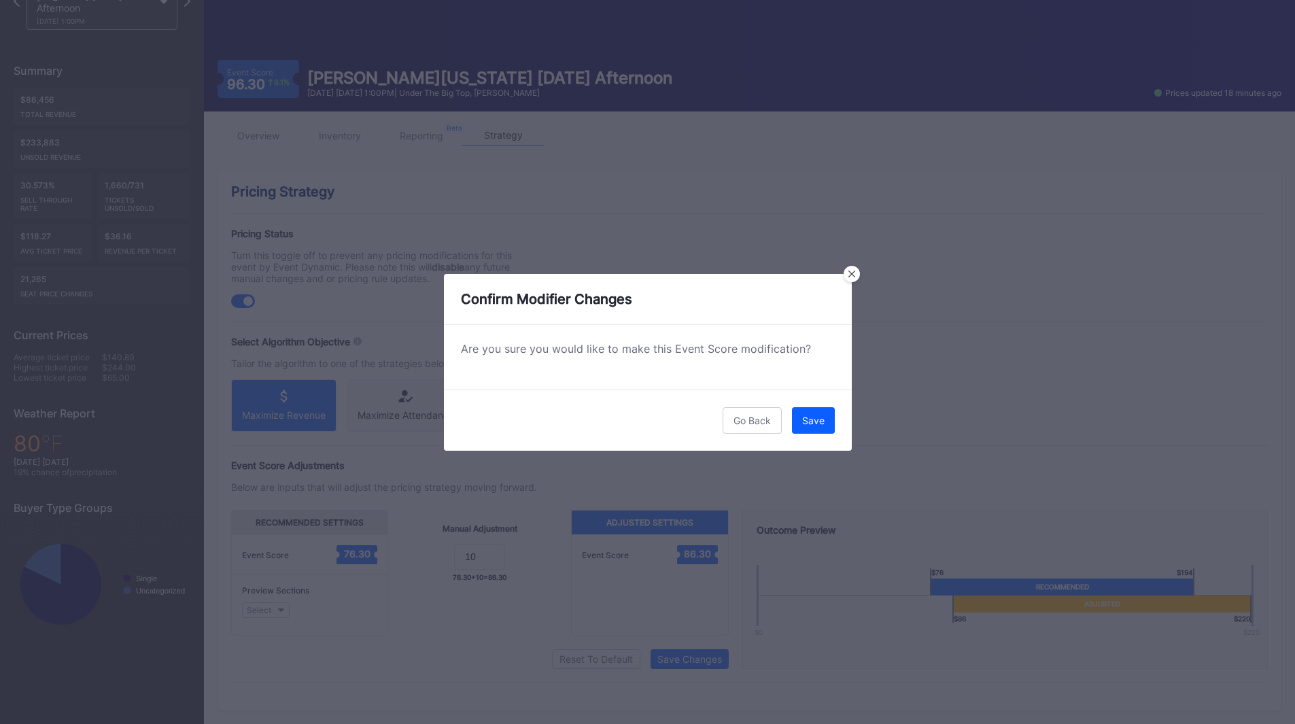
click at [815, 425] on button "Save" at bounding box center [813, 420] width 43 height 27
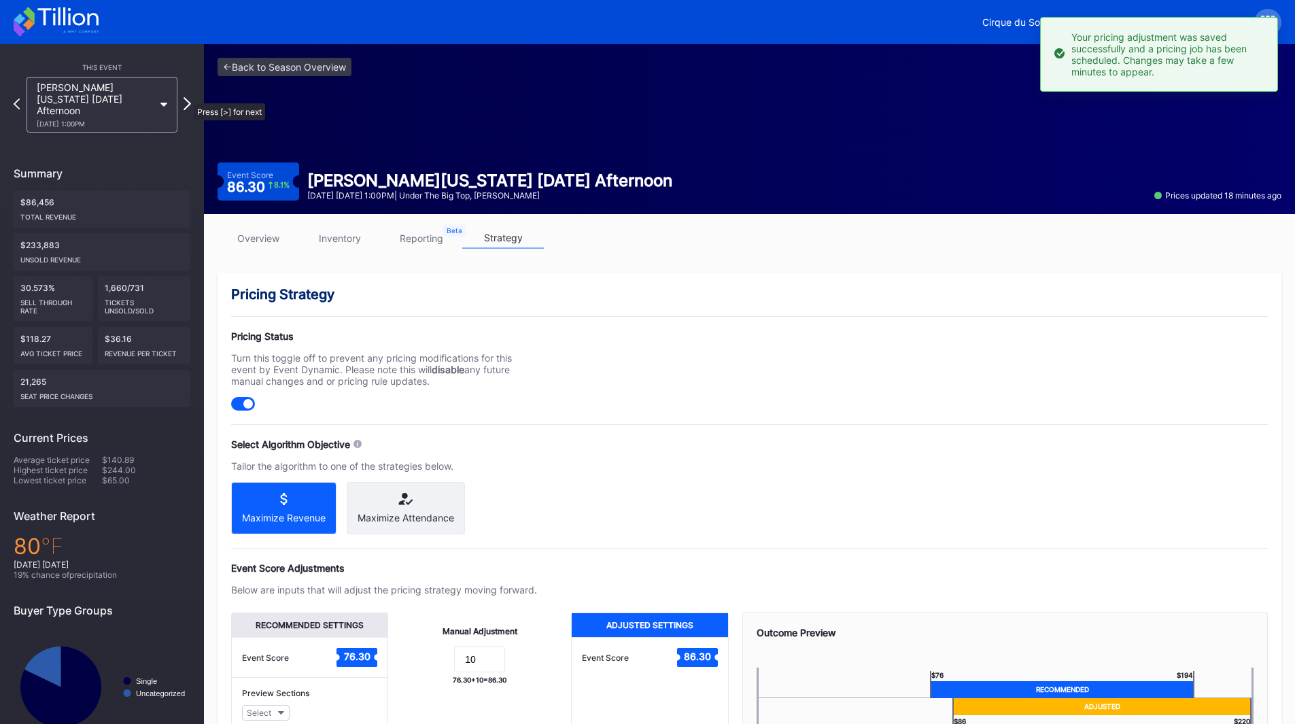
click at [187, 97] on icon at bounding box center [186, 103] width 7 height 13
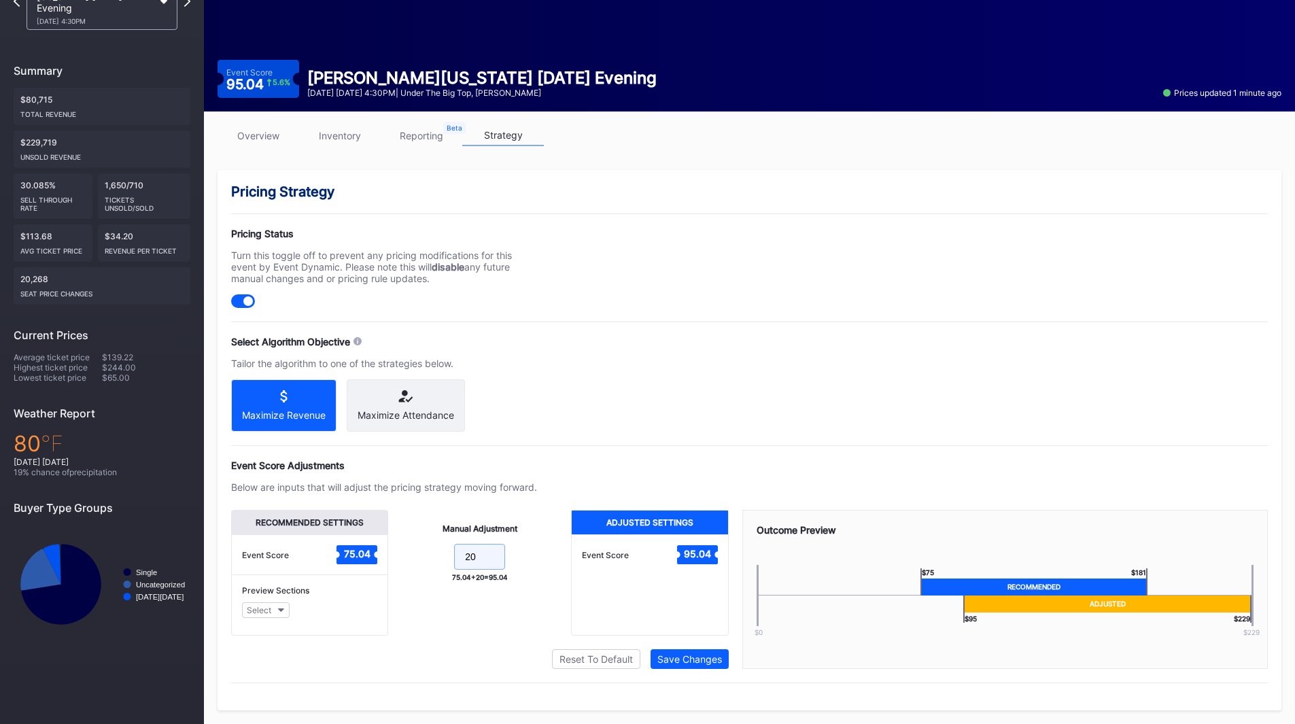
drag, startPoint x: 476, startPoint y: 555, endPoint x: 417, endPoint y: 551, distance: 59.3
click at [417, 551] on form "20" at bounding box center [480, 558] width 156 height 29
type input "10"
click at [699, 658] on div "Save Changes" at bounding box center [689, 659] width 65 height 12
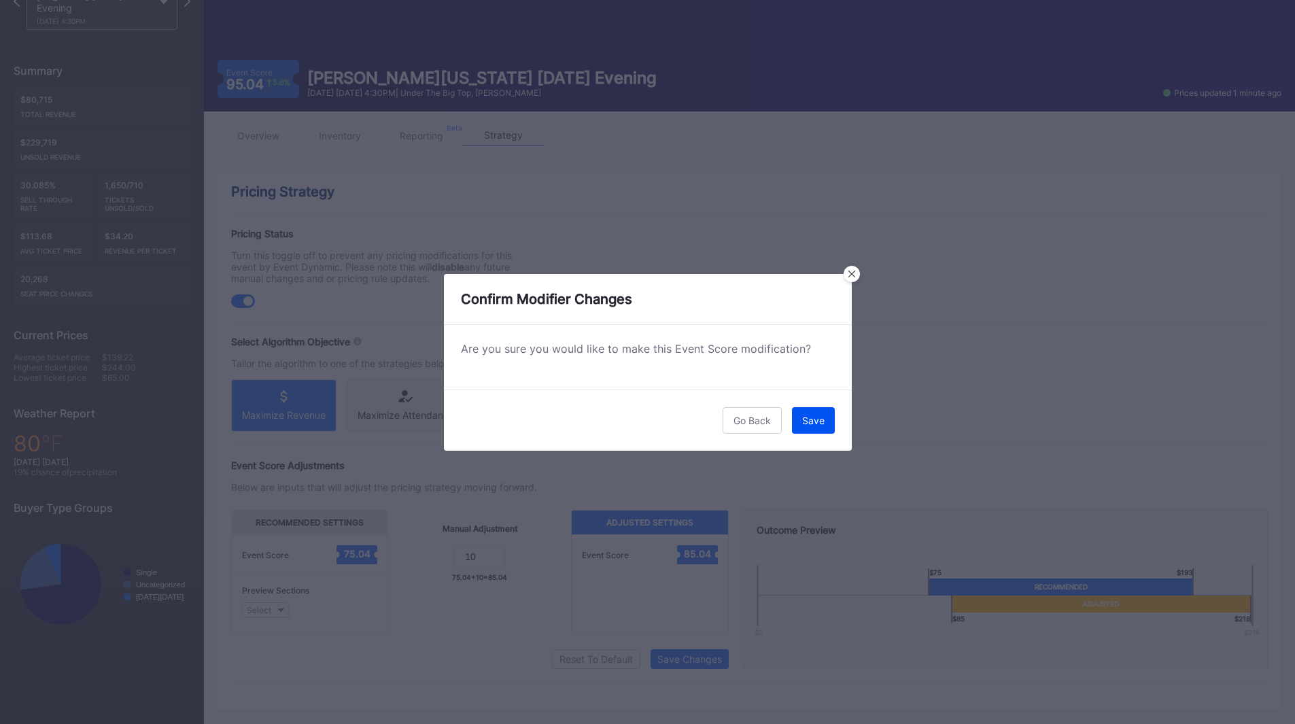
click at [805, 416] on div "Save" at bounding box center [813, 421] width 22 height 12
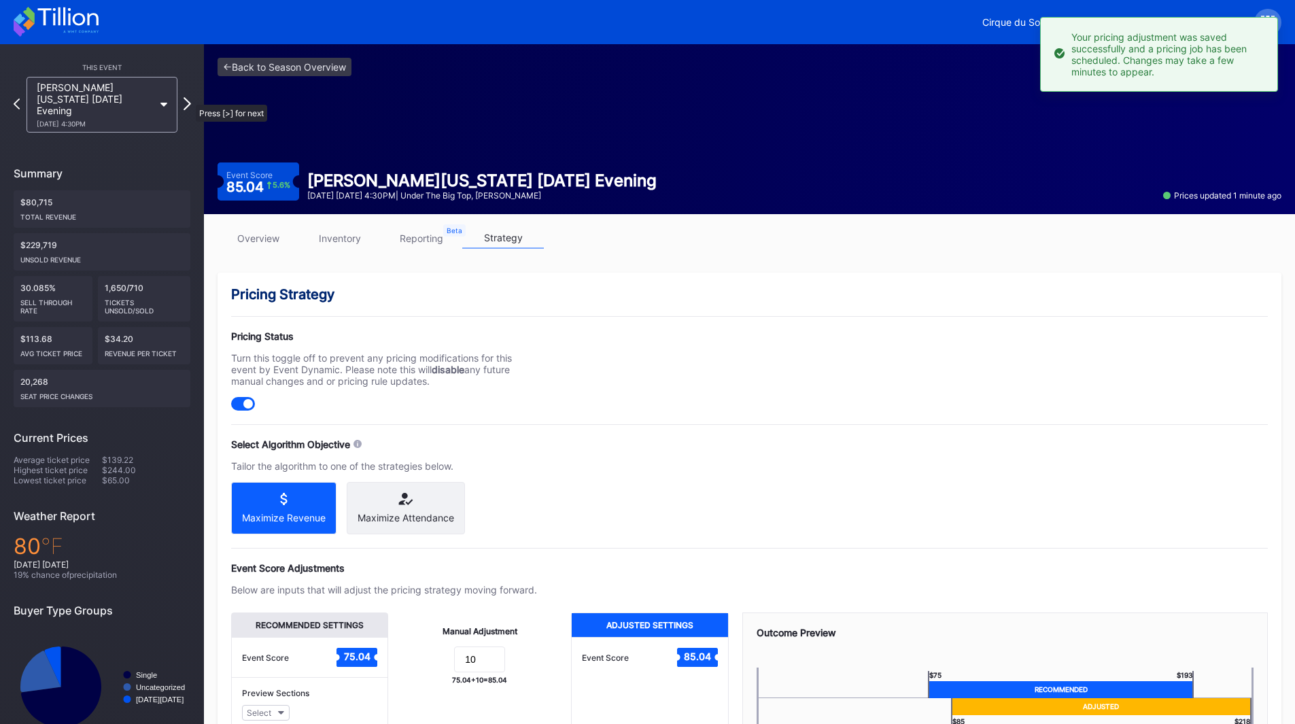
click at [189, 98] on icon at bounding box center [186, 103] width 7 height 13
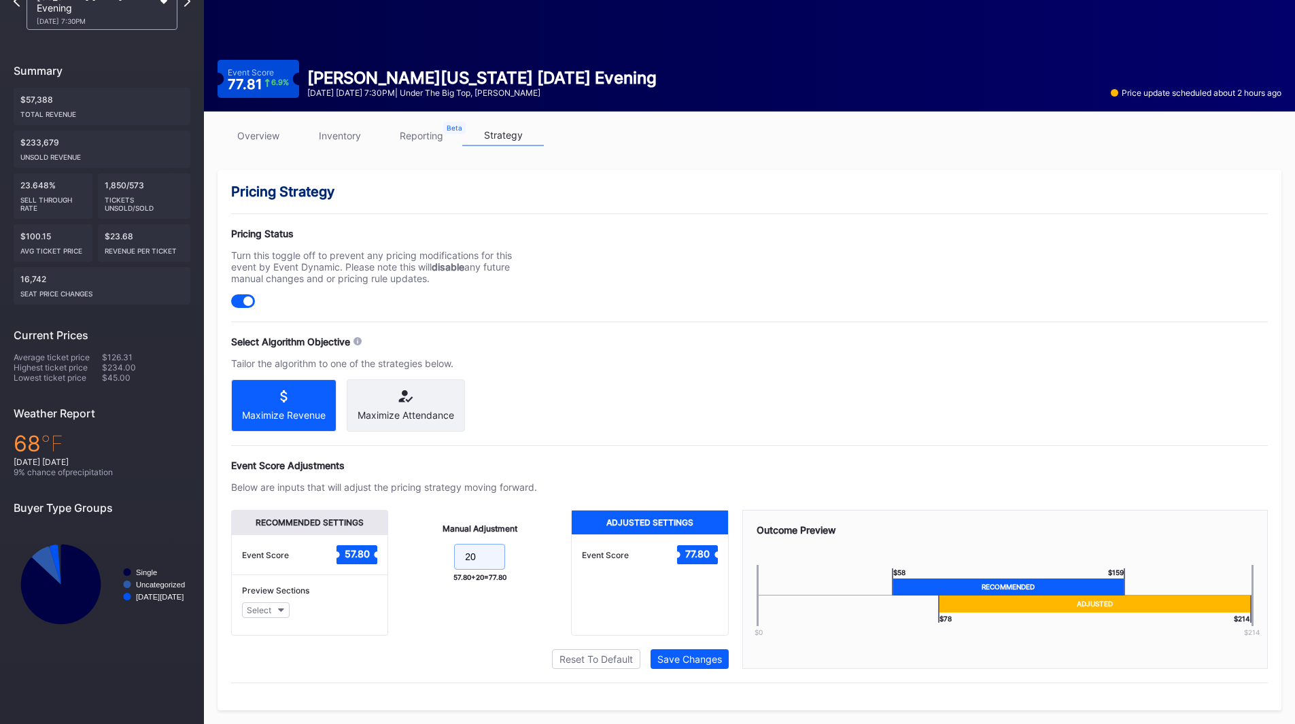
drag, startPoint x: 484, startPoint y: 557, endPoint x: 394, endPoint y: 559, distance: 89.7
click at [394, 559] on div "Manual Adjustment 20 57.80 + 20 = 77.80" at bounding box center [479, 573] width 183 height 126
type input "10"
click at [673, 656] on div "Save Changes" at bounding box center [689, 659] width 65 height 12
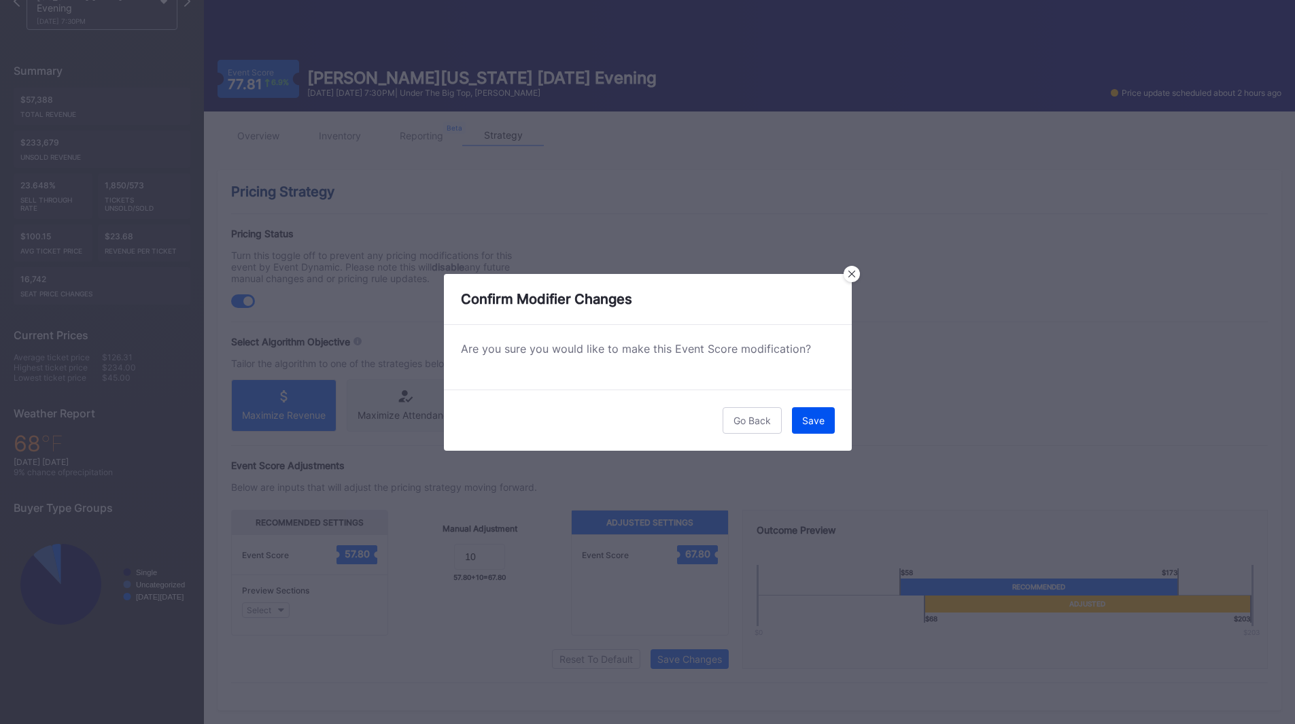
click at [826, 413] on button "Save" at bounding box center [813, 420] width 43 height 27
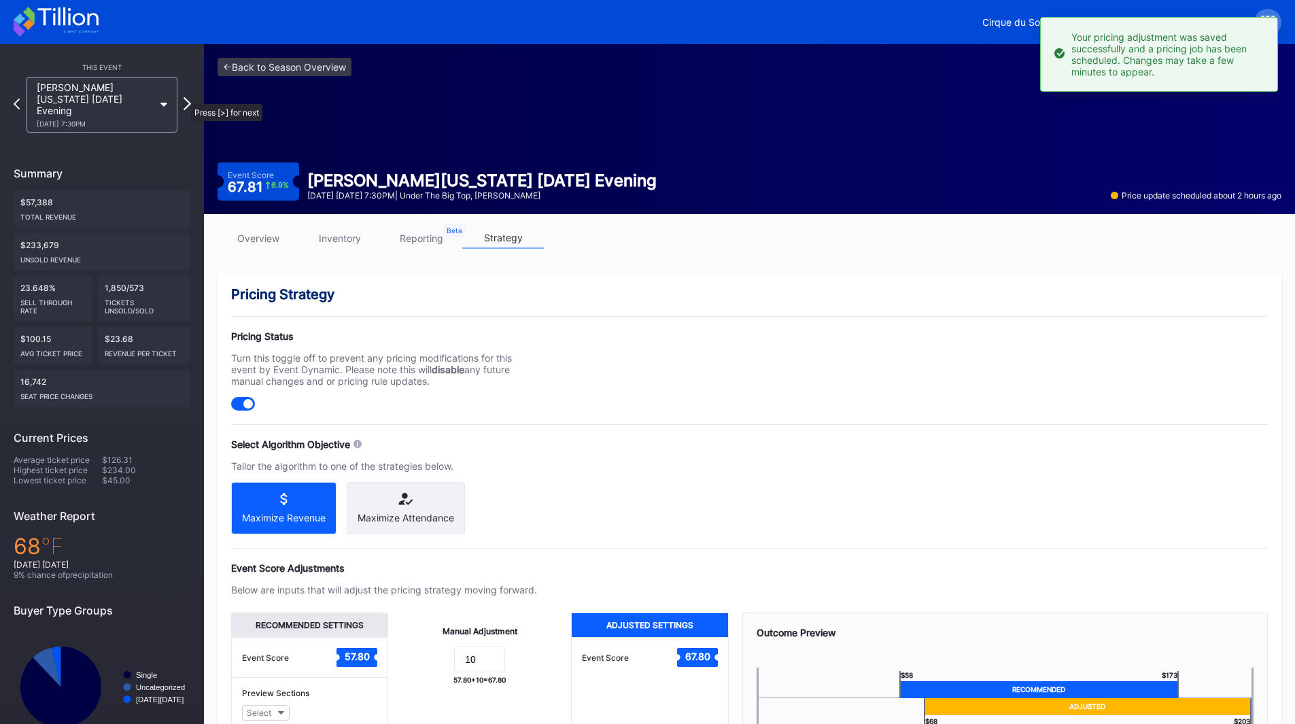
click at [184, 97] on icon at bounding box center [186, 103] width 7 height 13
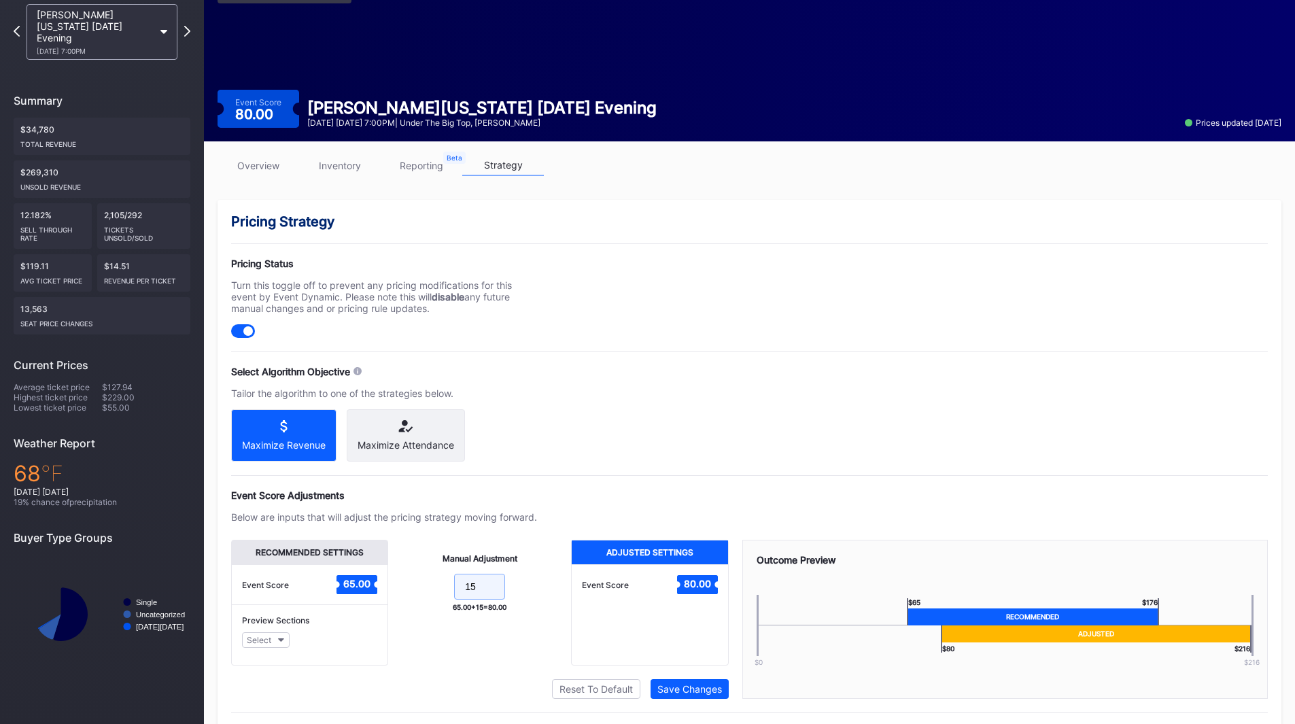
drag, startPoint x: 491, startPoint y: 601, endPoint x: 429, endPoint y: 601, distance: 61.2
click at [429, 601] on form "15" at bounding box center [480, 588] width 156 height 29
type input "10"
click at [694, 694] on div "Save Changes" at bounding box center [689, 689] width 65 height 12
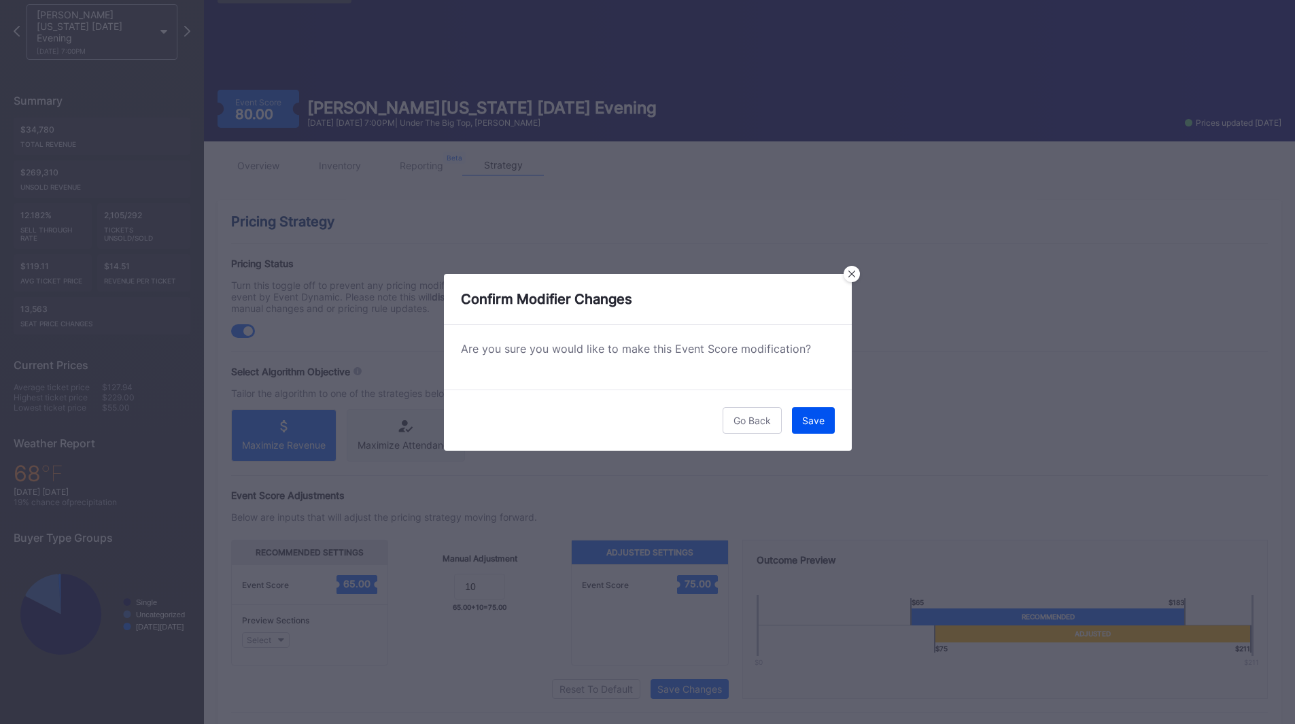
click at [815, 429] on button "Save" at bounding box center [813, 420] width 43 height 27
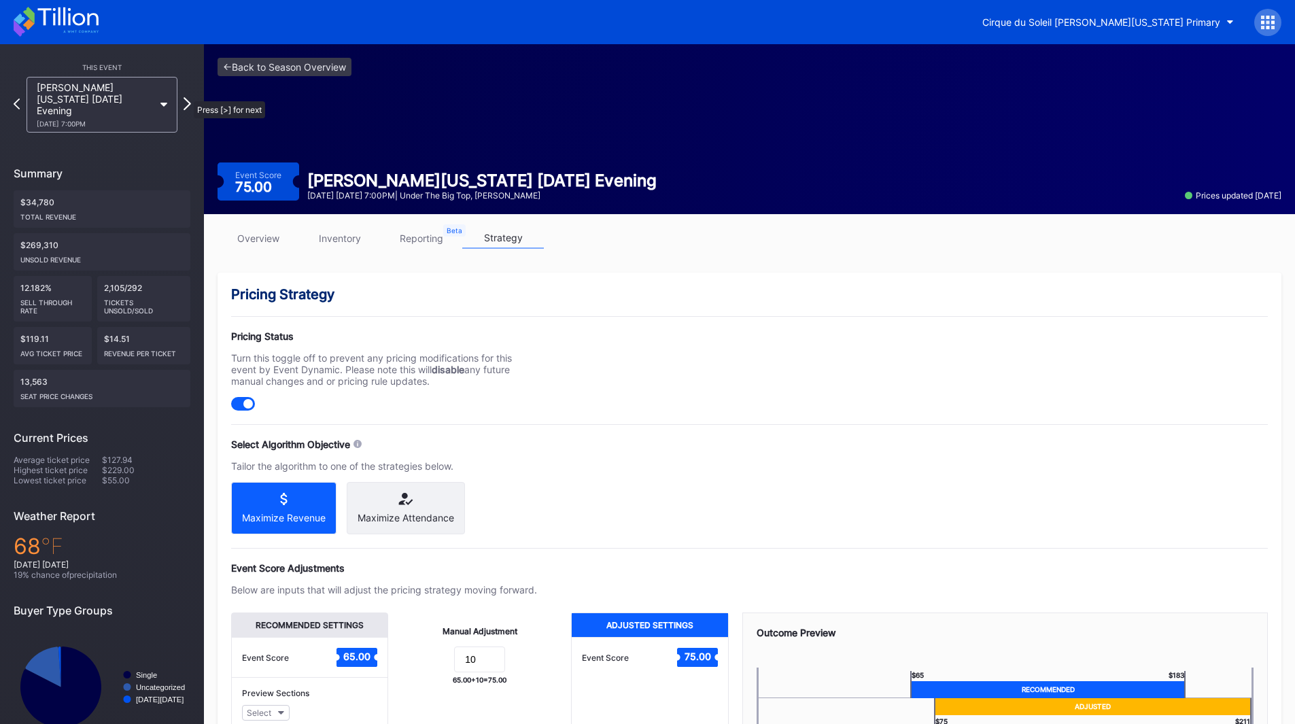
click at [186, 97] on icon at bounding box center [186, 103] width 7 height 13
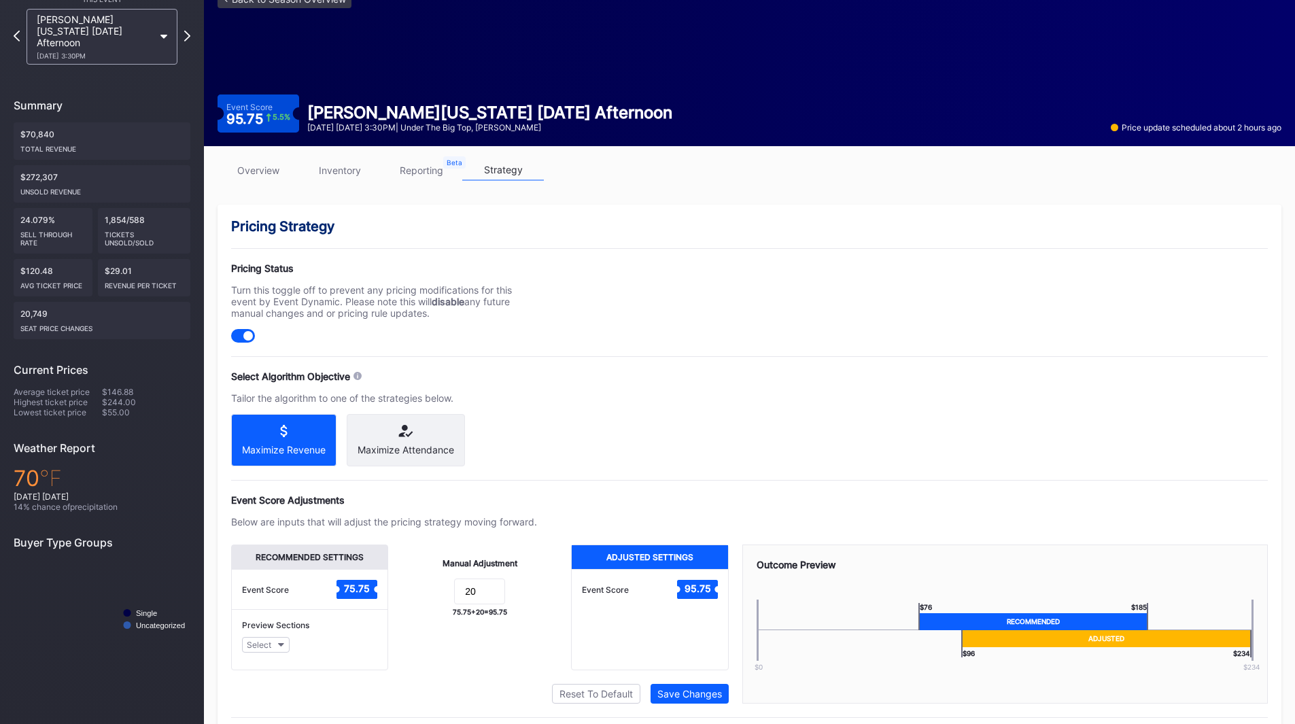
scroll to position [114, 0]
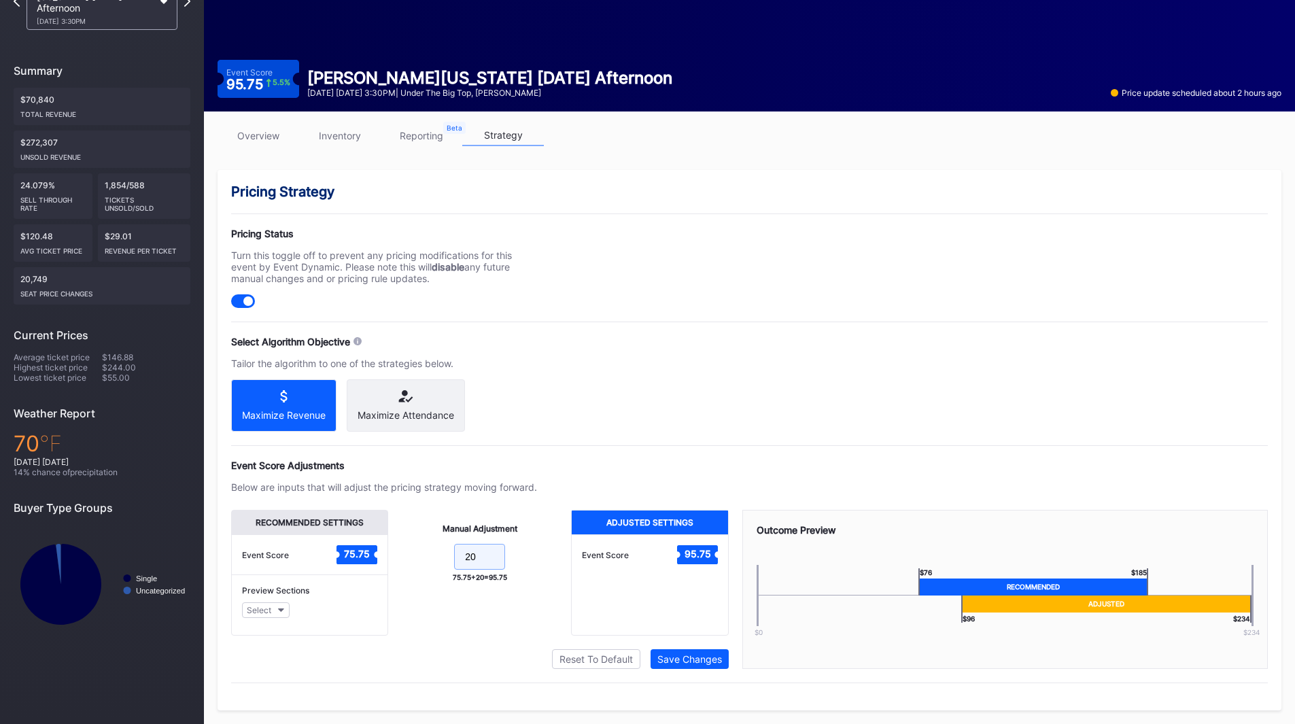
drag, startPoint x: 464, startPoint y: 557, endPoint x: 411, endPoint y: 554, distance: 53.1
click at [425, 556] on form "20" at bounding box center [480, 558] width 156 height 29
type input "10"
click at [697, 650] on button "Save Changes" at bounding box center [689, 659] width 78 height 20
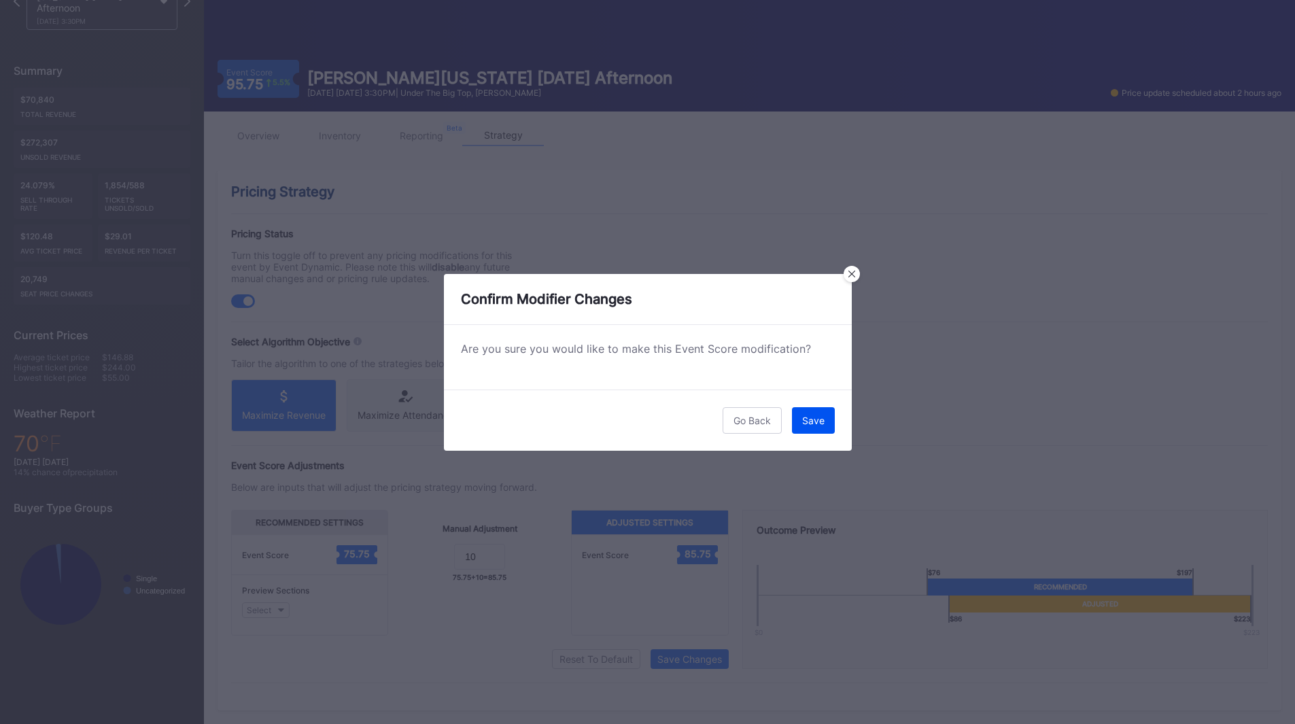
click at [813, 423] on div "Save" at bounding box center [813, 421] width 22 height 12
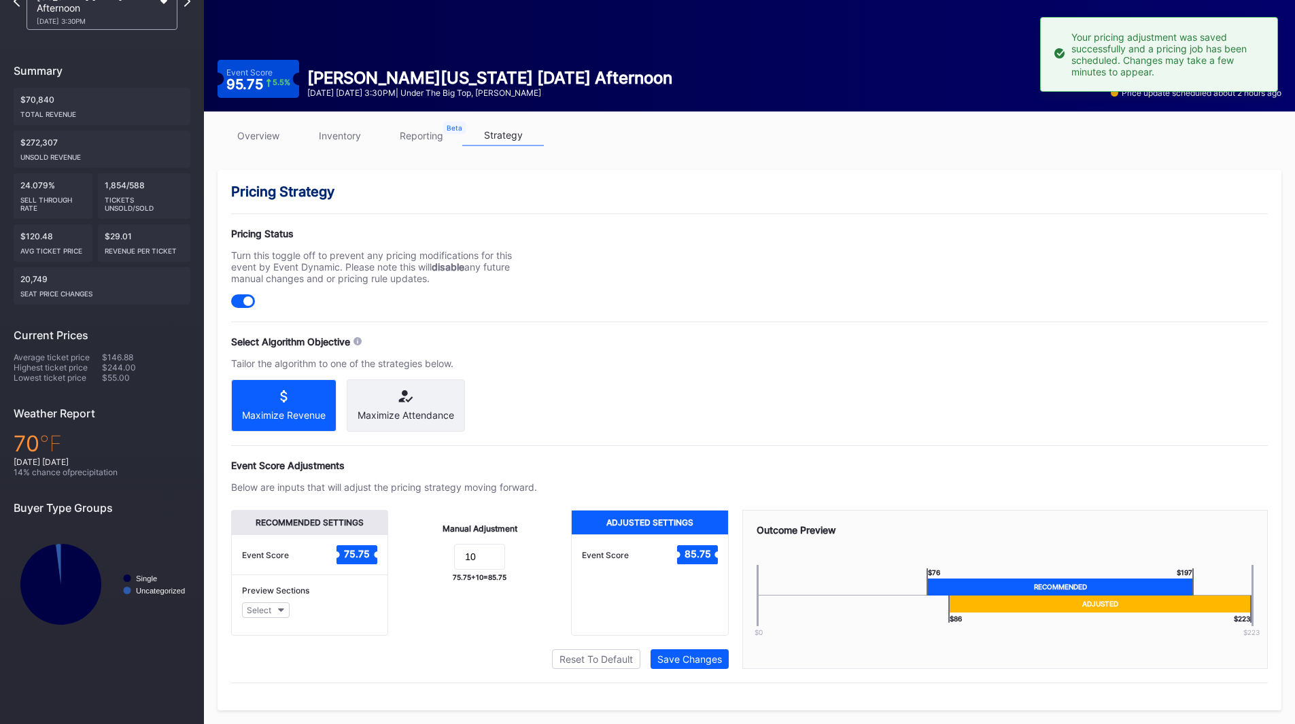
scroll to position [45, 0]
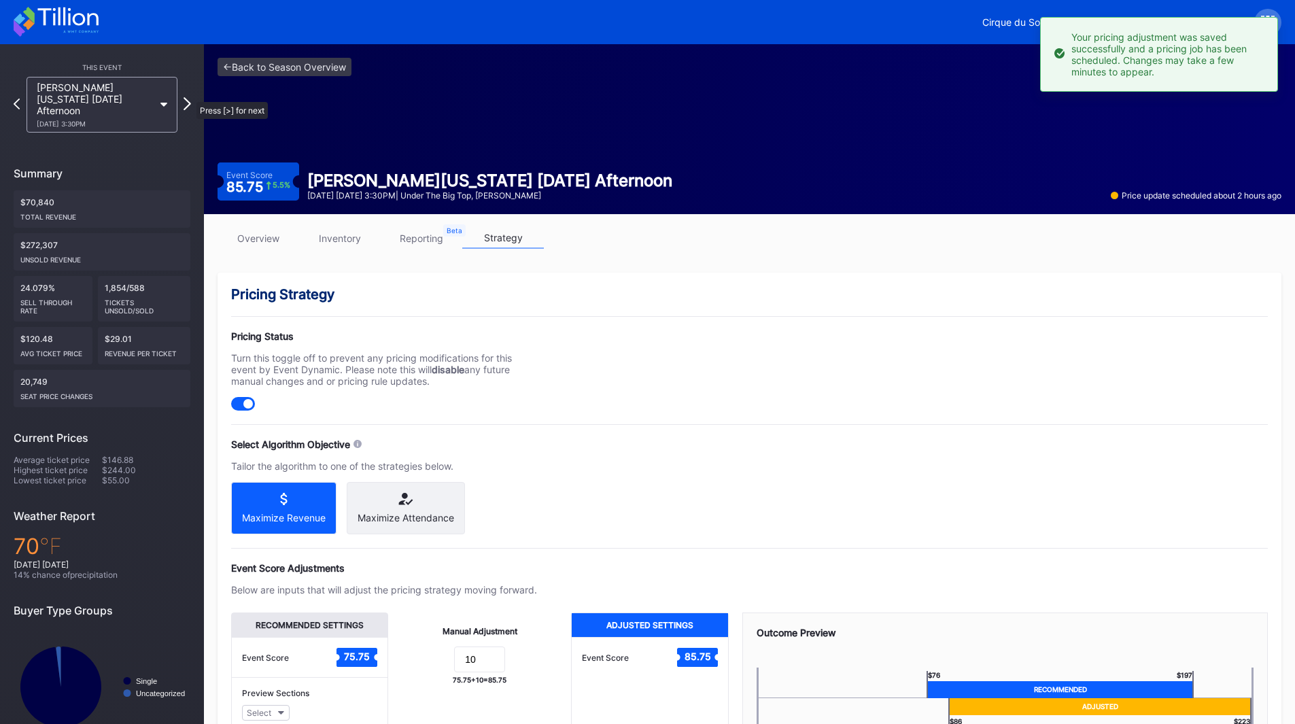
click at [190, 97] on icon at bounding box center [186, 103] width 7 height 13
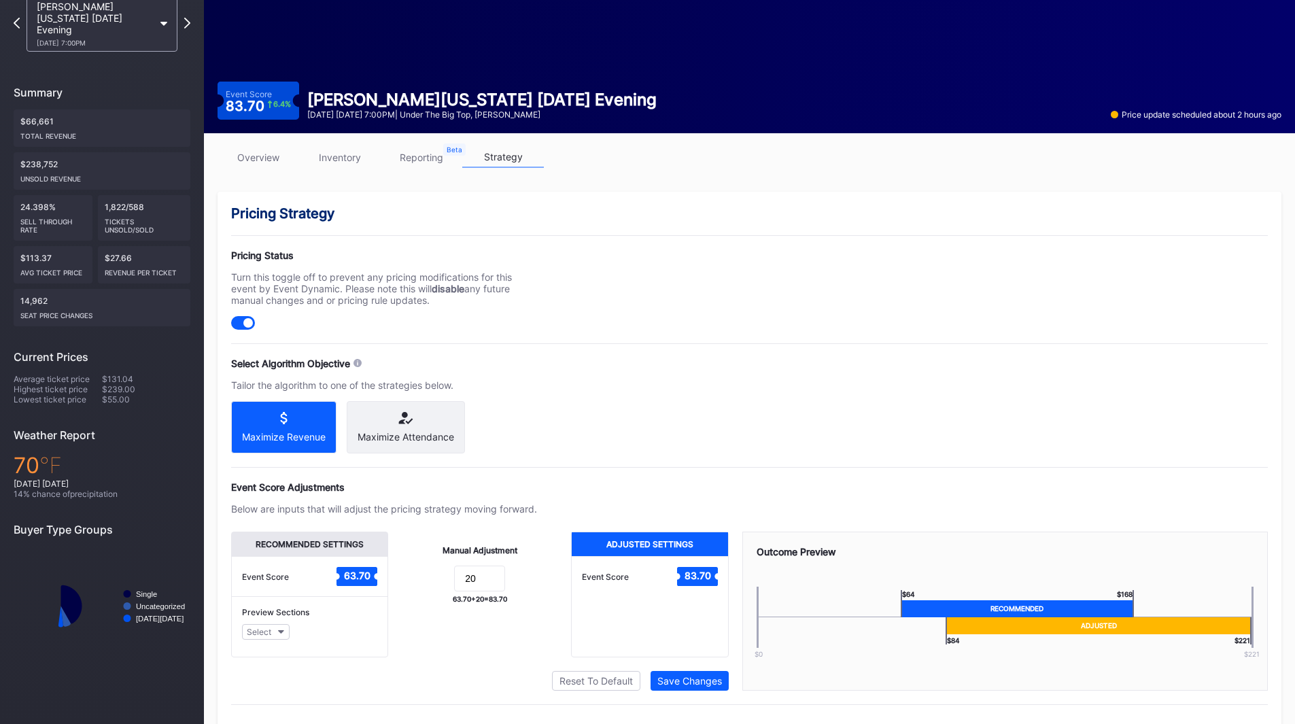
scroll to position [114, 0]
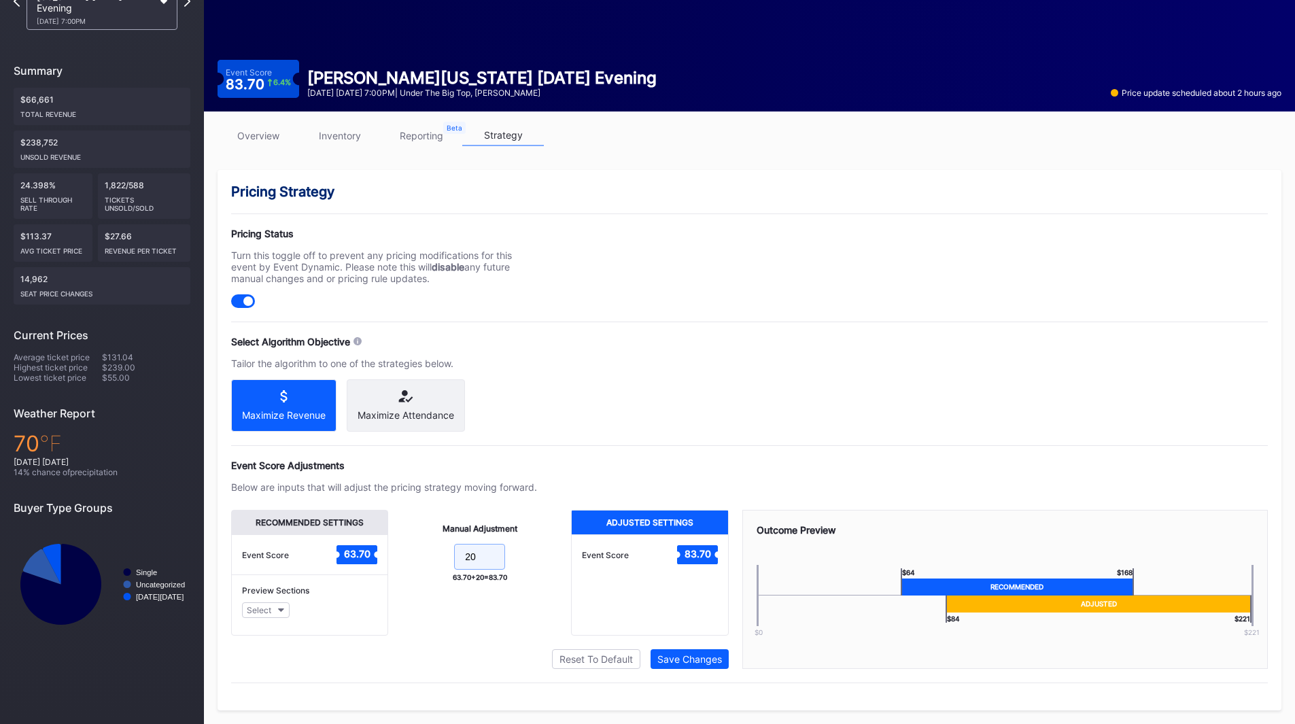
drag, startPoint x: 495, startPoint y: 555, endPoint x: 404, endPoint y: 549, distance: 91.3
click at [404, 550] on form "20" at bounding box center [480, 558] width 156 height 29
type input "10"
click at [665, 653] on div "Save Changes" at bounding box center [689, 659] width 65 height 12
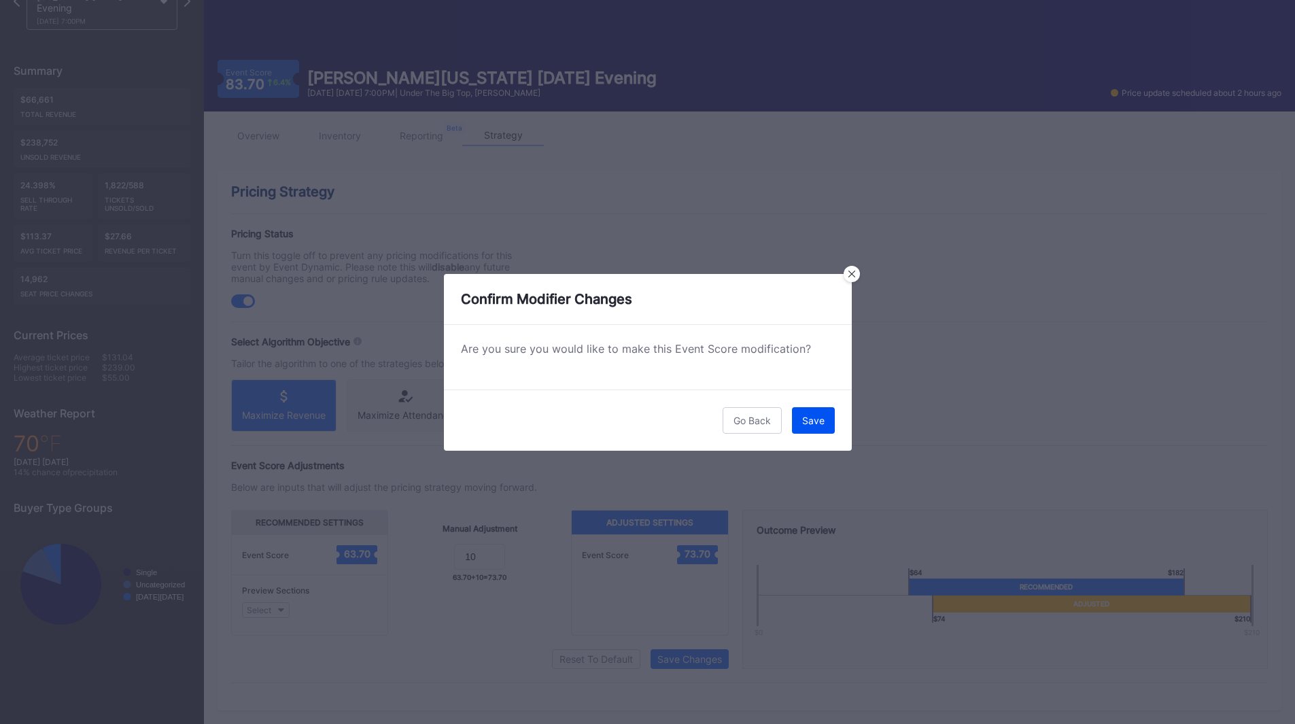
click at [805, 408] on button "Save" at bounding box center [813, 420] width 43 height 27
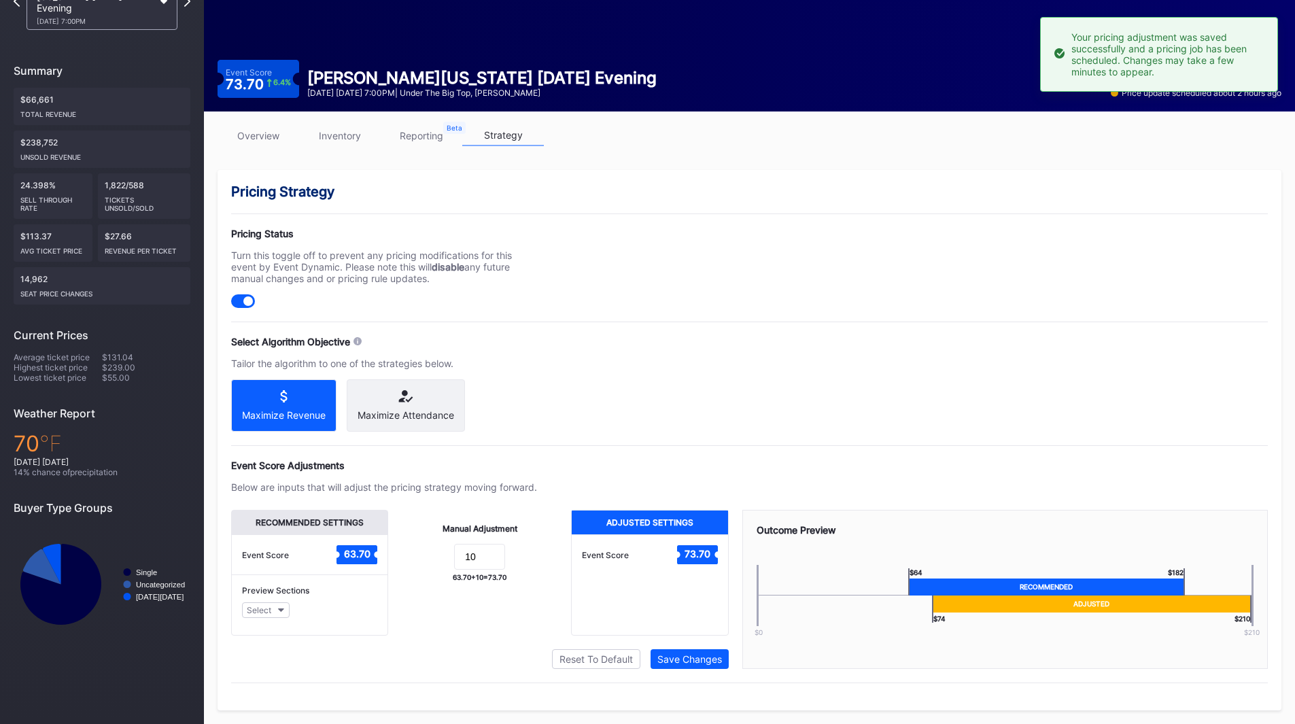
scroll to position [33, 0]
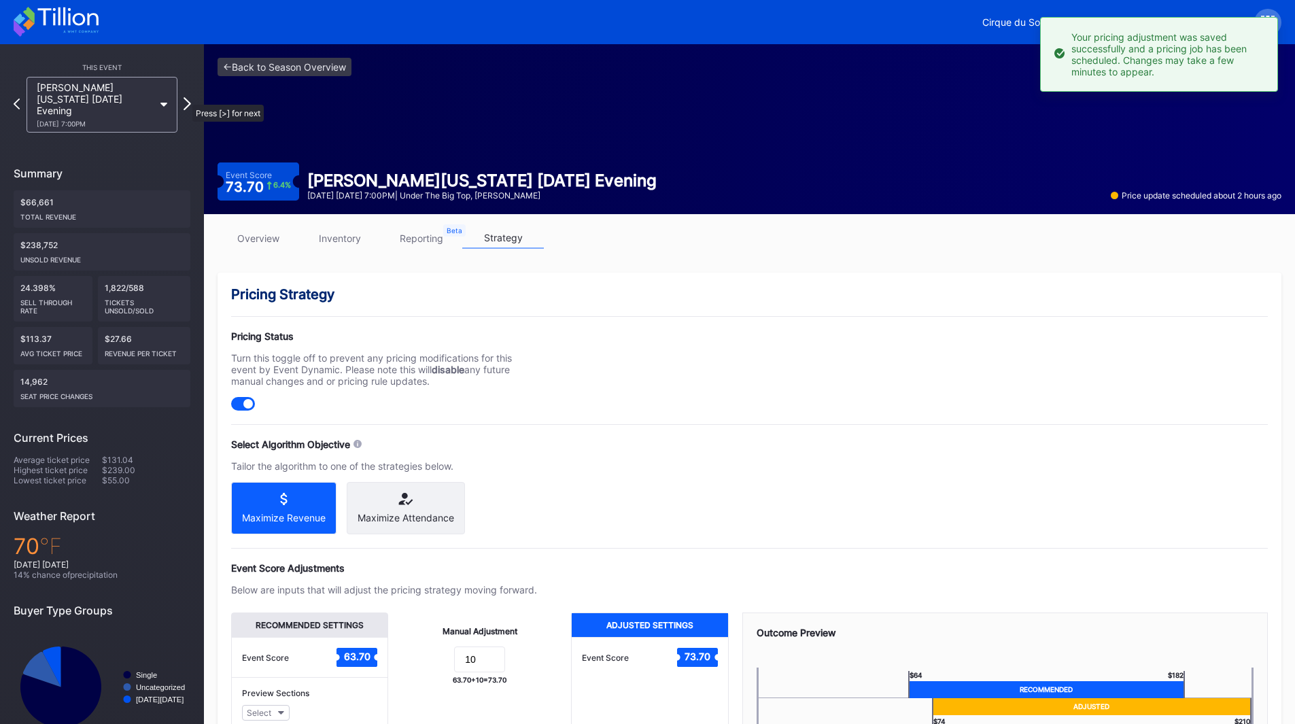
click at [186, 98] on icon at bounding box center [186, 103] width 7 height 13
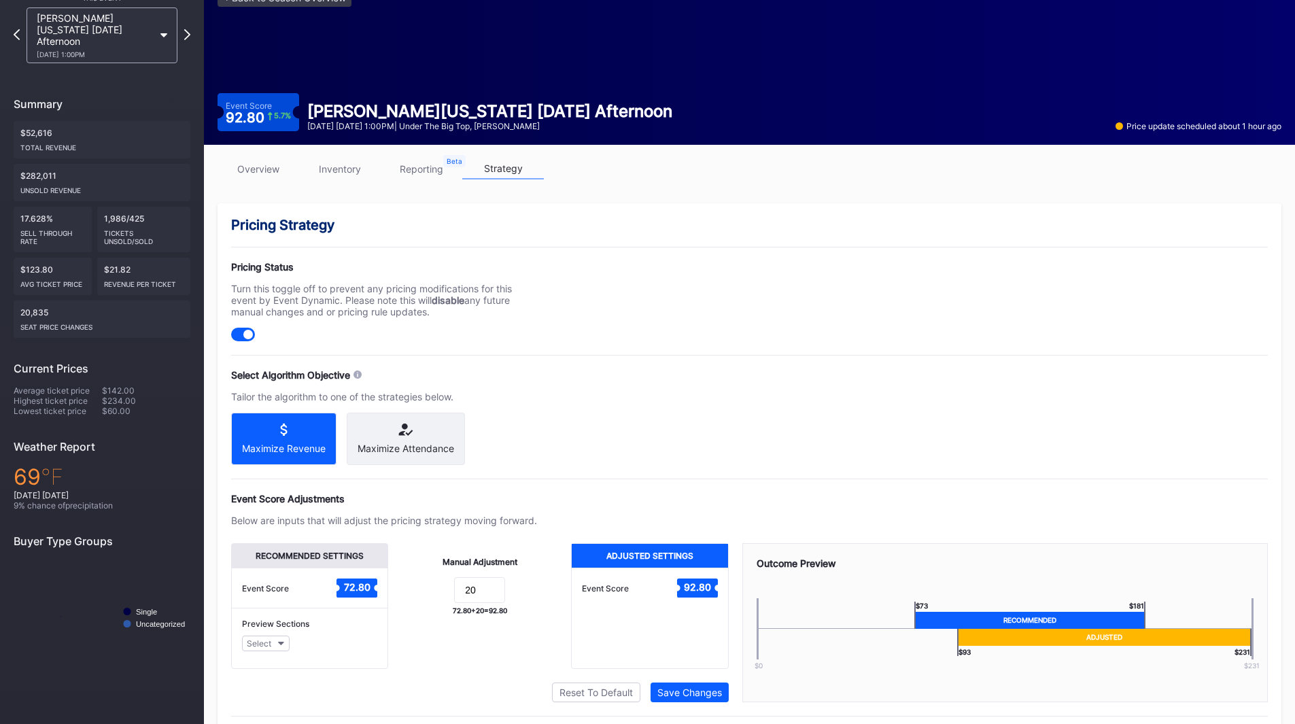
scroll to position [114, 0]
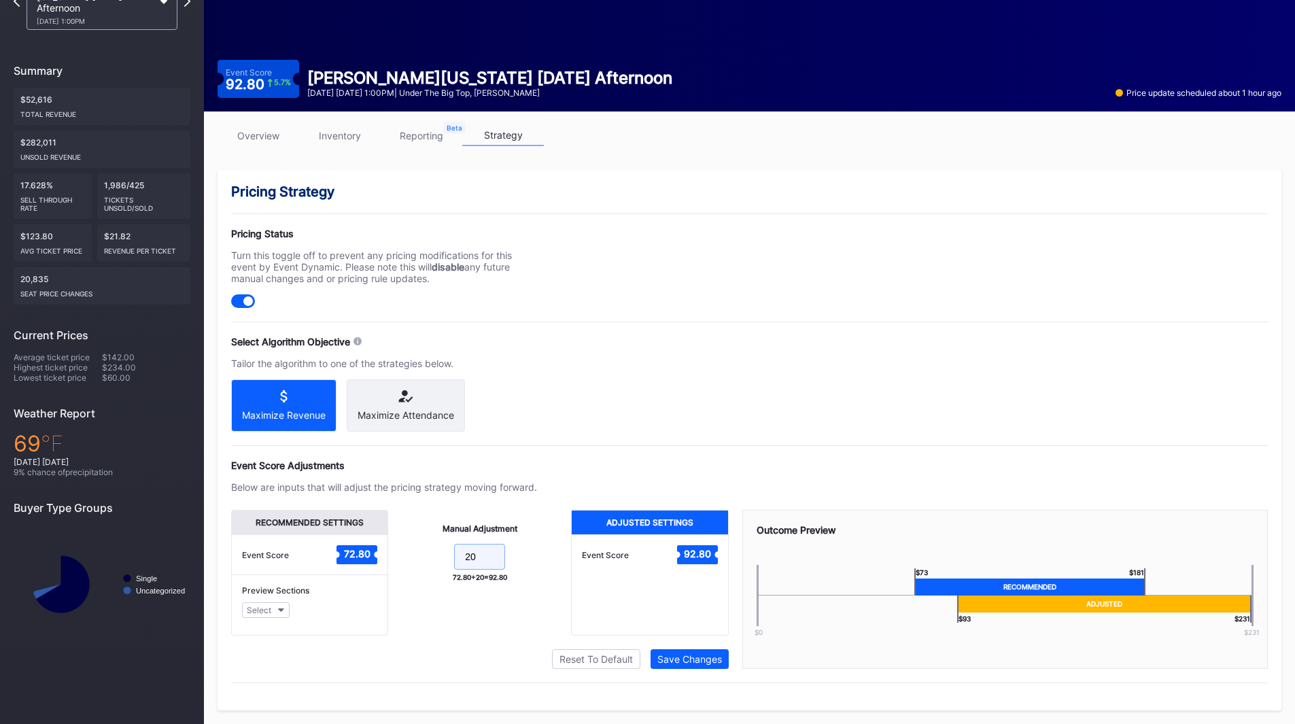
click at [377, 550] on div "Recommended Settings Event Score 72.80 Preview Sections Select Manual Adjustmen…" at bounding box center [479, 573] width 497 height 126
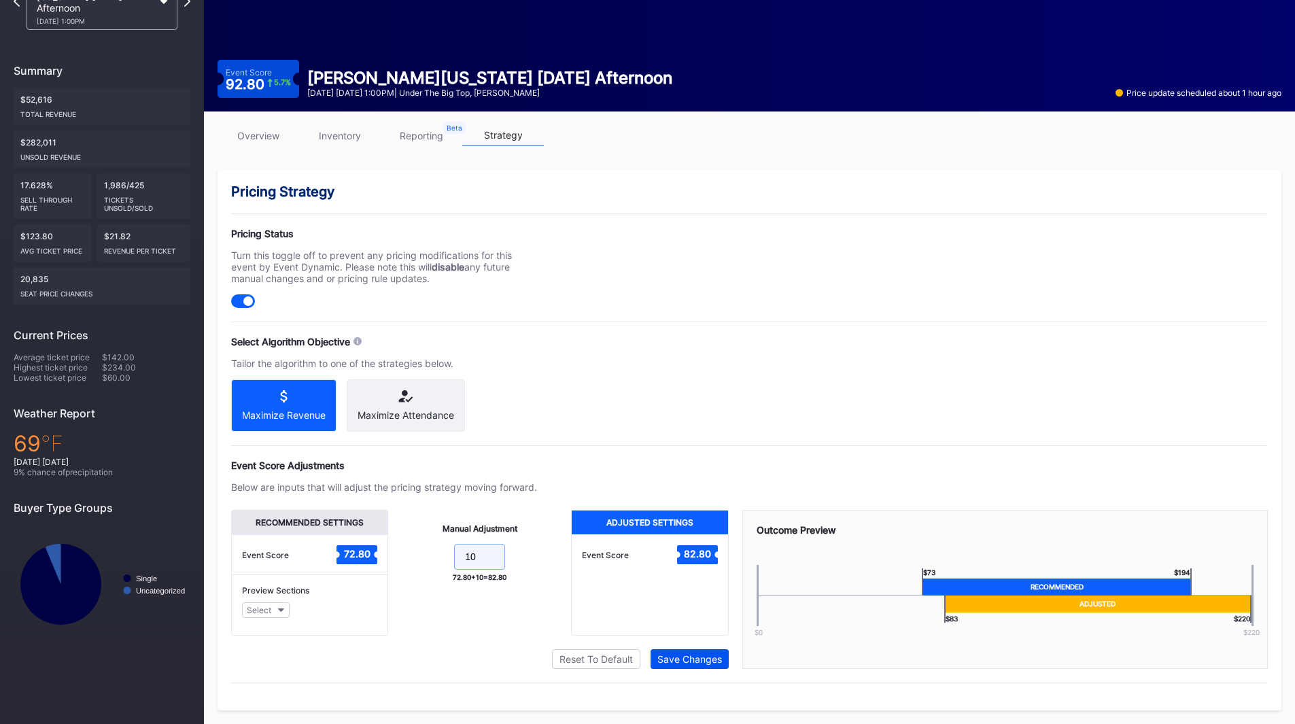
type input "10"
click at [692, 656] on div "Save Changes" at bounding box center [689, 659] width 65 height 12
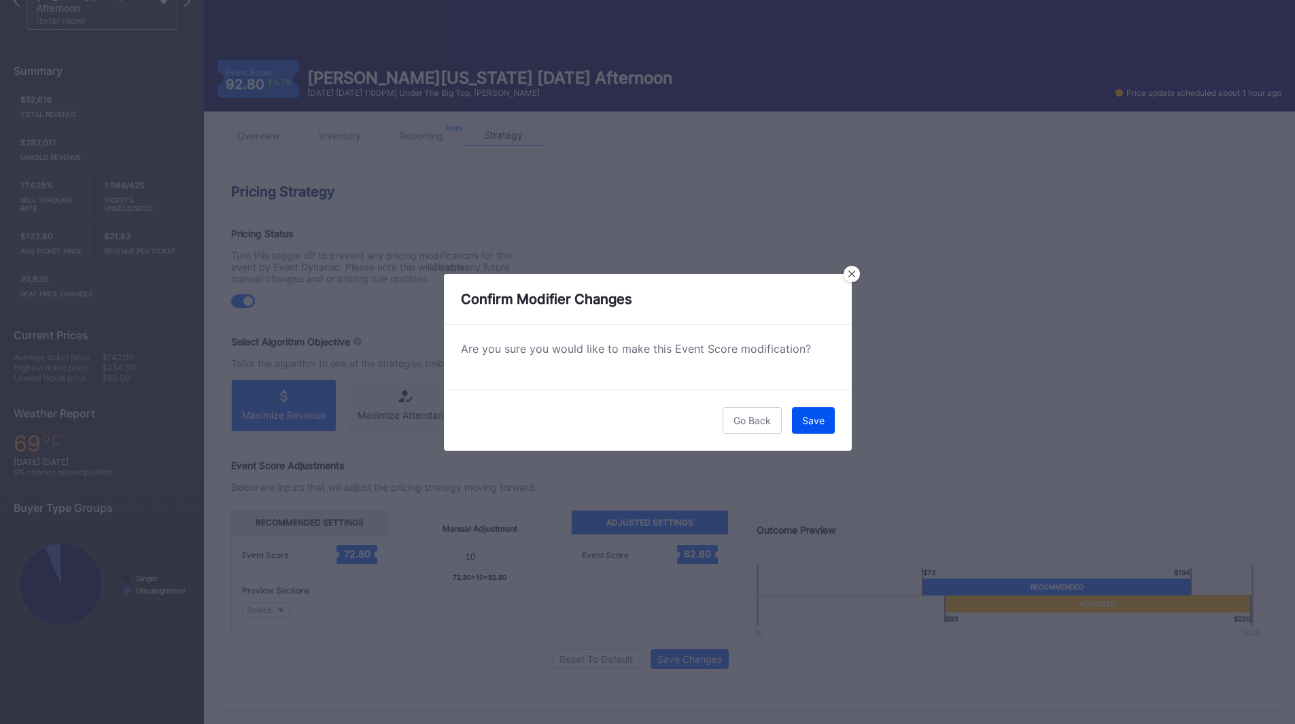
click at [811, 425] on div "Save" at bounding box center [813, 421] width 22 height 12
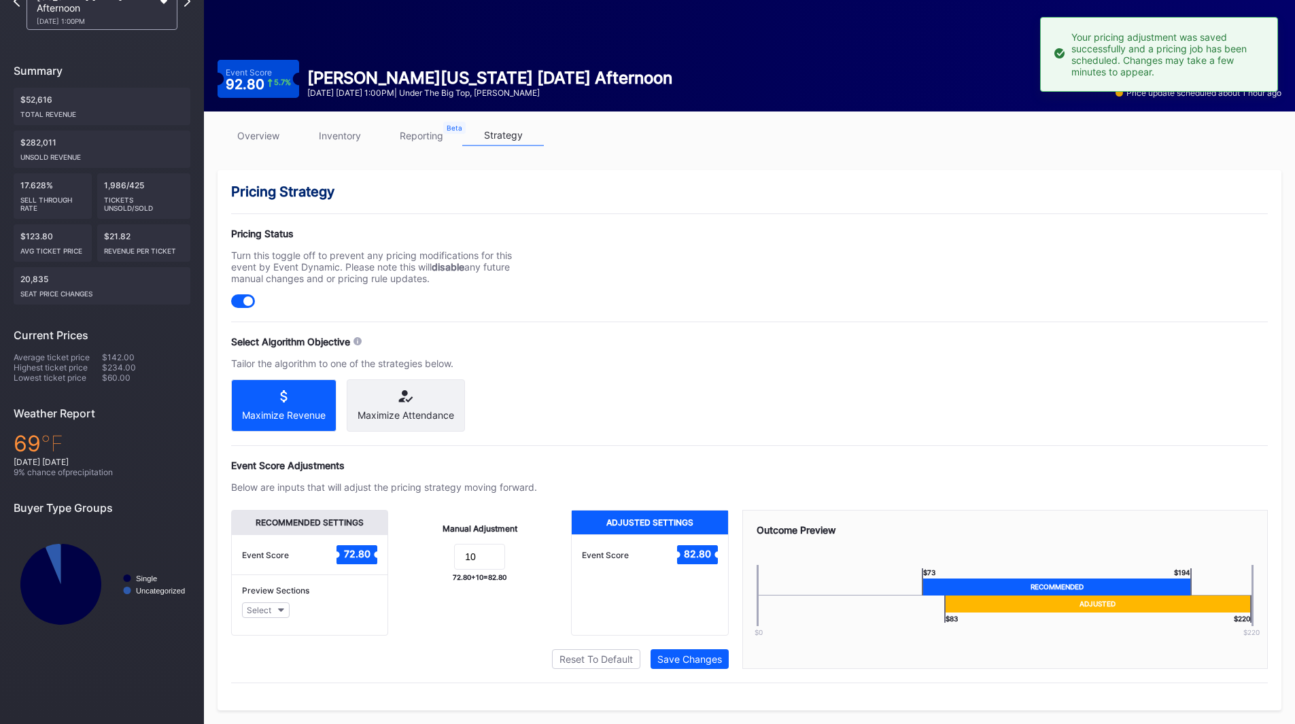
scroll to position [67, 0]
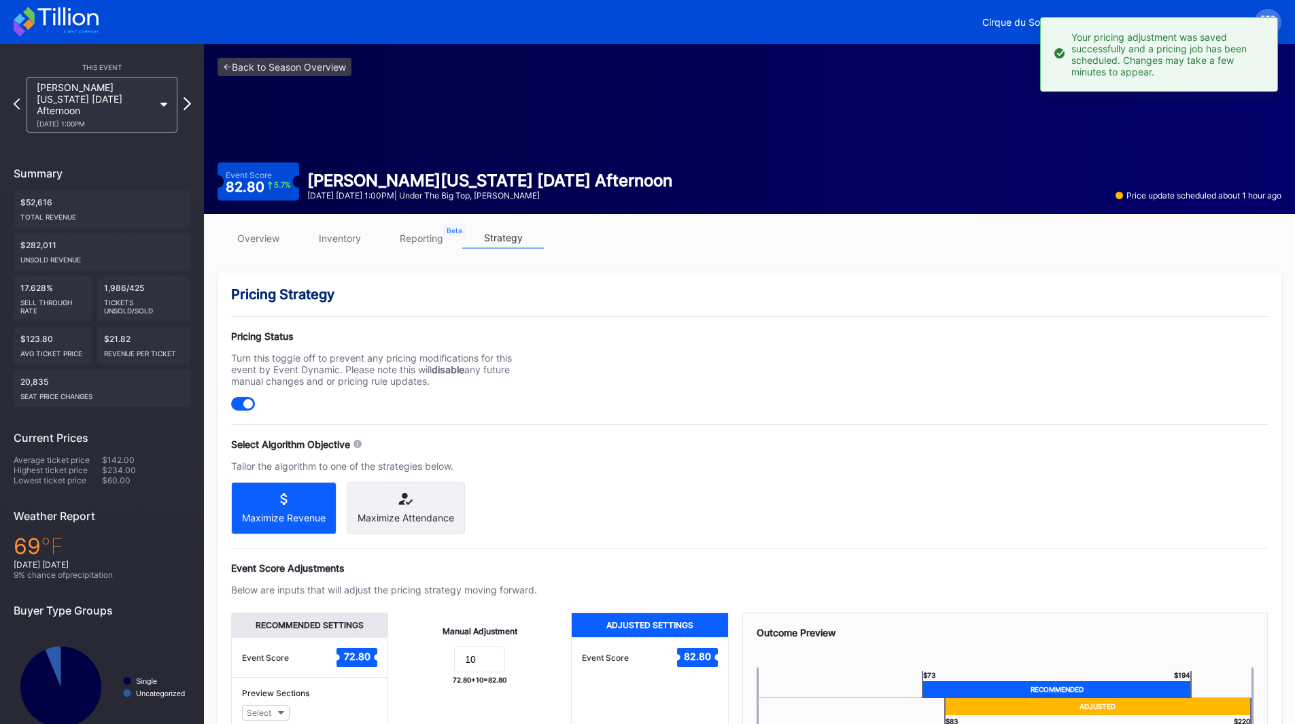
click at [184, 97] on icon at bounding box center [186, 103] width 7 height 13
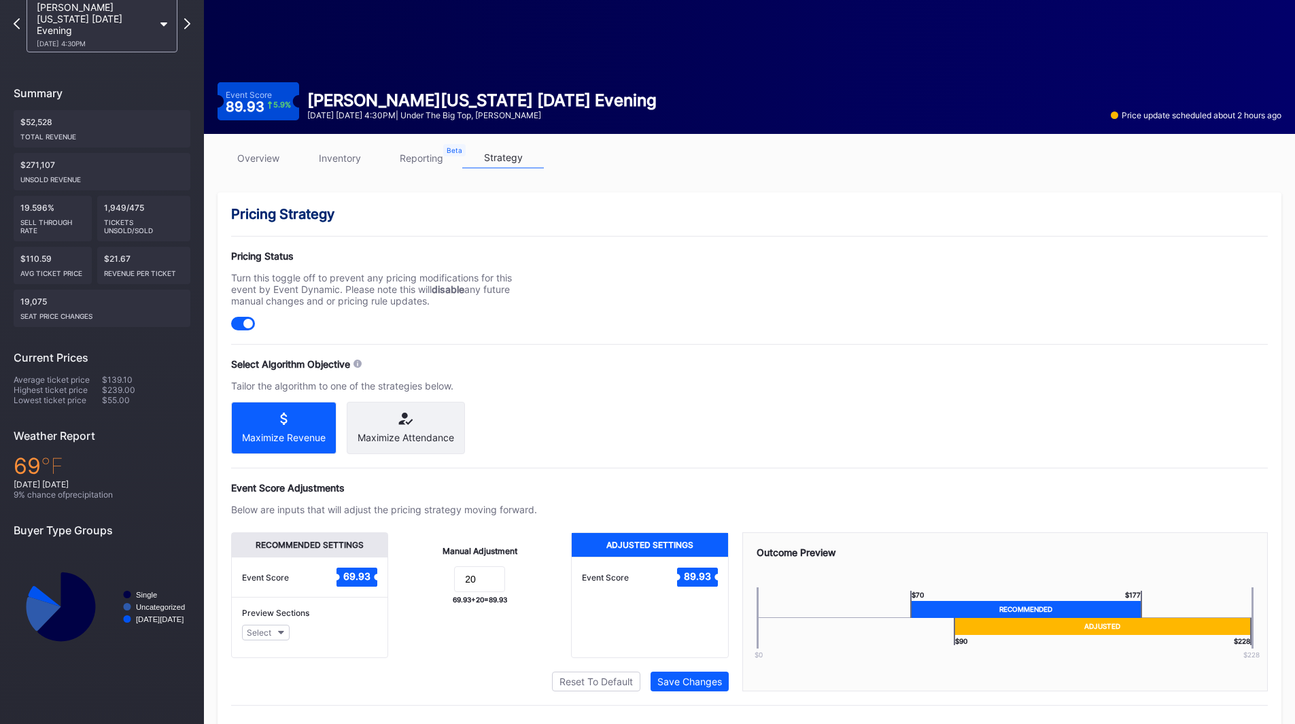
scroll to position [114, 0]
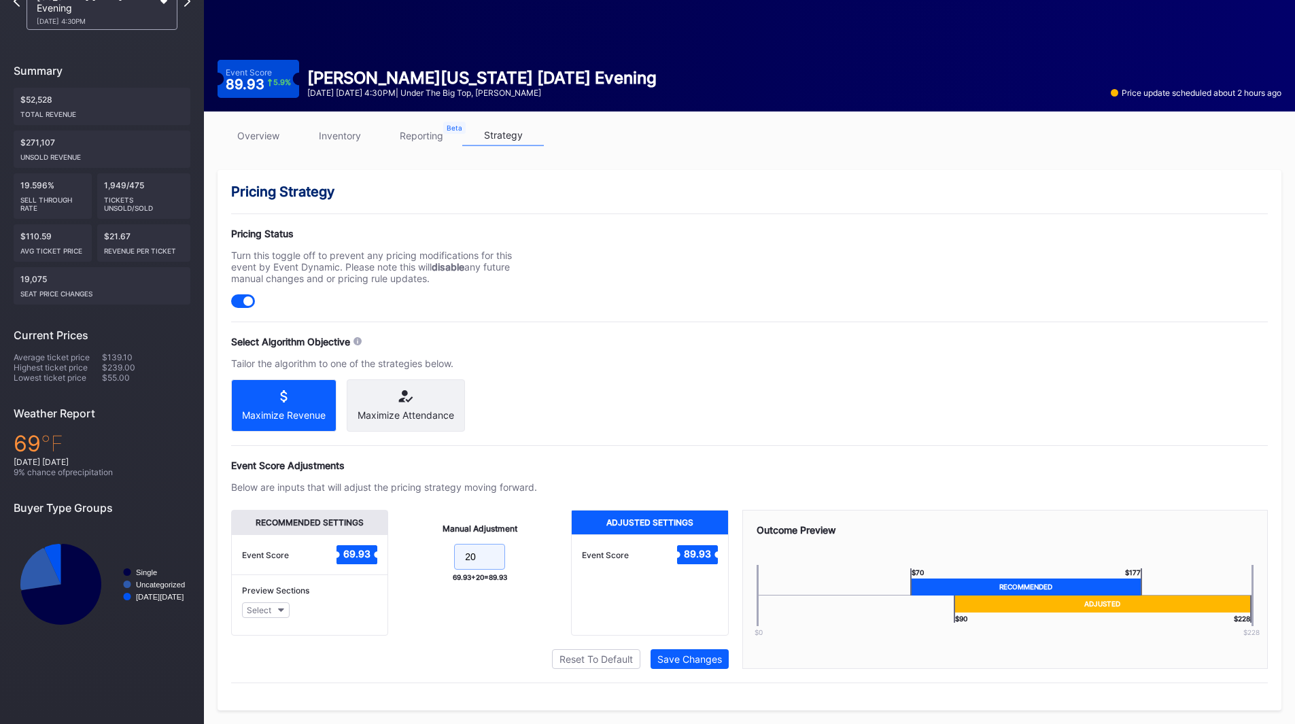
drag, startPoint x: 483, startPoint y: 559, endPoint x: 388, endPoint y: 557, distance: 95.2
click at [388, 557] on div "Manual Adjustment 20 69.93 + 20 = 89.93" at bounding box center [479, 573] width 183 height 126
type input "10"
click at [676, 662] on div "Save Changes" at bounding box center [689, 659] width 65 height 12
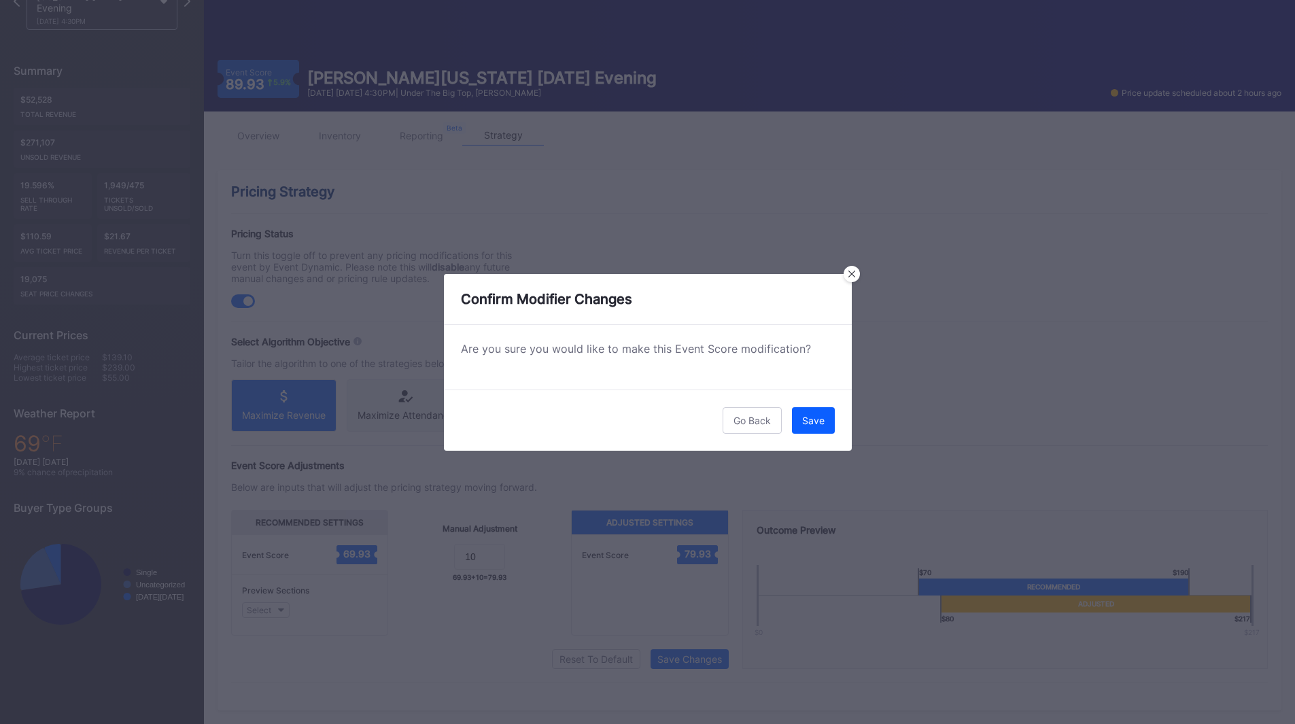
drag, startPoint x: 823, startPoint y: 427, endPoint x: 808, endPoint y: 425, distance: 15.1
click at [823, 426] on button "Save" at bounding box center [813, 420] width 43 height 27
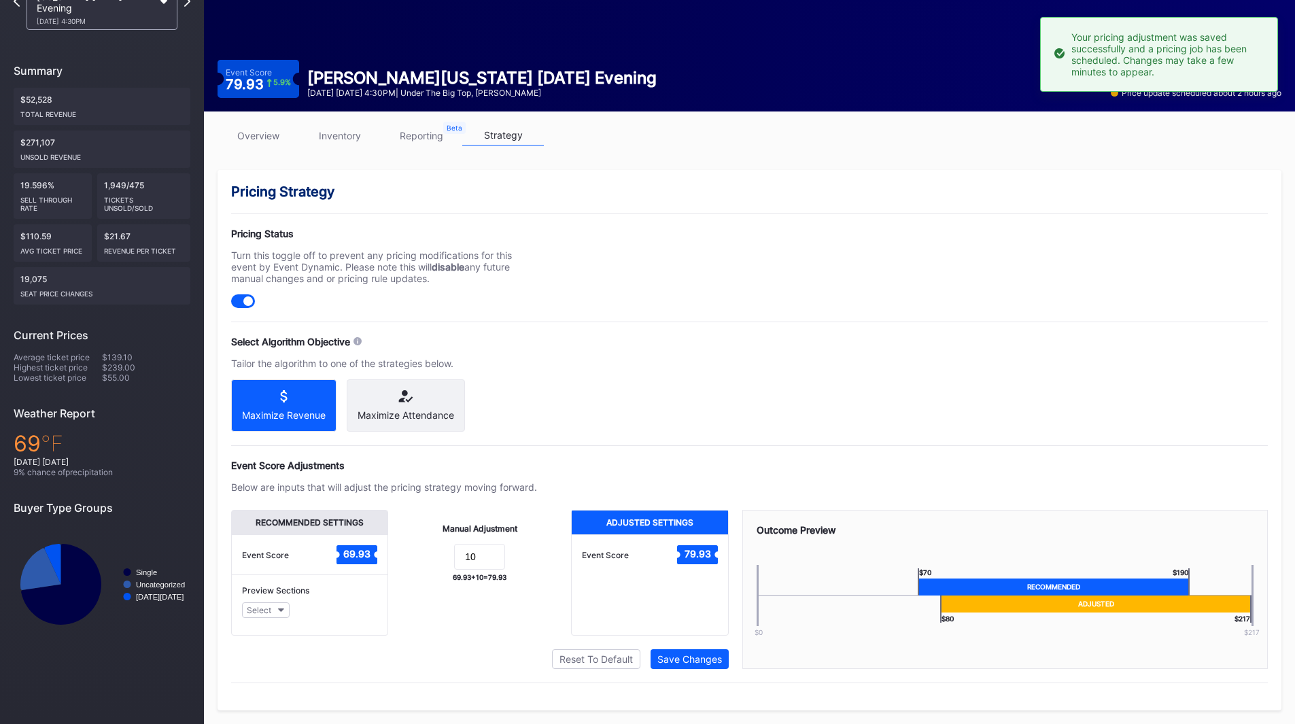
scroll to position [33, 0]
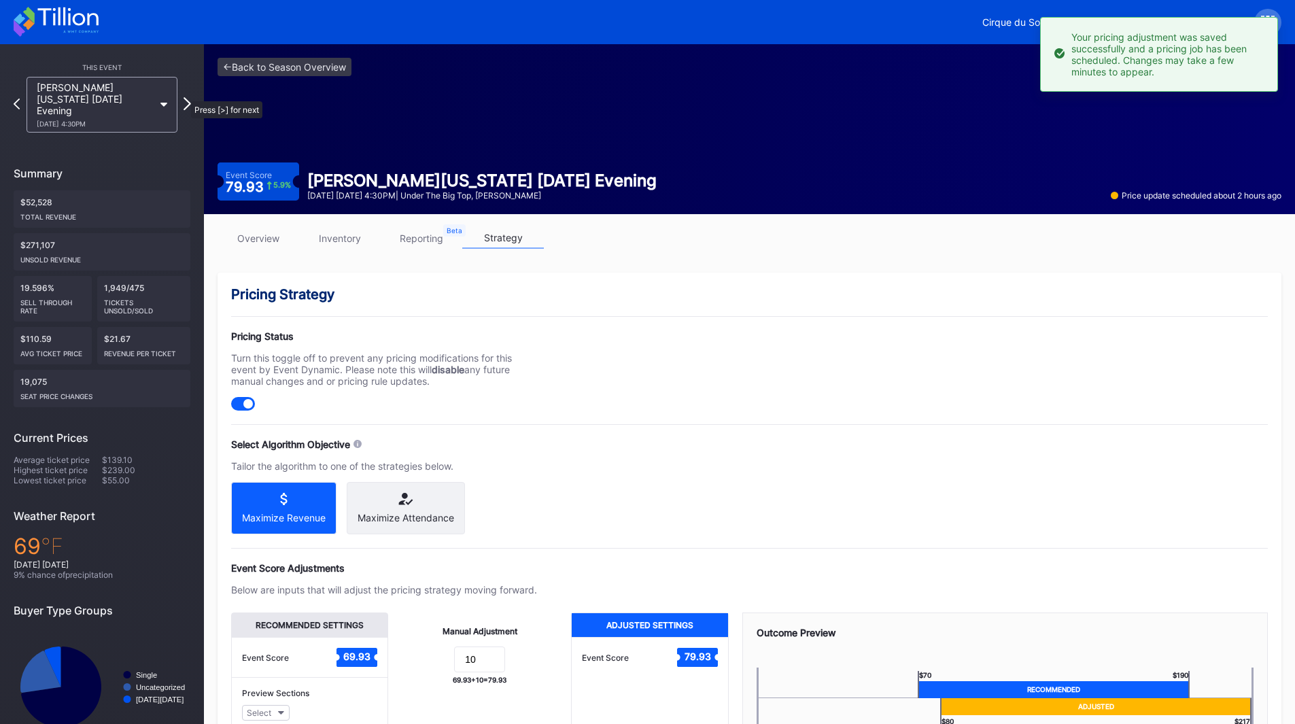
click at [184, 97] on icon at bounding box center [186, 103] width 7 height 13
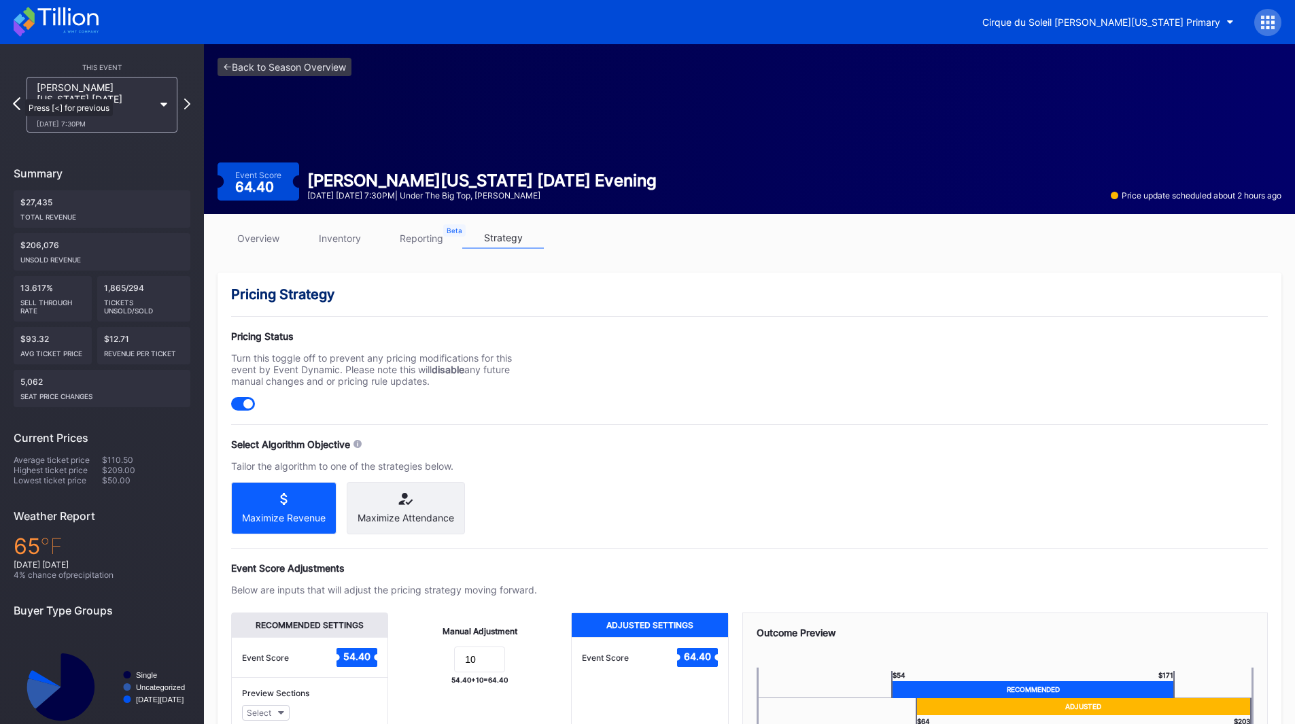
click at [18, 97] on icon at bounding box center [16, 103] width 7 height 13
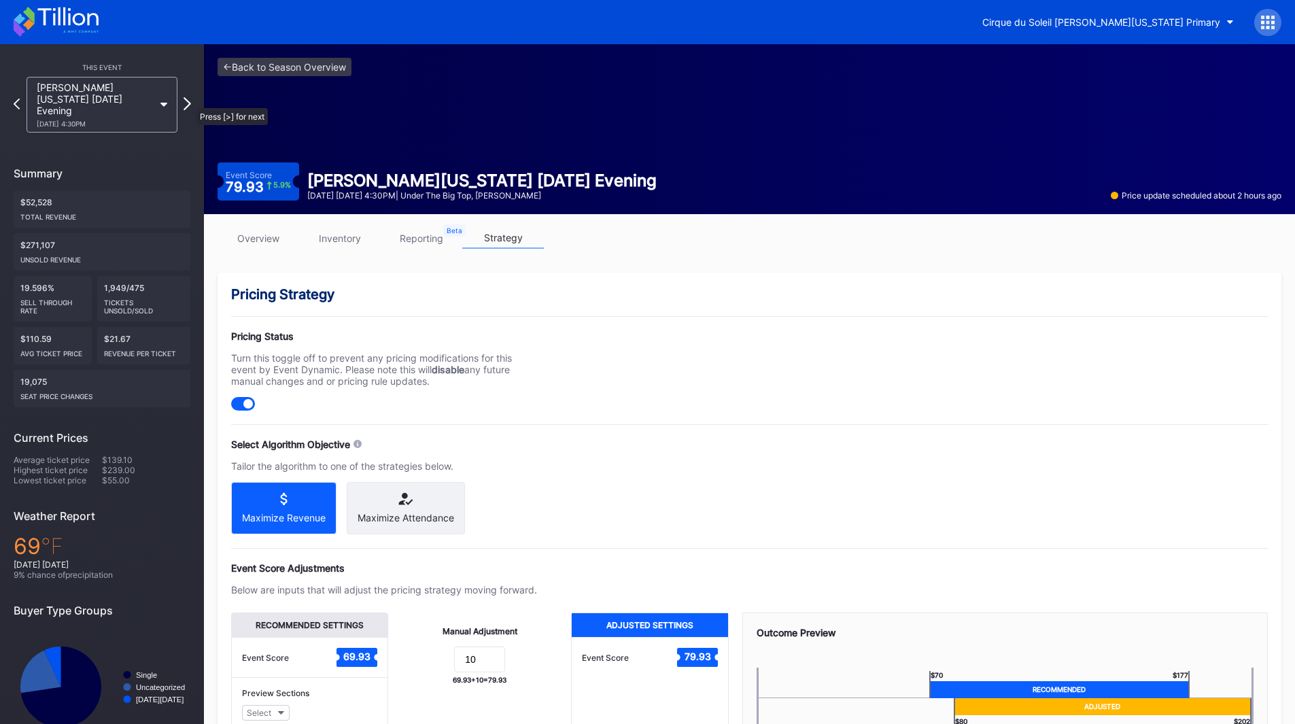
click at [190, 101] on icon at bounding box center [186, 103] width 7 height 13
drag, startPoint x: 455, startPoint y: 382, endPoint x: 232, endPoint y: 357, distance: 224.9
click at [232, 359] on div "Turn this toggle off to prevent any pricing modifications for this event by Eve…" at bounding box center [384, 369] width 306 height 35
click at [232, 357] on div "Turn this toggle off to prevent any pricing modifications for this event by Eve…" at bounding box center [384, 369] width 306 height 35
drag, startPoint x: 227, startPoint y: 356, endPoint x: 439, endPoint y: 387, distance: 214.2
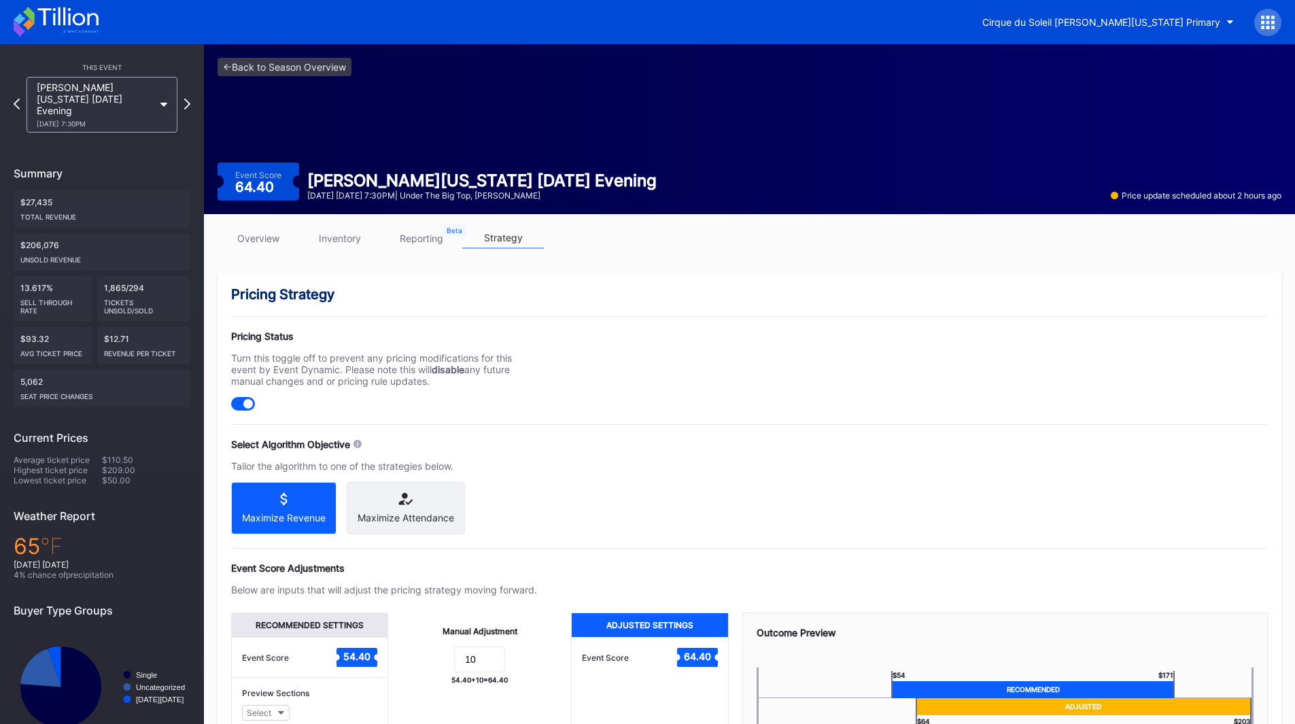
click at [439, 387] on div "Pricing Strategy Pricing Status Turn this toggle off to prevent any pricing mod…" at bounding box center [748, 542] width 1063 height 540
click at [425, 361] on div "Turn this toggle off to prevent any pricing modifications for this event by Eve…" at bounding box center [384, 369] width 306 height 35
drag, startPoint x: 436, startPoint y: 384, endPoint x: 231, endPoint y: 361, distance: 206.5
click at [231, 361] on div "Turn this toggle off to prevent any pricing modifications for this event by Eve…" at bounding box center [384, 369] width 306 height 35
click at [232, 359] on div "Turn this toggle off to prevent any pricing modifications for this event by Eve…" at bounding box center [384, 369] width 306 height 35
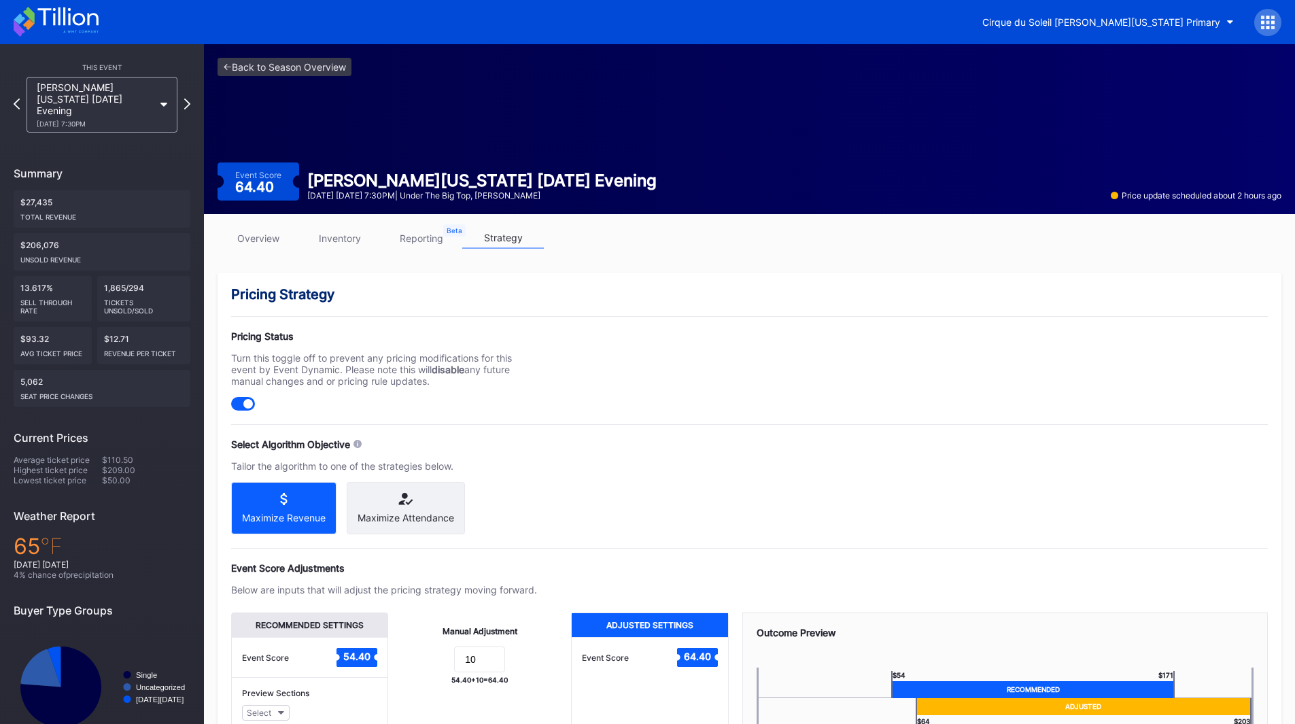
drag, startPoint x: 232, startPoint y: 337, endPoint x: 456, endPoint y: 383, distance: 229.0
click at [456, 383] on div "Pricing Status Turn this toggle off to prevent any pricing modifications for th…" at bounding box center [384, 370] width 306 height 80
click at [456, 383] on div "Turn this toggle off to prevent any pricing modifications for this event by Eve…" at bounding box center [384, 369] width 306 height 35
drag, startPoint x: 439, startPoint y: 383, endPoint x: 316, endPoint y: 362, distance: 124.8
click at [316, 362] on div "Turn this toggle off to prevent any pricing modifications for this event by Eve…" at bounding box center [384, 369] width 306 height 35
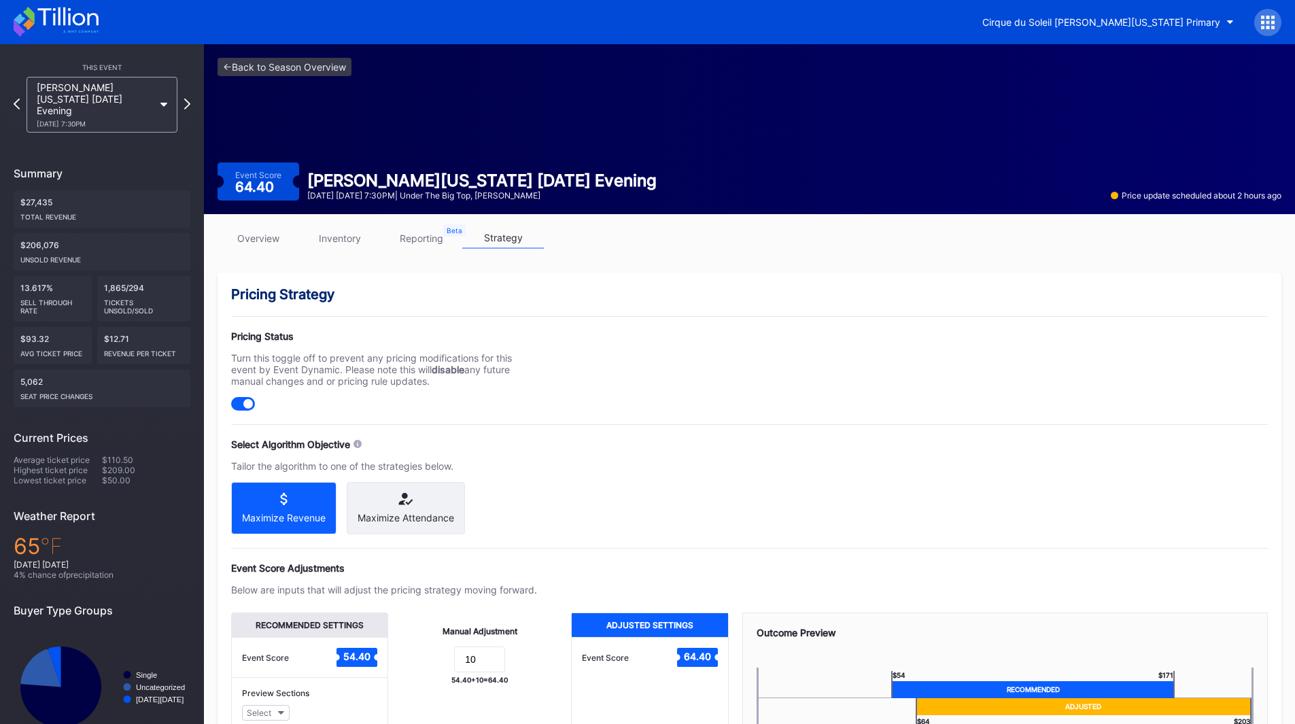
click at [314, 362] on div "Turn this toggle off to prevent any pricing modifications for this event by Eve…" at bounding box center [384, 369] width 306 height 35
click at [69, 18] on icon at bounding box center [67, 16] width 60 height 18
